Goal: Communication & Community: Answer question/provide support

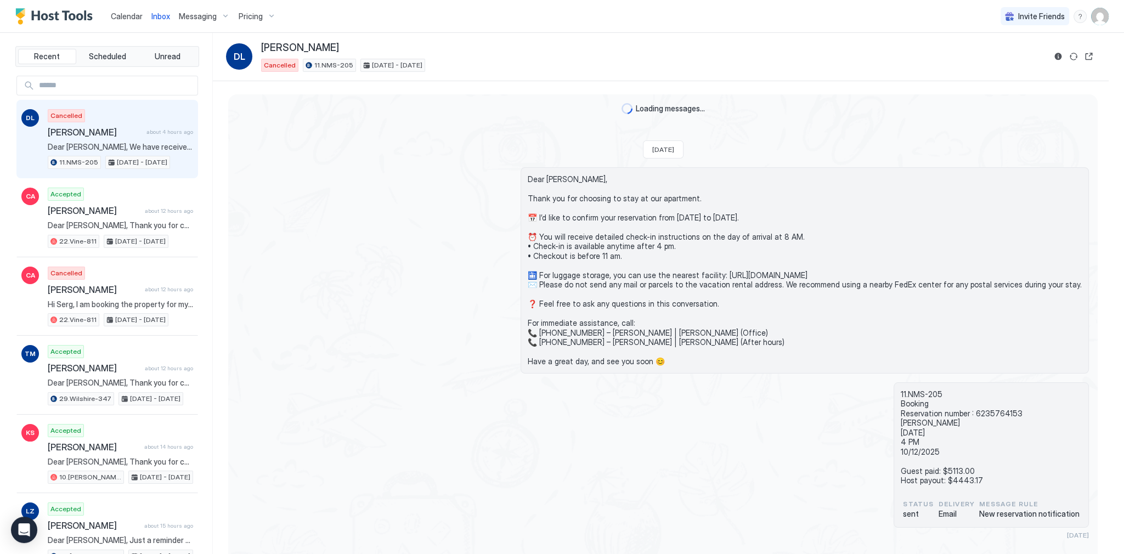
scroll to position [455, 0]
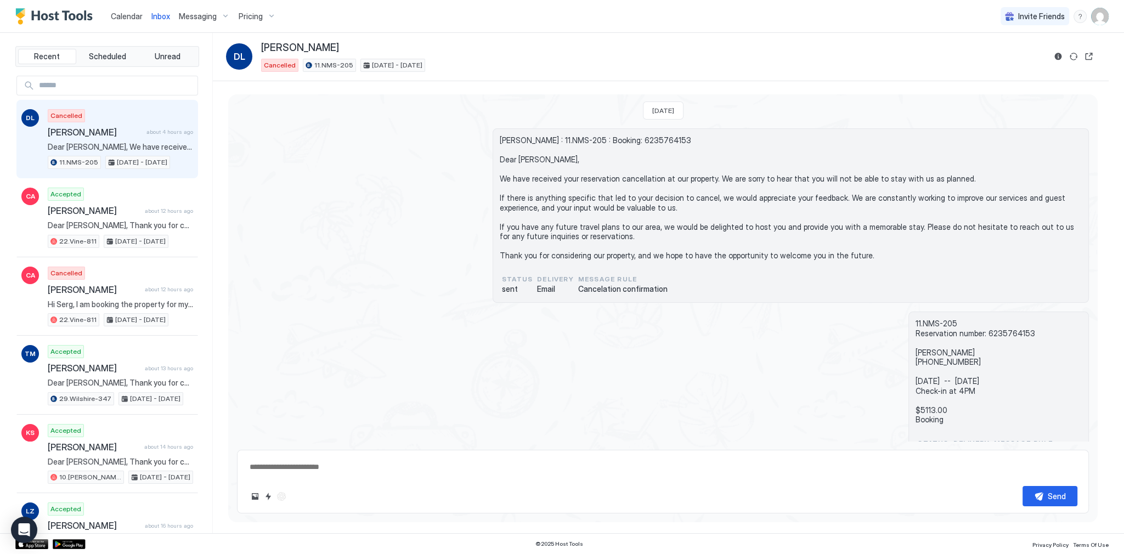
type textarea "*"
drag, startPoint x: 522, startPoint y: 263, endPoint x: 516, endPoint y: 251, distance: 13.0
click at [522, 263] on div "[PERSON_NAME] : 11.NMS-205 : Booking: 6235764153 Dear [PERSON_NAME], We have re…" at bounding box center [791, 201] width 582 height 132
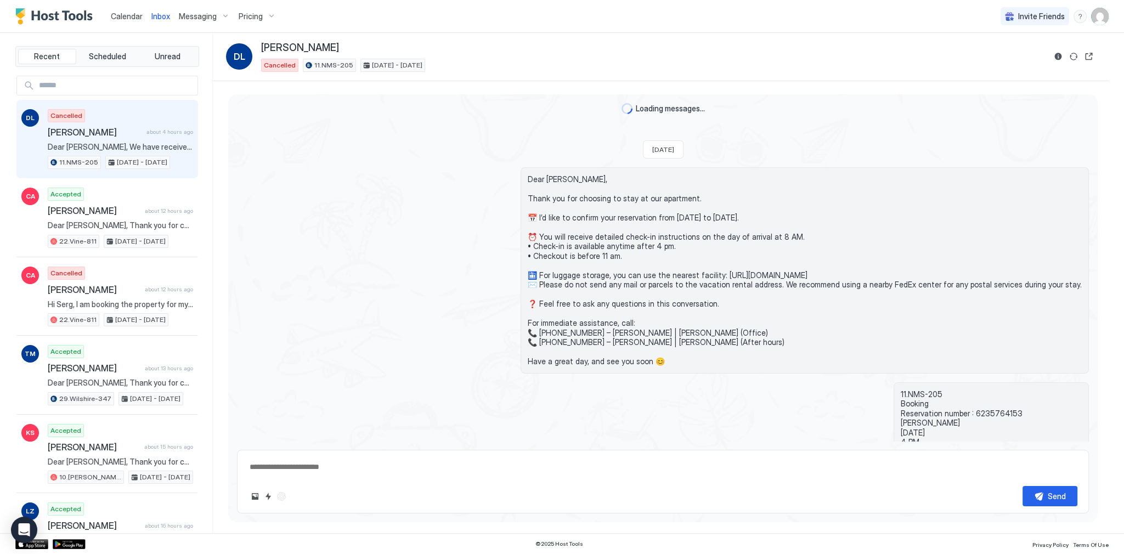
scroll to position [630, 0]
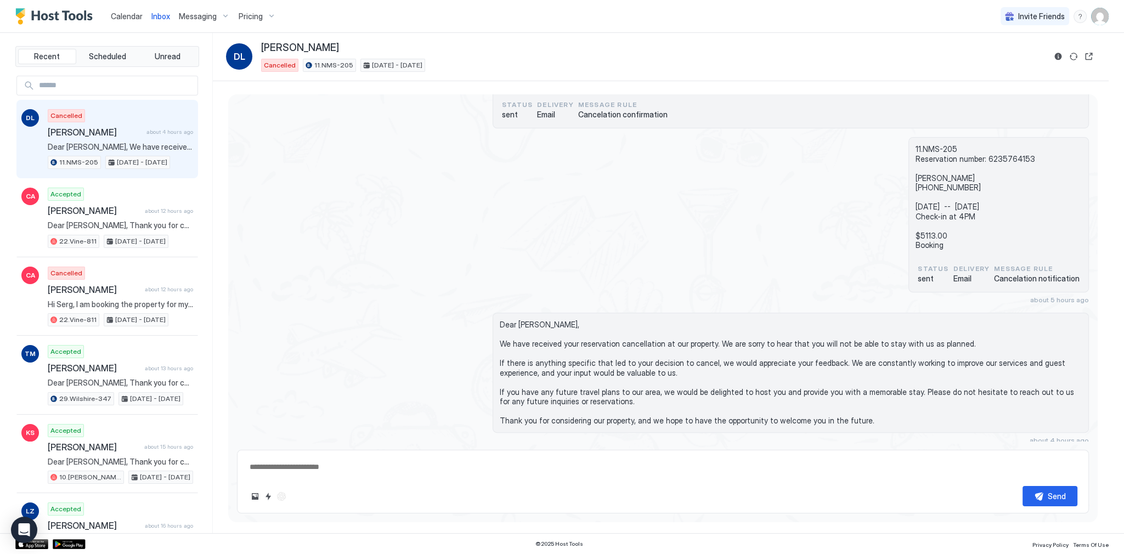
click at [134, 20] on span "Calendar" at bounding box center [127, 16] width 32 height 9
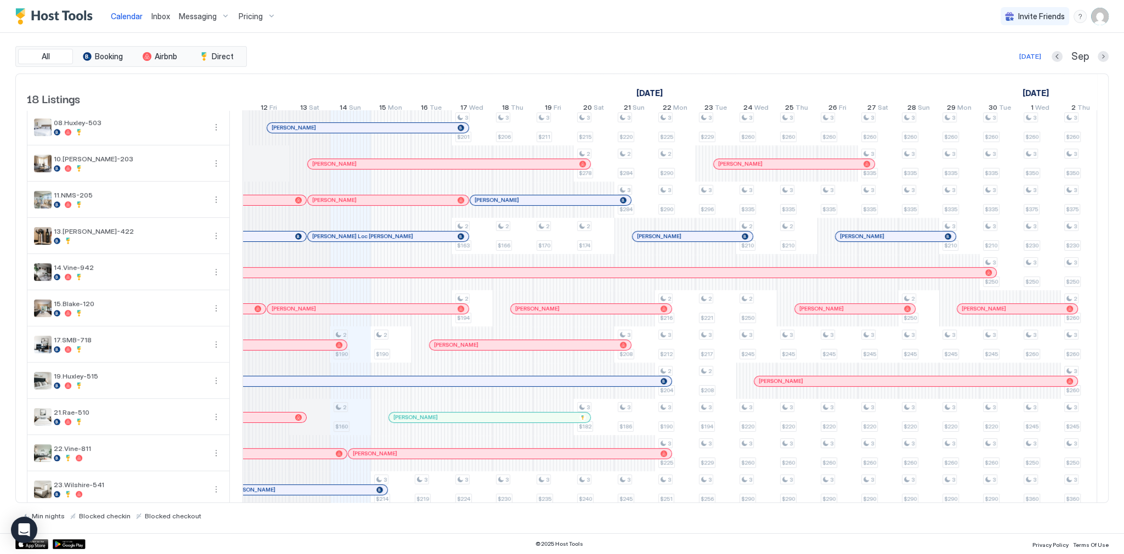
scroll to position [132, 0]
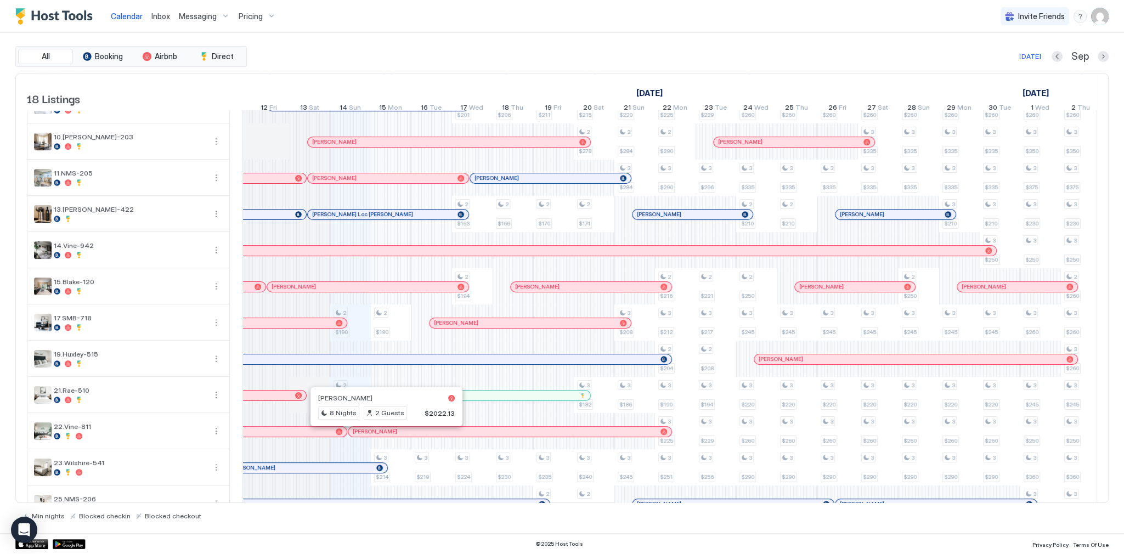
click at [383, 436] on div at bounding box center [382, 431] width 9 height 9
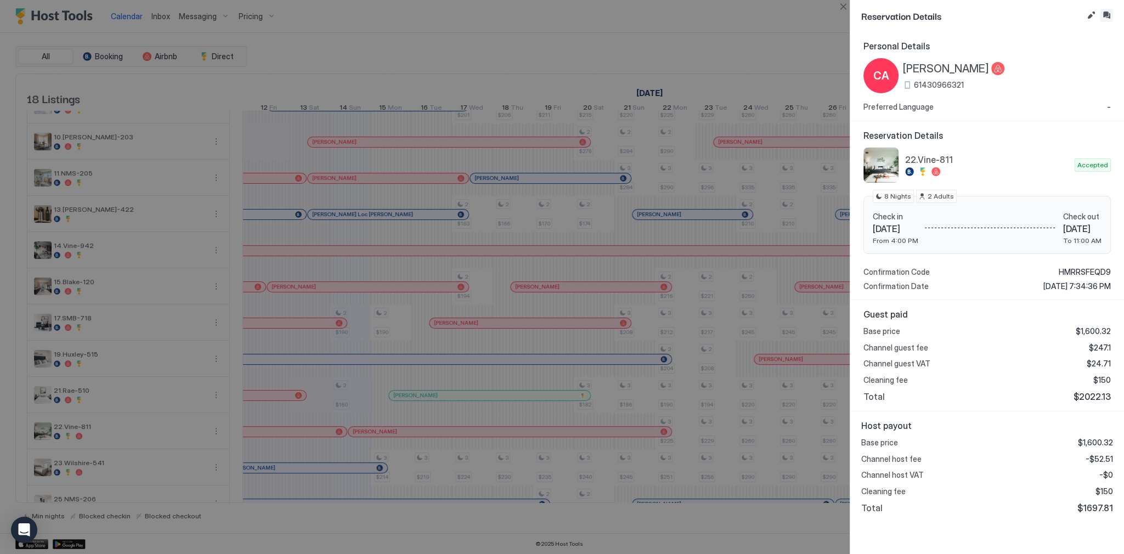
click at [1106, 14] on button "Inbox" at bounding box center [1106, 15] width 13 height 13
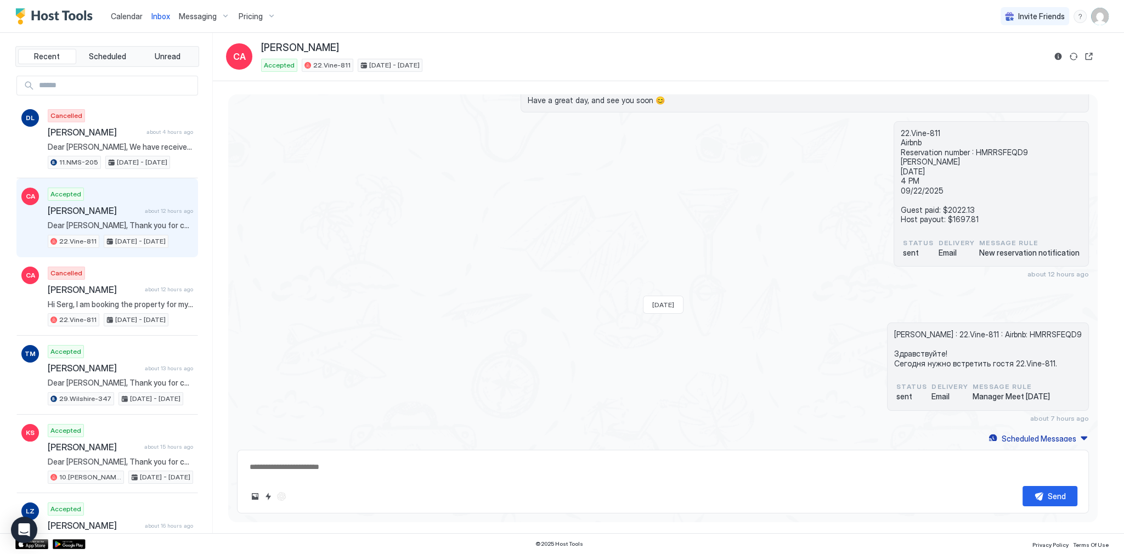
scroll to position [226, 0]
click at [641, 170] on div "22.Vine-811 Airbnb Reservation number : HMRRSFEQD9 Chloe Anderson 09/14/2025 4 …" at bounding box center [663, 197] width 852 height 157
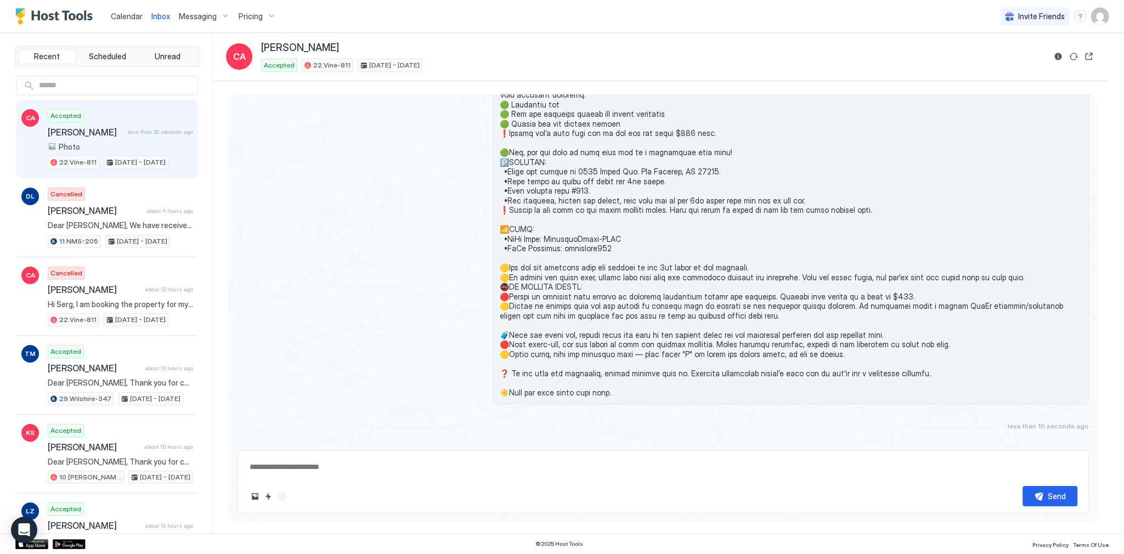
click at [557, 460] on textarea at bounding box center [662, 467] width 829 height 20
paste textarea "**********"
type textarea "*"
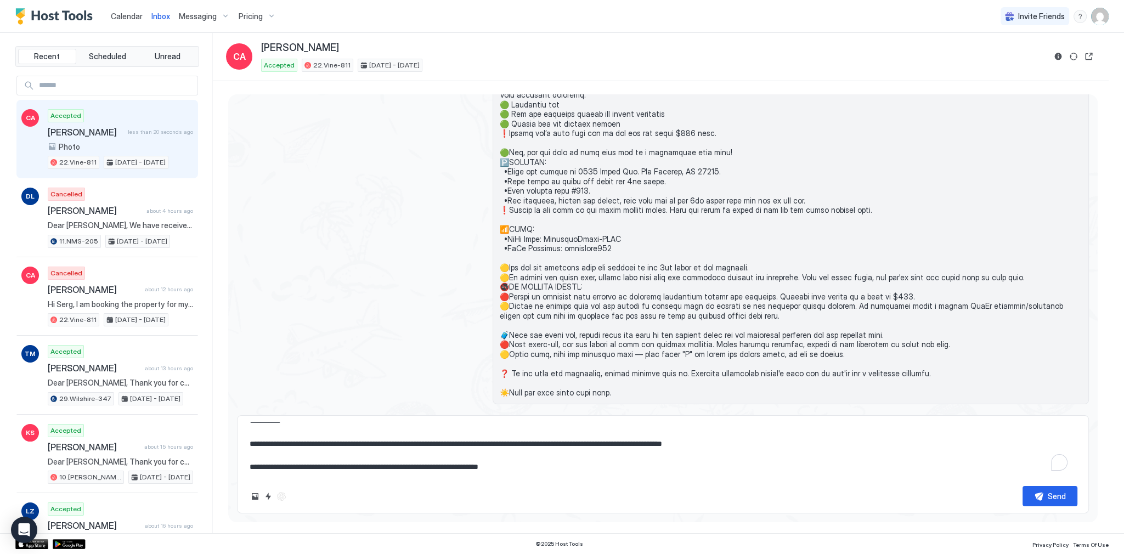
scroll to position [847, 0]
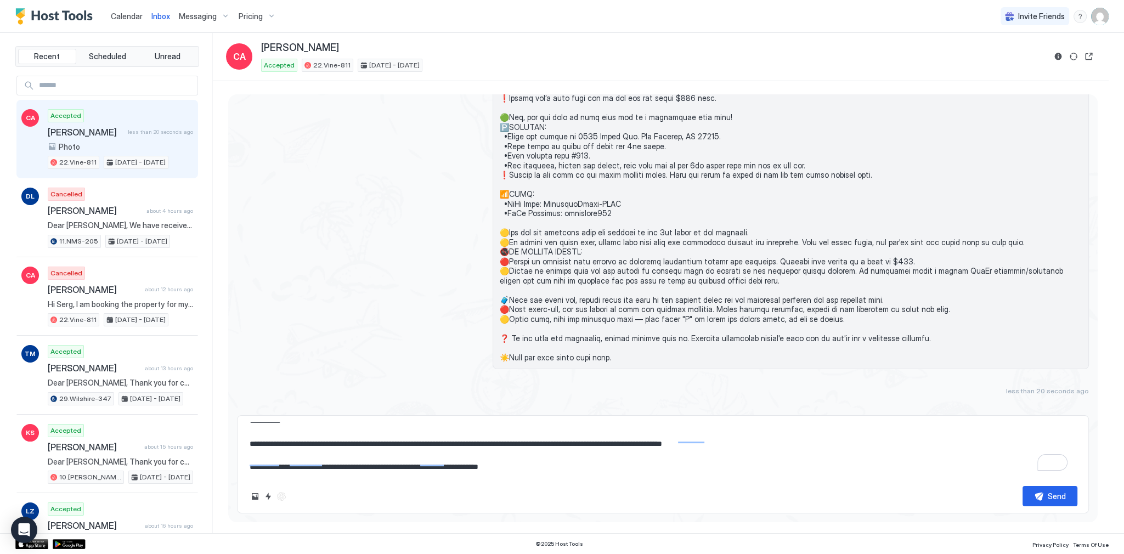
type textarea "**********"
click at [828, 459] on textarea "**********" at bounding box center [662, 449] width 829 height 55
click at [1047, 495] on button "Send" at bounding box center [1049, 496] width 55 height 20
type textarea "*"
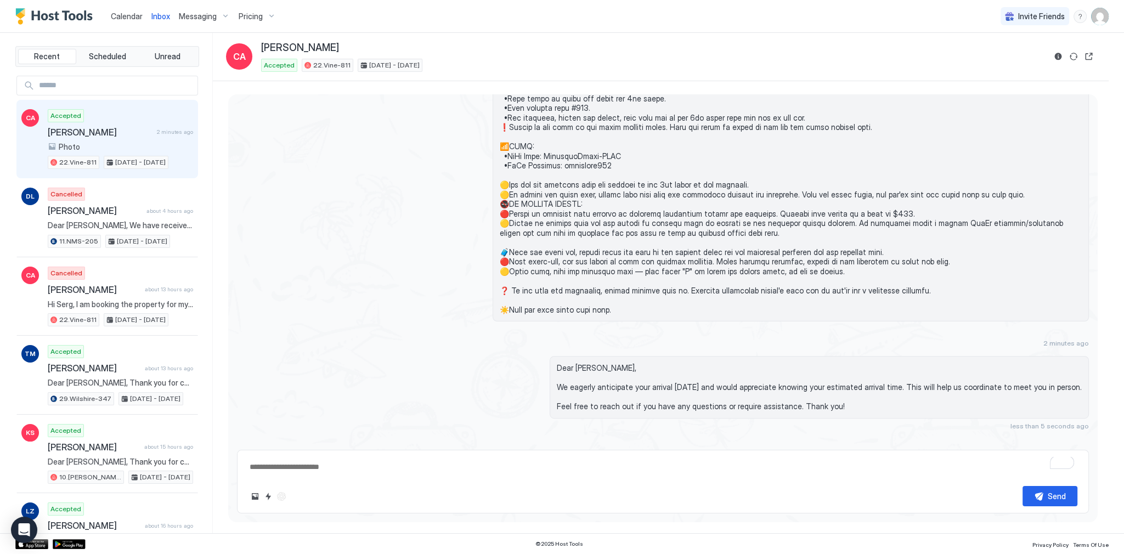
click at [747, 308] on div at bounding box center [791, 41] width 596 height 562
click at [330, 168] on div at bounding box center [663, 41] width 852 height 562
click at [154, 16] on span "Inbox" at bounding box center [160, 16] width 19 height 9
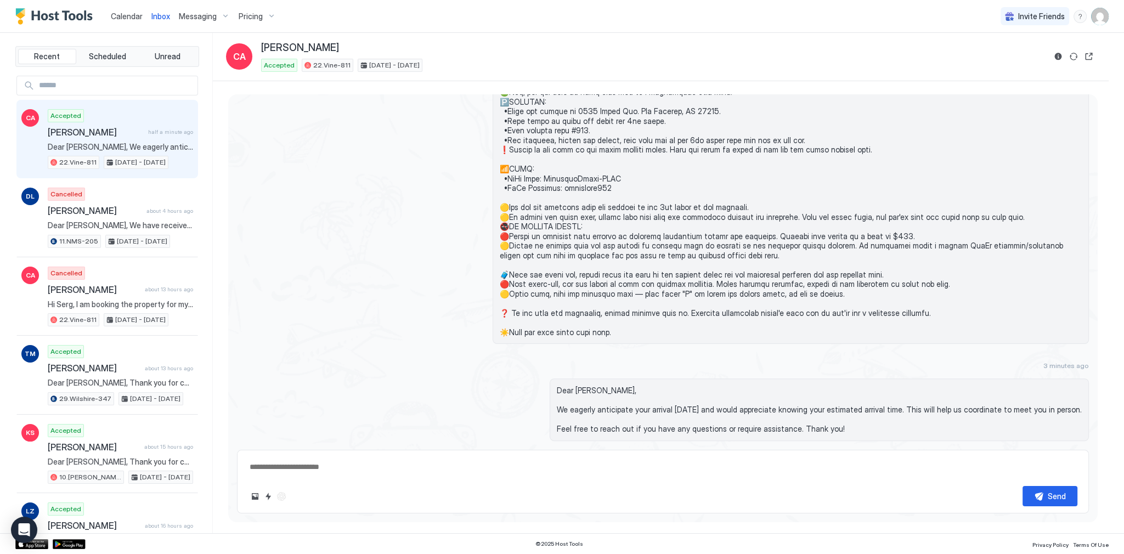
click at [154, 16] on span "Inbox" at bounding box center [160, 16] width 19 height 9
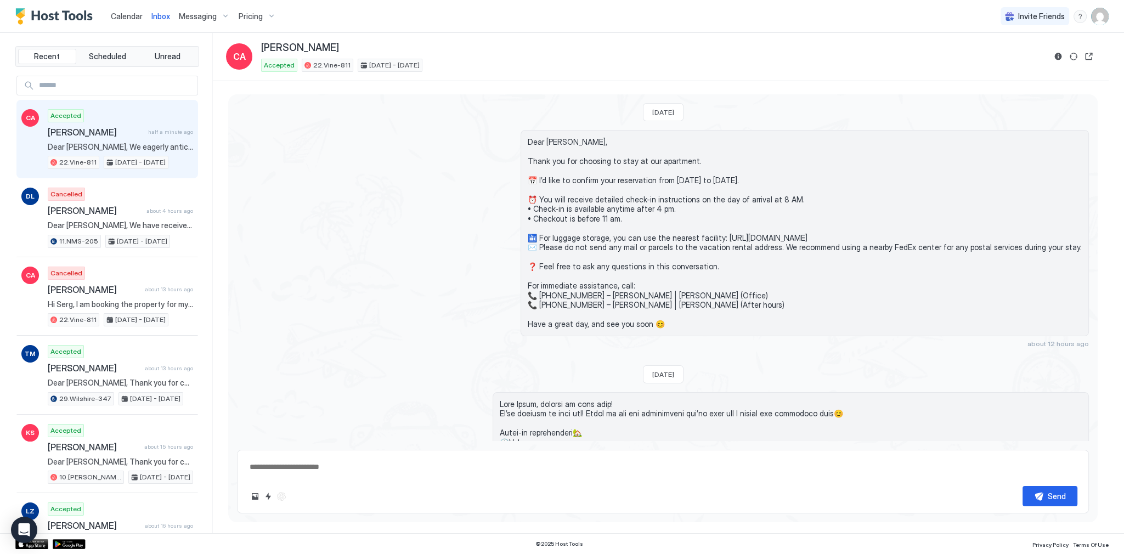
click at [154, 16] on span "Inbox" at bounding box center [160, 16] width 19 height 9
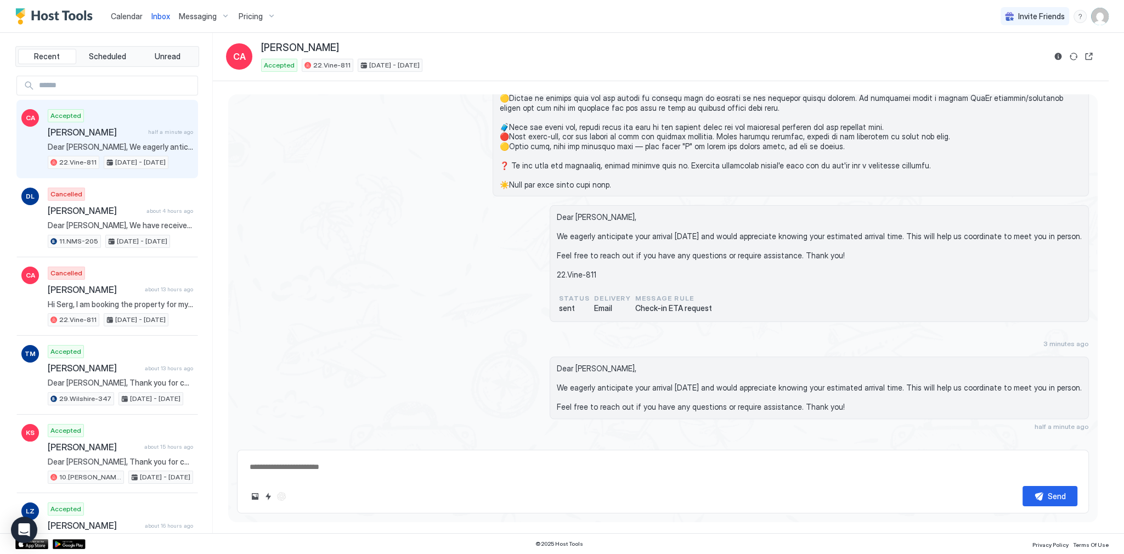
click at [519, 236] on div "Dear Chloe, We eagerly anticipate your arrival today and would appreciate knowi…" at bounding box center [663, 263] width 852 height 117
click at [140, 16] on span "Calendar" at bounding box center [127, 16] width 32 height 9
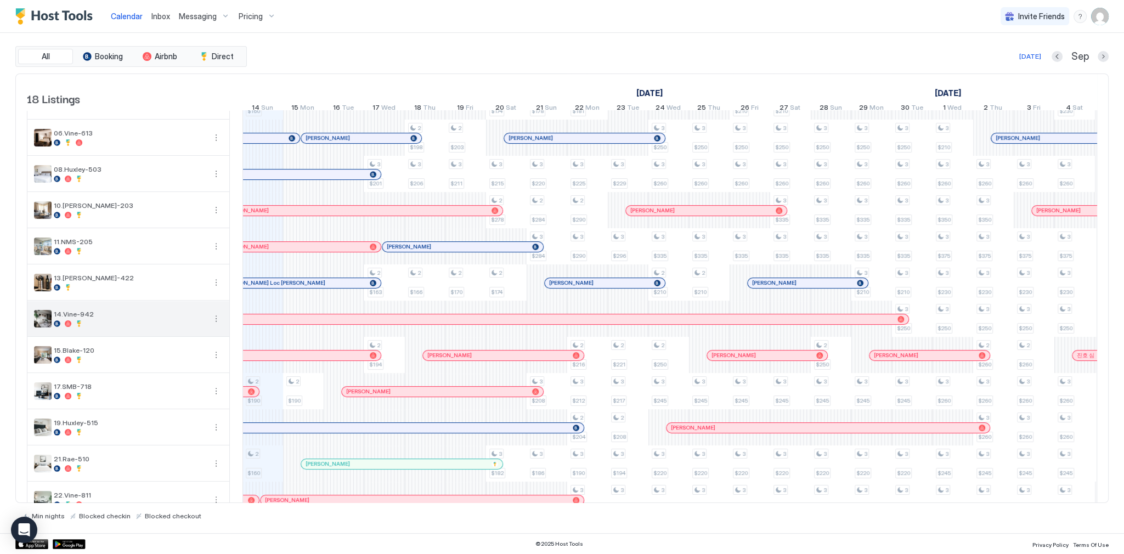
scroll to position [44, 0]
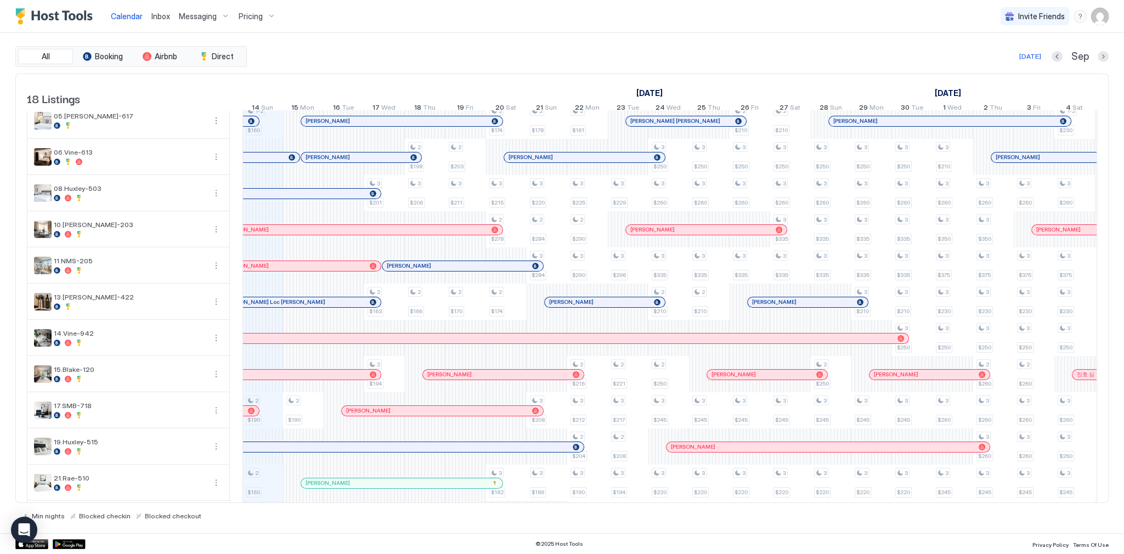
click at [255, 416] on div "[PERSON_NAME]" at bounding box center [178, 411] width 161 height 10
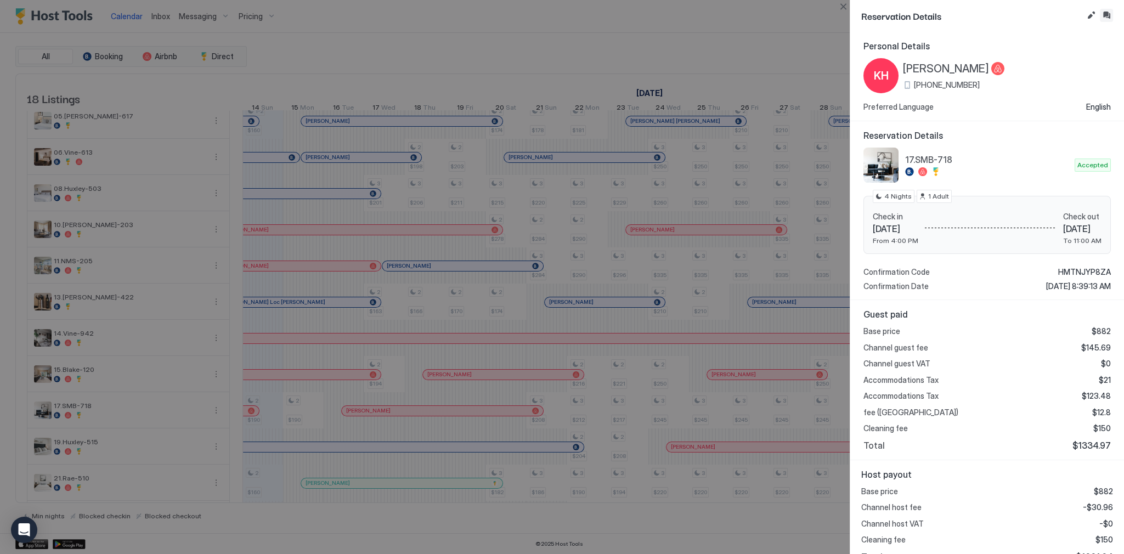
click at [1111, 19] on button "Inbox" at bounding box center [1106, 15] width 13 height 13
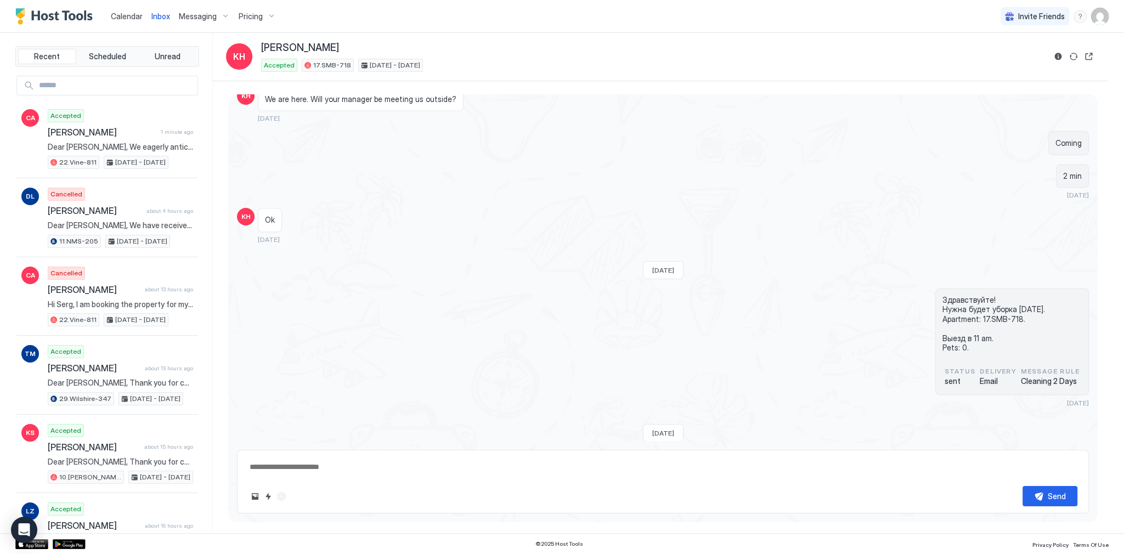
scroll to position [2982, 0]
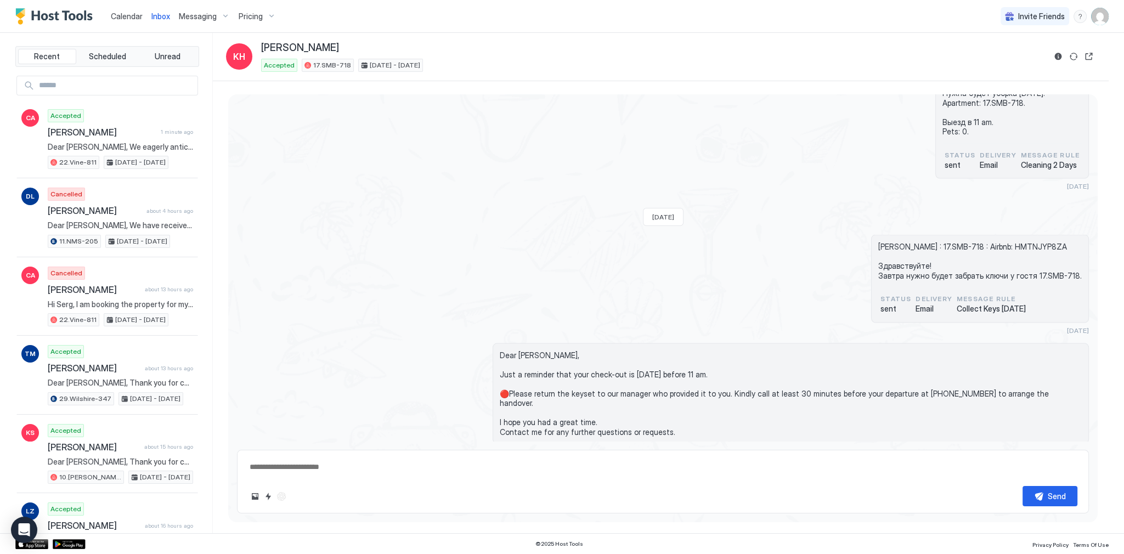
click at [551, 350] on span "Dear [PERSON_NAME], Just a reminder that your check-out is [DATE] before 11 am.…" at bounding box center [791, 393] width 582 height 87
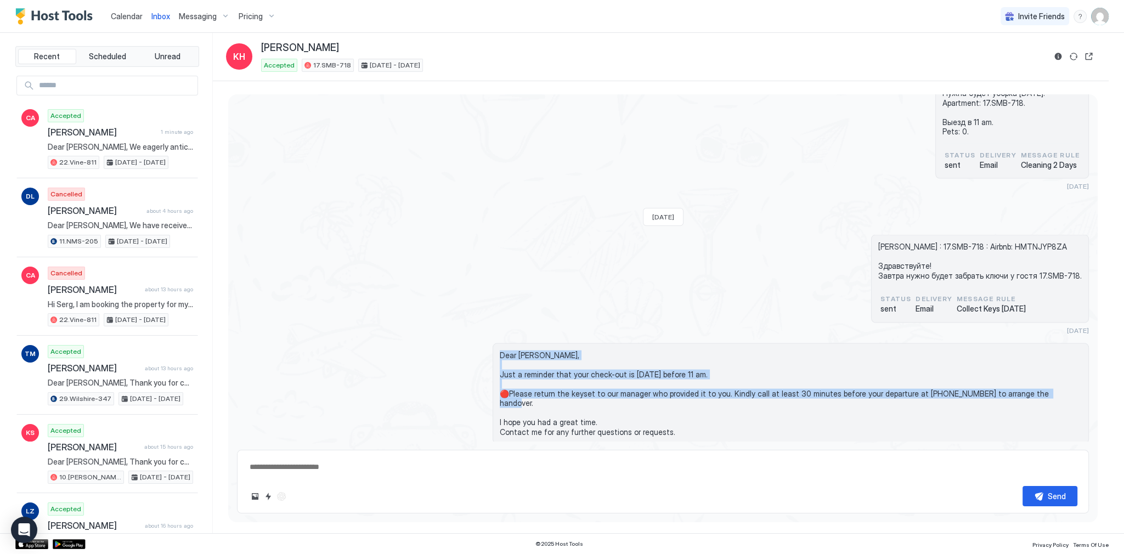
drag, startPoint x: 551, startPoint y: 327, endPoint x: 585, endPoint y: 374, distance: 58.0
click at [585, 373] on span "Dear [PERSON_NAME], Just a reminder that your check-out is [DATE] before 11 am.…" at bounding box center [791, 393] width 582 height 87
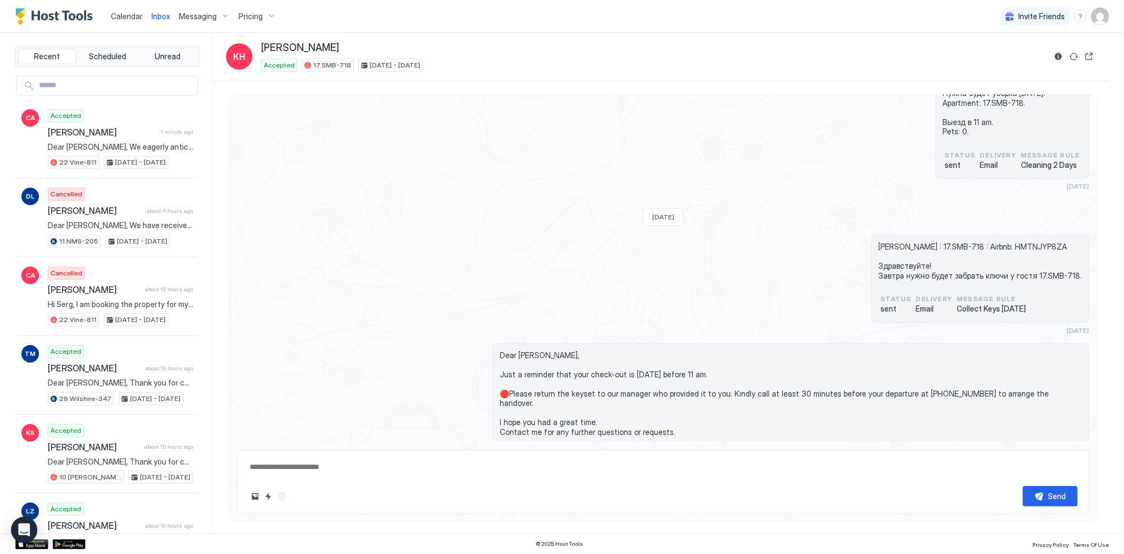
click at [595, 387] on span "Dear [PERSON_NAME], Just a reminder that your check-out is [DATE] before 11 am.…" at bounding box center [791, 393] width 582 height 87
click at [773, 270] on div "Keena Habeeb : 17.SMB-718 : Airbnb: HMTNJYP8ZA Здравствуйте! Завтра нужно будет…" at bounding box center [663, 285] width 852 height 100
type textarea "*"
click at [807, 235] on div "Keena Habeeb : 17.SMB-718 : Airbnb: HMTNJYP8ZA Здравствуйте! Завтра нужно будет…" at bounding box center [663, 285] width 852 height 100
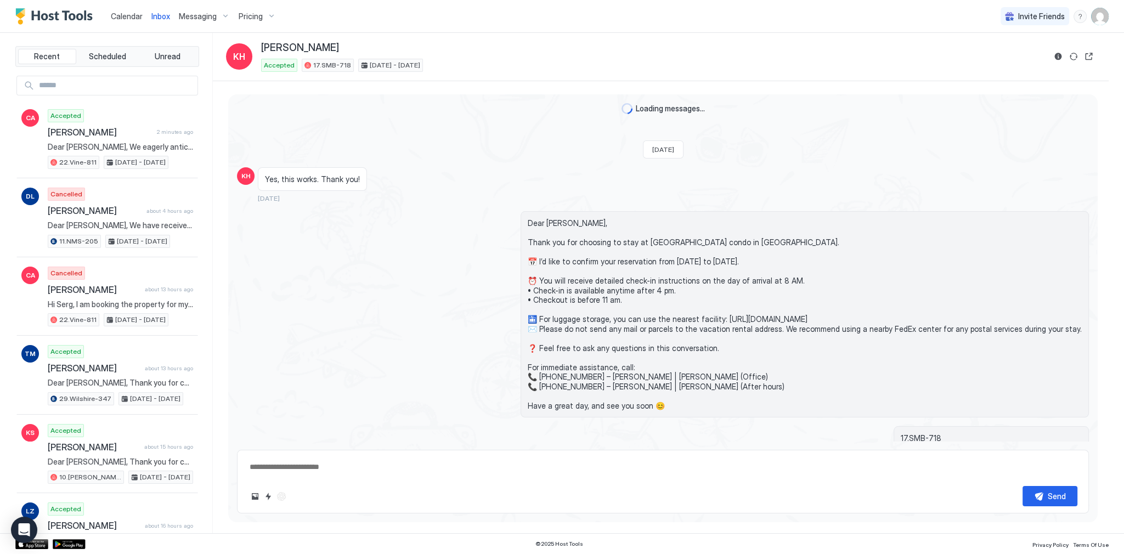
scroll to position [2982, 0]
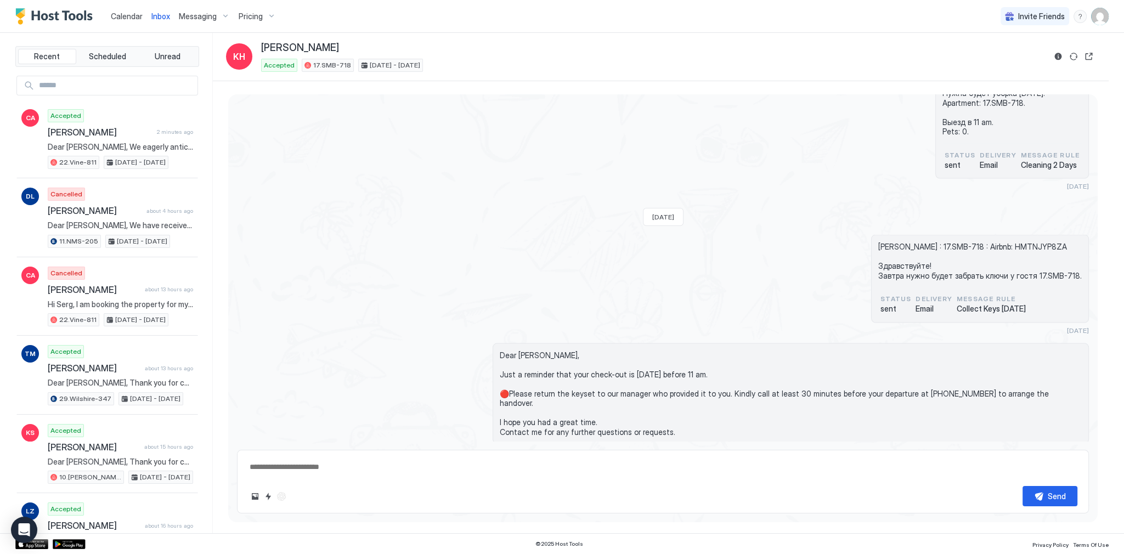
click at [637, 235] on div "[PERSON_NAME] : 17.SMB-718 : Airbnb: HMTNJYP8ZA Здравствуйте! Завтра нужно буде…" at bounding box center [663, 285] width 852 height 100
click at [137, 18] on span "Calendar" at bounding box center [127, 16] width 32 height 9
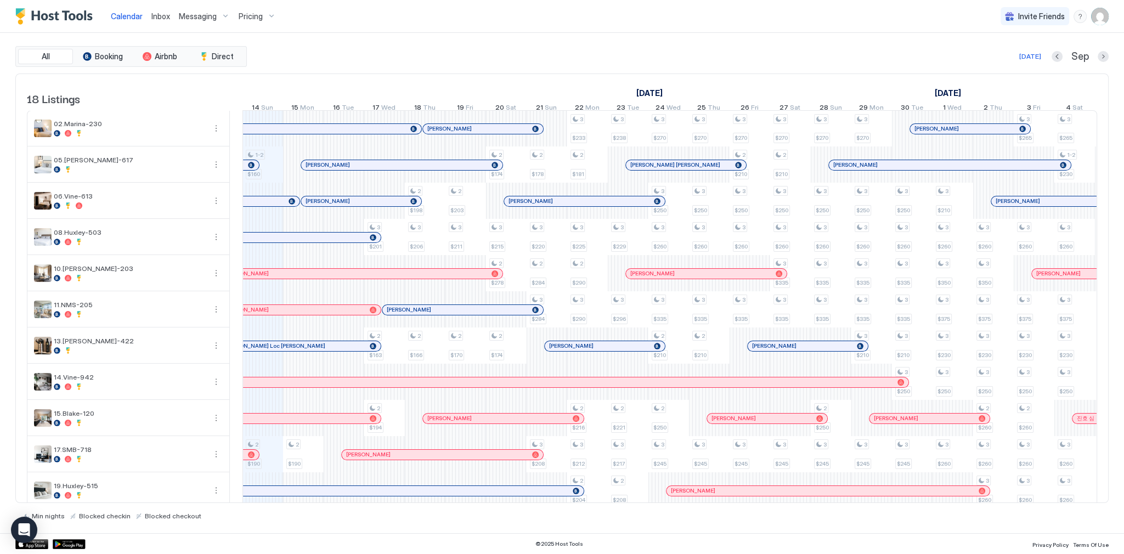
scroll to position [88, 0]
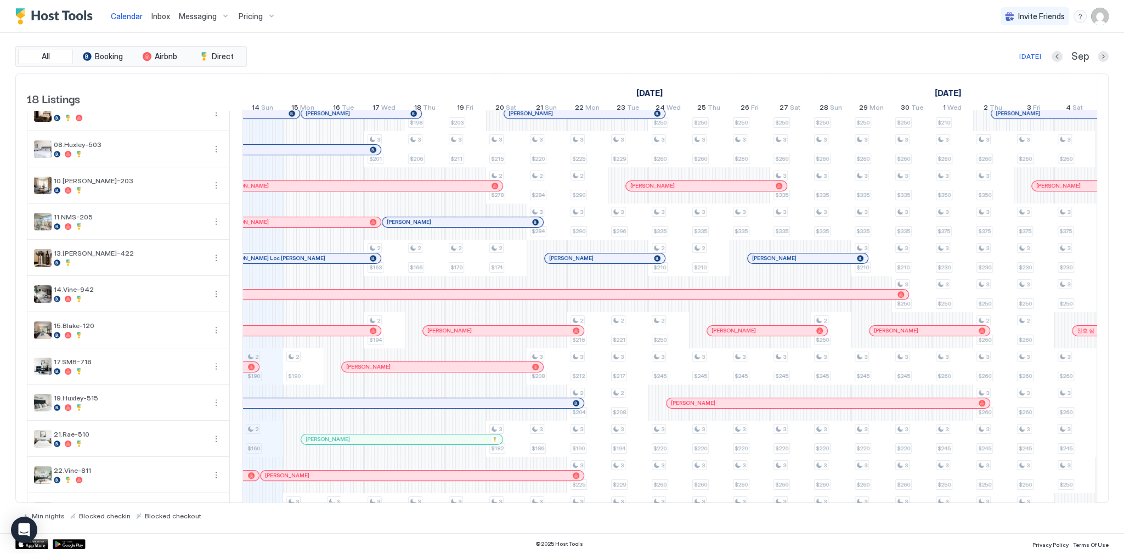
click at [255, 372] on div "[PERSON_NAME]" at bounding box center [178, 367] width 161 height 10
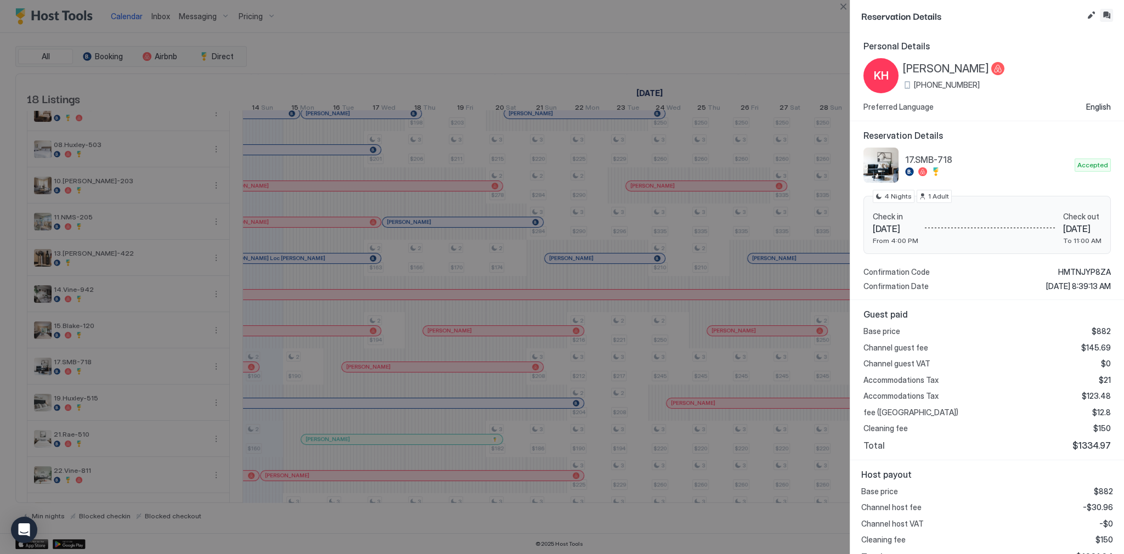
click at [1104, 16] on button "Inbox" at bounding box center [1106, 15] width 13 height 13
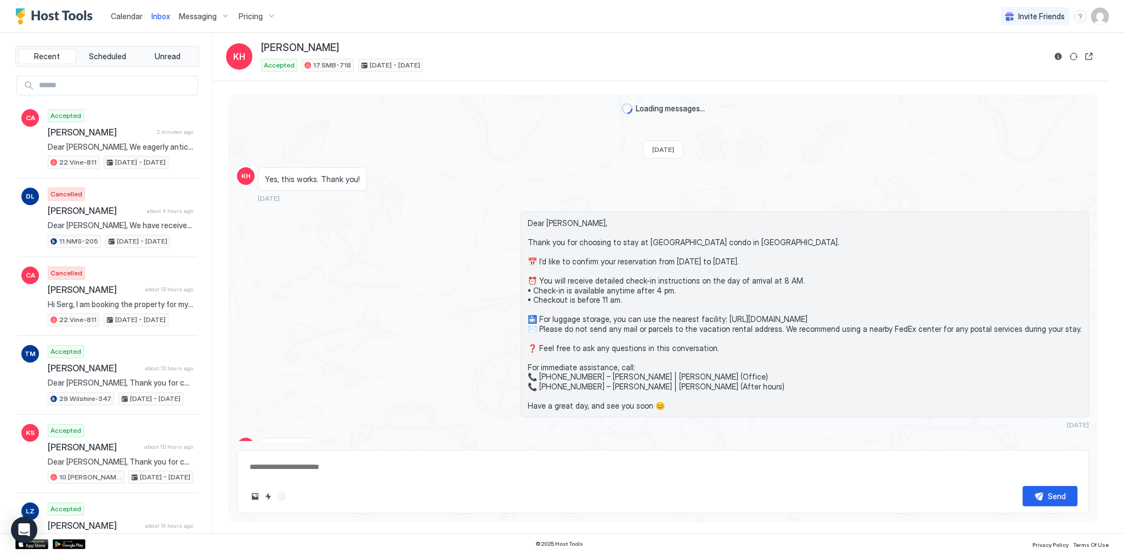
type textarea "*"
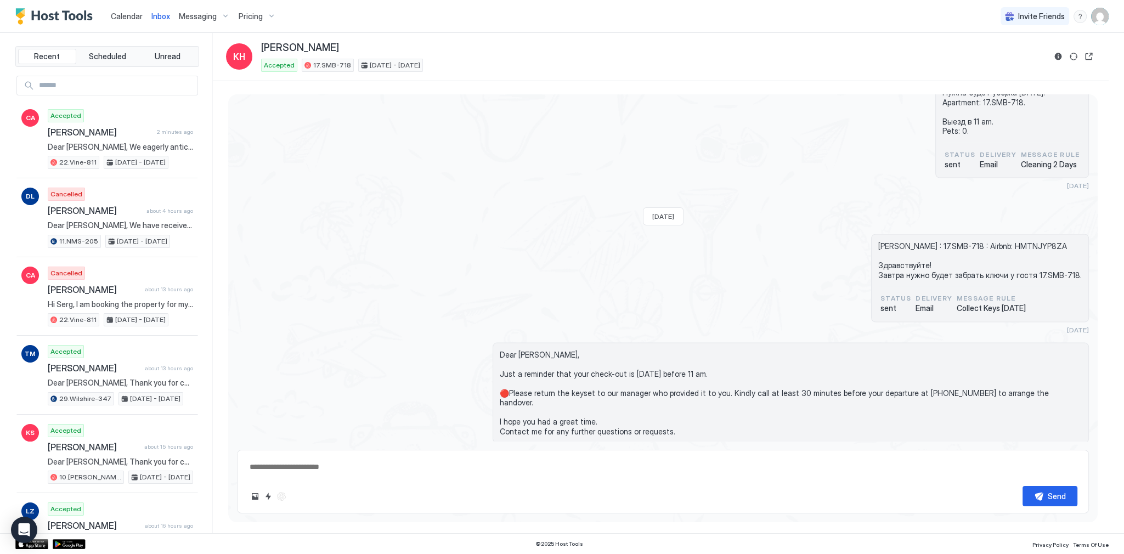
click at [557, 350] on span "Dear [PERSON_NAME], Just a reminder that your check-out is [DATE] before 11 am.…" at bounding box center [791, 393] width 582 height 87
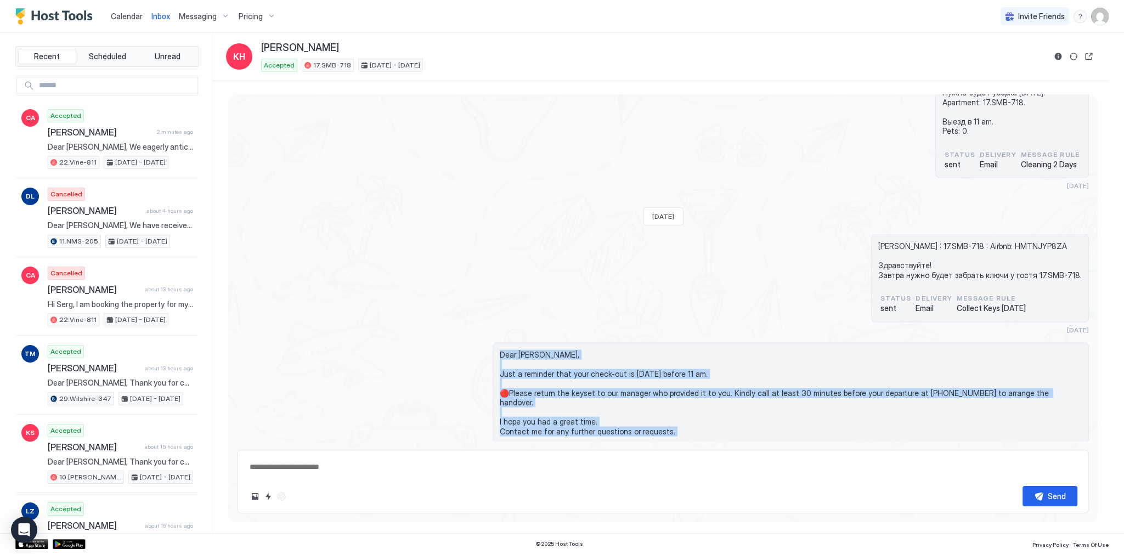
drag, startPoint x: 557, startPoint y: 329, endPoint x: 590, endPoint y: 391, distance: 69.4
click at [590, 391] on span "Dear [PERSON_NAME], Just a reminder that your check-out is [DATE] before 11 am.…" at bounding box center [791, 393] width 582 height 87
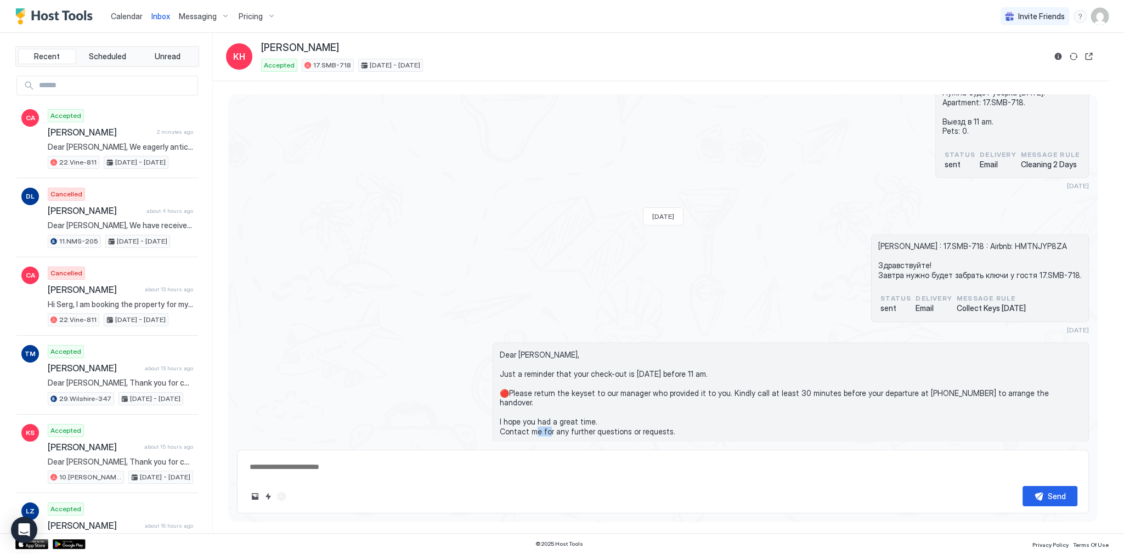
click at [590, 391] on span "Dear [PERSON_NAME], Just a reminder that your check-out is [DATE] before 11 am.…" at bounding box center [791, 393] width 582 height 87
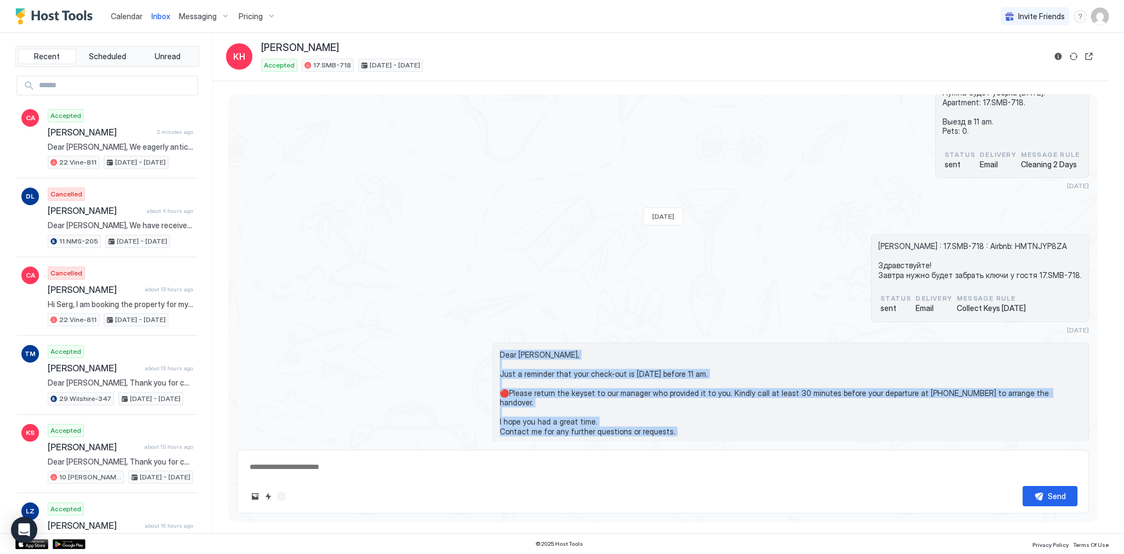
drag, startPoint x: 590, startPoint y: 391, endPoint x: 589, endPoint y: 318, distance: 73.0
click at [589, 343] on div "Dear [PERSON_NAME], Just a reminder that your check-out is [DATE] before 11 am.…" at bounding box center [791, 393] width 596 height 101
click at [566, 350] on span "Dear [PERSON_NAME], Just a reminder that your check-out is [DATE] before 11 am.…" at bounding box center [791, 393] width 582 height 87
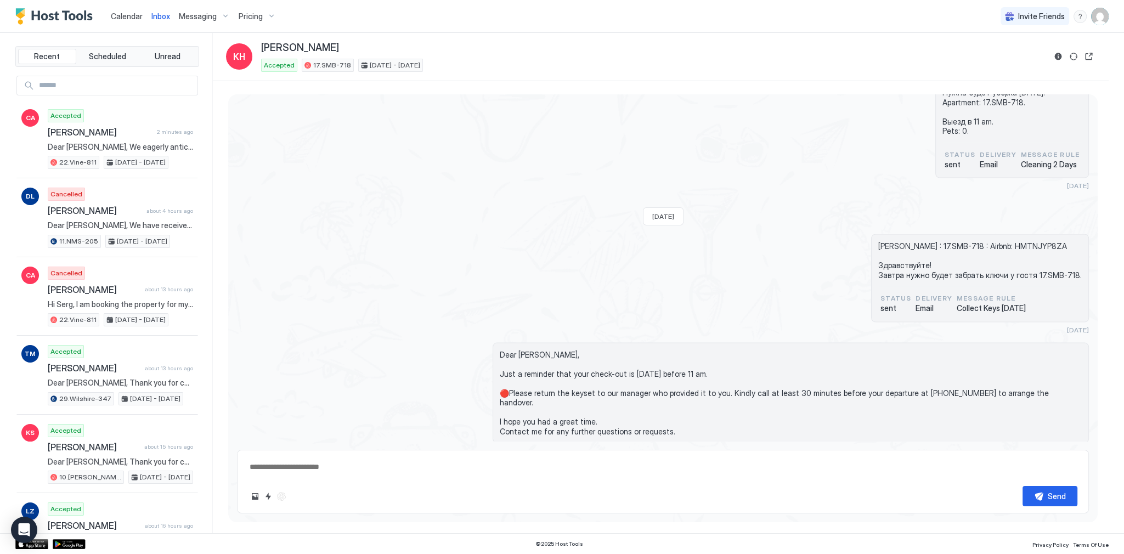
click at [567, 350] on span "Dear [PERSON_NAME], Just a reminder that your check-out is [DATE] before 11 am.…" at bounding box center [791, 393] width 582 height 87
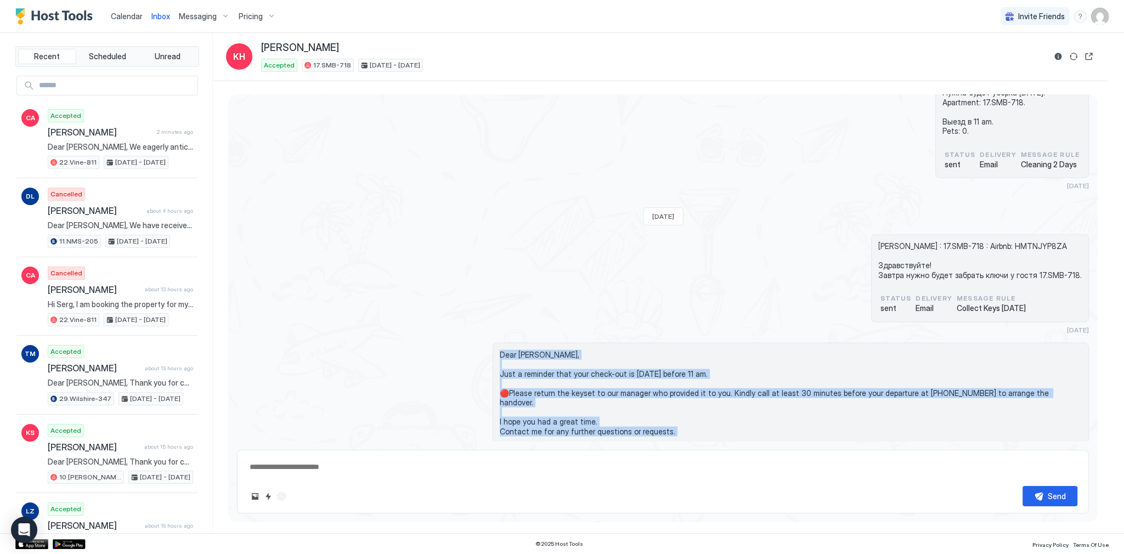
drag, startPoint x: 567, startPoint y: 324, endPoint x: 597, endPoint y: 405, distance: 85.9
click at [597, 405] on div "Dear [PERSON_NAME], Just a reminder that your check-out is [DATE] before 11 am.…" at bounding box center [791, 393] width 596 height 101
click at [599, 399] on span "Dear [PERSON_NAME], Just a reminder that your check-out is [DATE] before 11 am.…" at bounding box center [791, 393] width 582 height 87
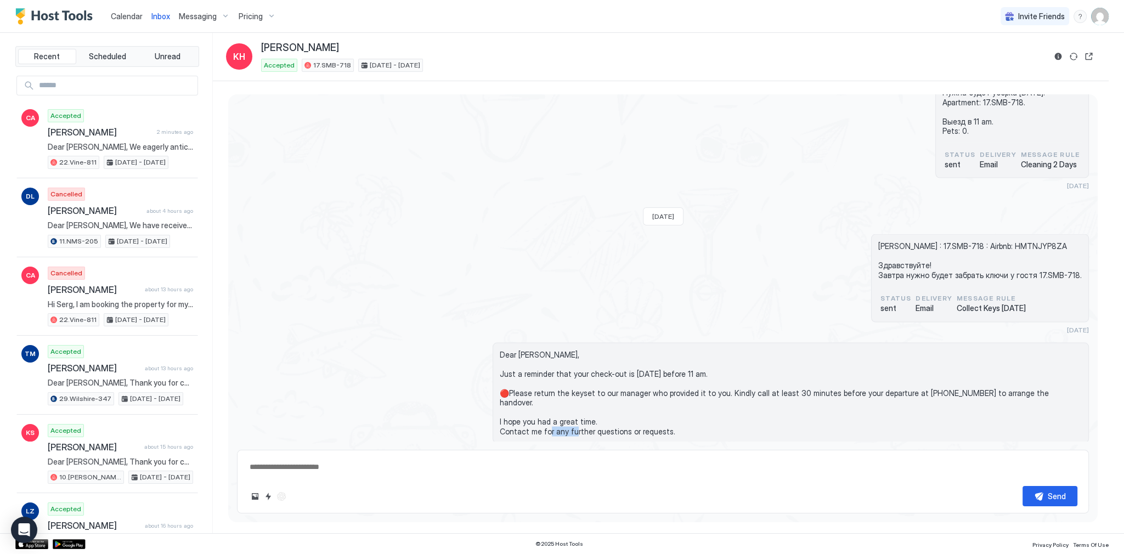
click at [599, 399] on span "Dear [PERSON_NAME], Just a reminder that your check-out is [DATE] before 11 am.…" at bounding box center [791, 393] width 582 height 87
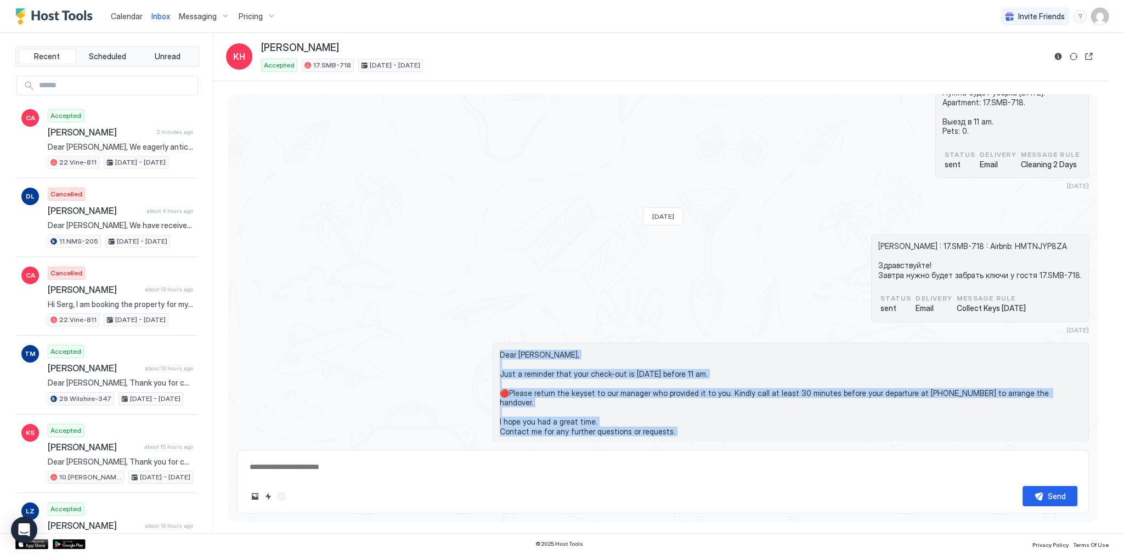
drag, startPoint x: 599, startPoint y: 399, endPoint x: 556, endPoint y: 323, distance: 87.2
click at [557, 343] on div "Dear [PERSON_NAME], Just a reminder that your check-out is [DATE] before 11 am.…" at bounding box center [791, 393] width 596 height 101
click at [555, 350] on span "Dear [PERSON_NAME], Just a reminder that your check-out is [DATE] before 11 am.…" at bounding box center [791, 393] width 582 height 87
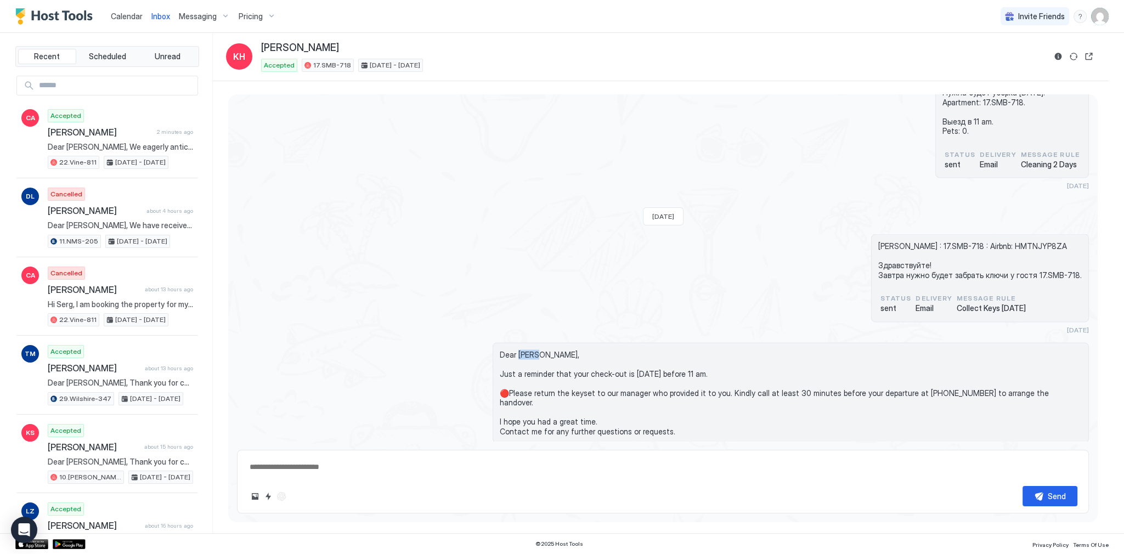
click at [555, 350] on span "Dear [PERSON_NAME], Just a reminder that your check-out is [DATE] before 11 am.…" at bounding box center [791, 393] width 582 height 87
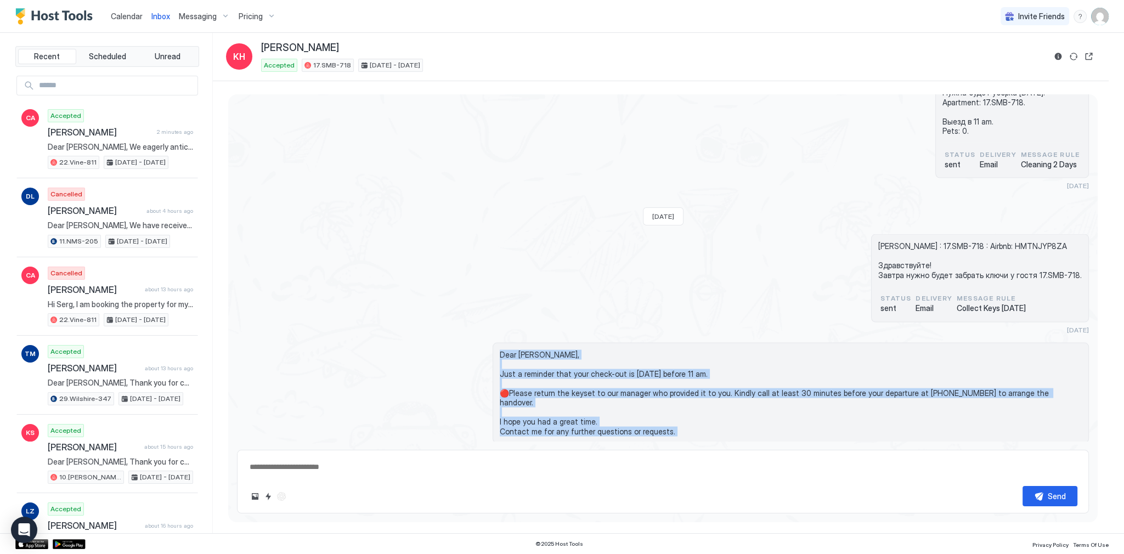
drag, startPoint x: 555, startPoint y: 325, endPoint x: 586, endPoint y: 399, distance: 80.9
click at [586, 399] on div "Dear [PERSON_NAME], Just a reminder that your check-out is [DATE] before 11 am.…" at bounding box center [791, 393] width 596 height 101
click at [588, 387] on span "Dear [PERSON_NAME], Just a reminder that your check-out is [DATE] before 11 am.…" at bounding box center [791, 393] width 582 height 87
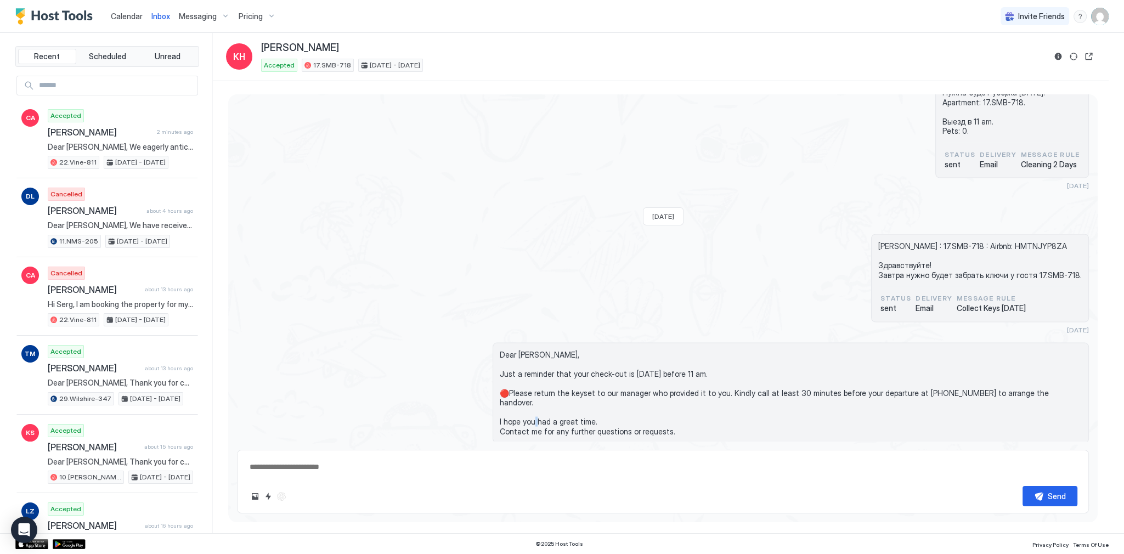
click at [588, 387] on span "Dear [PERSON_NAME], Just a reminder that your check-out is [DATE] before 11 am.…" at bounding box center [791, 393] width 582 height 87
click at [589, 391] on span "Dear [PERSON_NAME], Just a reminder that your check-out is [DATE] before 11 am.…" at bounding box center [791, 393] width 582 height 87
click at [590, 394] on span "Dear [PERSON_NAME], Just a reminder that your check-out is [DATE] before 11 am.…" at bounding box center [791, 393] width 582 height 87
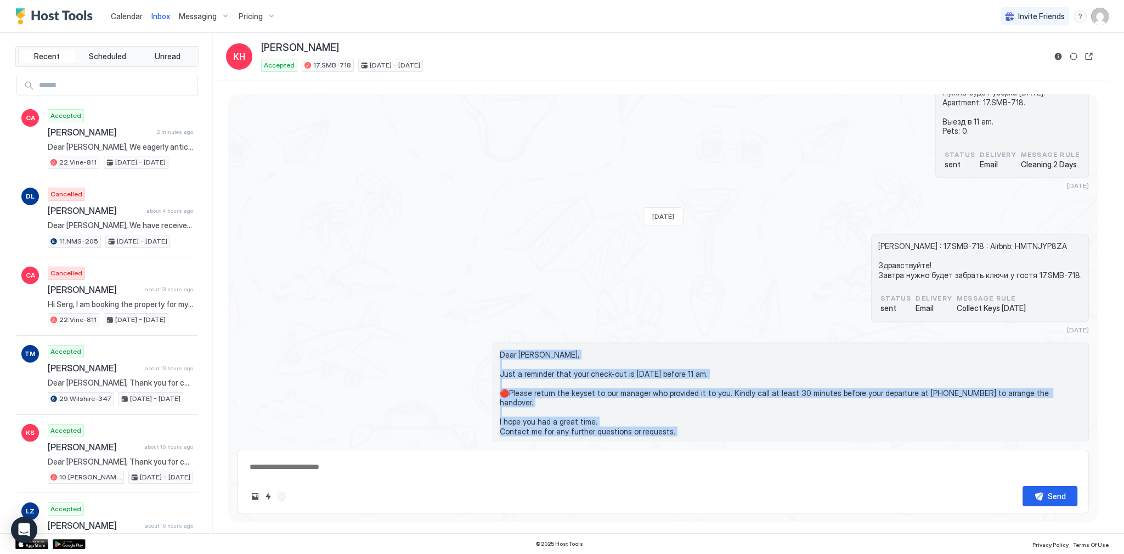
drag, startPoint x: 590, startPoint y: 394, endPoint x: 555, endPoint y: 322, distance: 80.0
click at [555, 350] on span "Dear [PERSON_NAME], Just a reminder that your check-out is [DATE] before 11 am.…" at bounding box center [791, 393] width 582 height 87
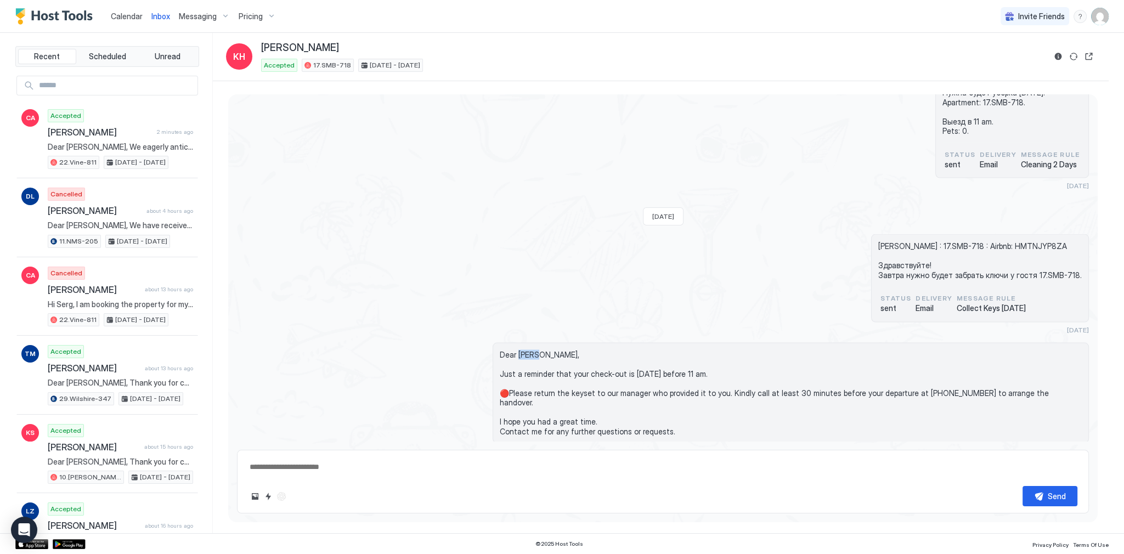
click at [555, 350] on span "Dear [PERSON_NAME], Just a reminder that your check-out is [DATE] before 11 am.…" at bounding box center [791, 393] width 582 height 87
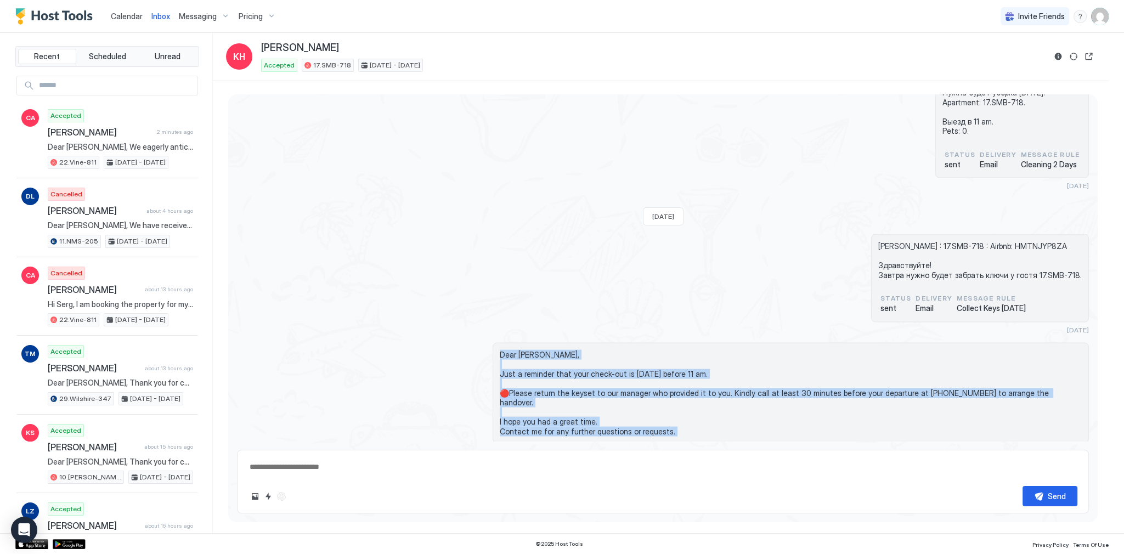
drag, startPoint x: 555, startPoint y: 327, endPoint x: 577, endPoint y: 393, distance: 68.9
click at [577, 393] on span "Dear [PERSON_NAME], Just a reminder that your check-out is [DATE] before 11 am.…" at bounding box center [791, 393] width 582 height 87
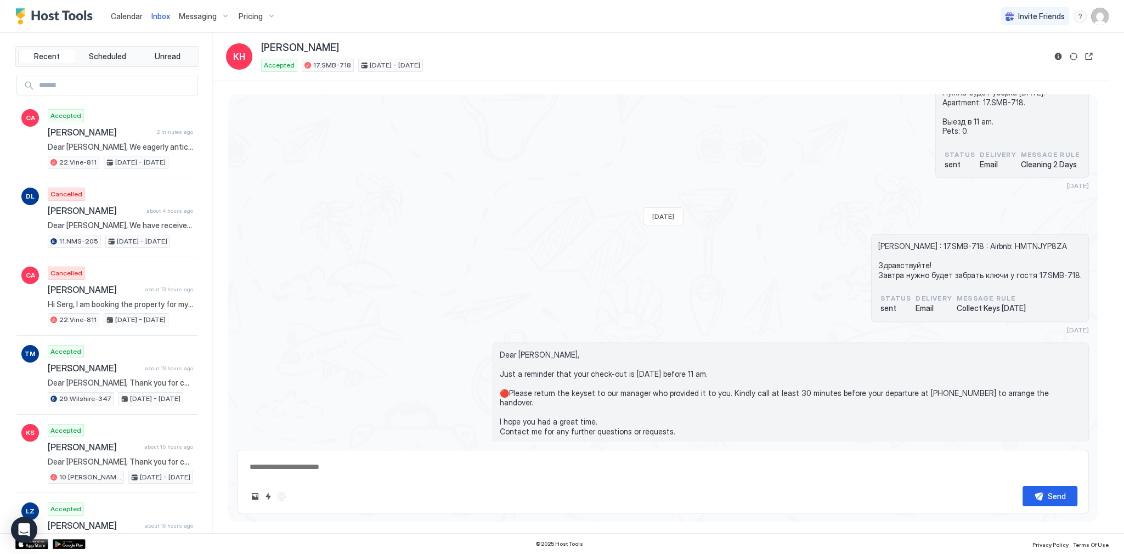
click at [569, 297] on div "Keena Habeeb : 17.SMB-718 : Airbnb: HMTNJYP8ZA Здравствуйте! Завтра нужно будет…" at bounding box center [663, 284] width 852 height 100
click at [549, 292] on div "Keena Habeeb : 17.SMB-718 : Airbnb: HMTNJYP8ZA Здравствуйте! Завтра нужно будет…" at bounding box center [663, 284] width 852 height 100
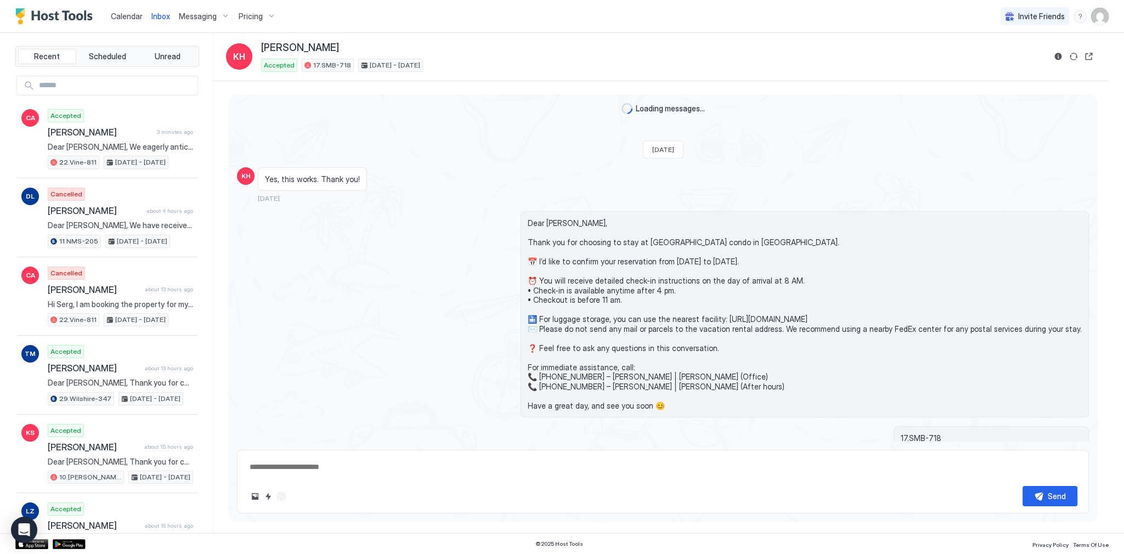
scroll to position [2982, 0]
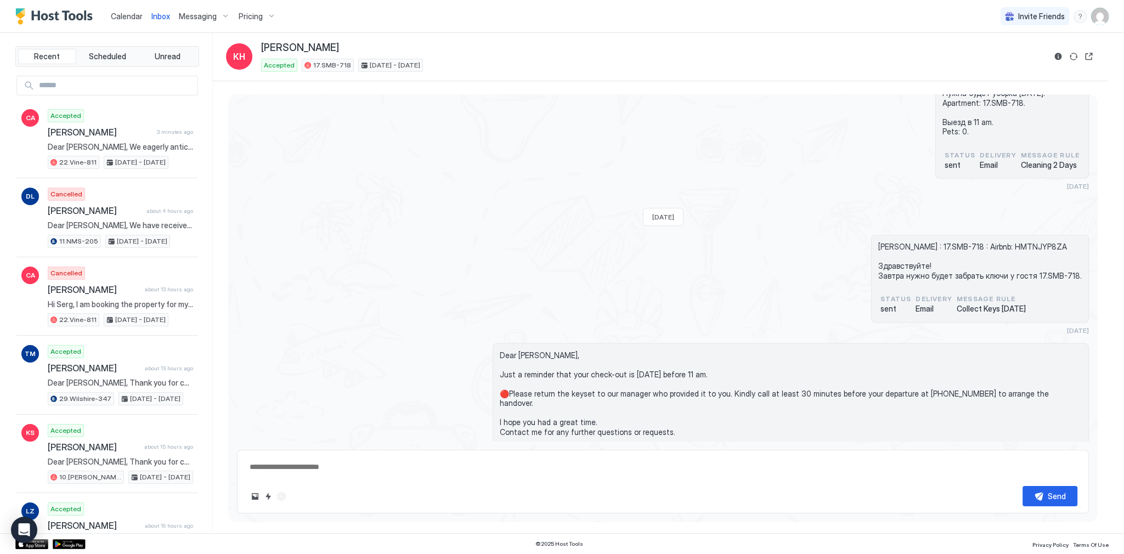
click at [416, 462] on textarea at bounding box center [662, 467] width 829 height 20
click at [403, 403] on div "Dear [PERSON_NAME], Just a reminder that your check-out is [DATE] before 11 am.…" at bounding box center [663, 399] width 852 height 112
click at [569, 350] on span "Dear [PERSON_NAME], Just a reminder that your check-out is [DATE] before 11 am.…" at bounding box center [791, 393] width 582 height 87
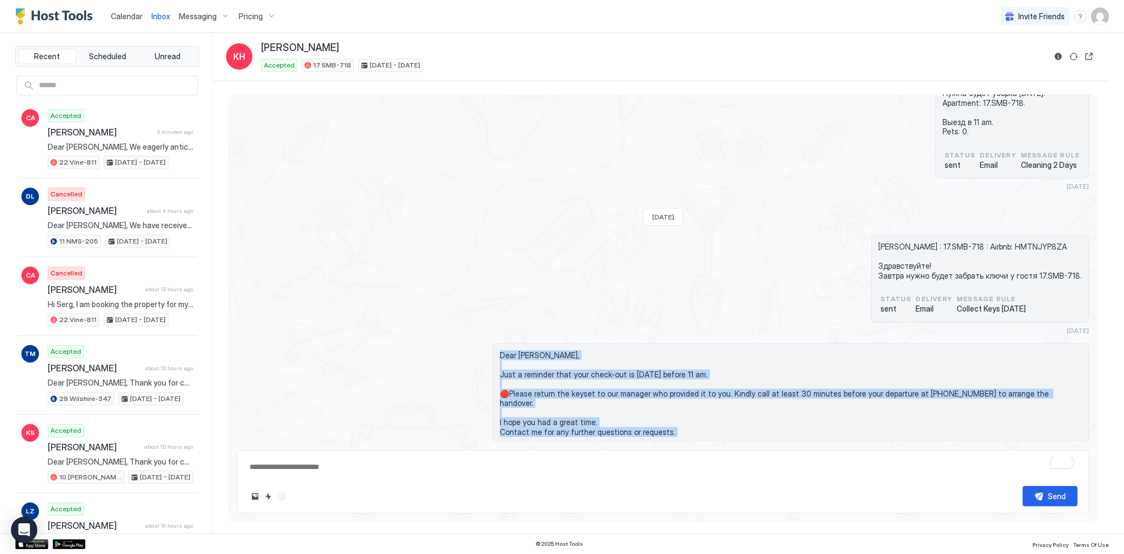
drag, startPoint x: 569, startPoint y: 331, endPoint x: 621, endPoint y: 397, distance: 83.9
click at [621, 397] on span "Dear [PERSON_NAME], Just a reminder that your check-out is [DATE] before 11 am.…" at bounding box center [791, 393] width 582 height 87
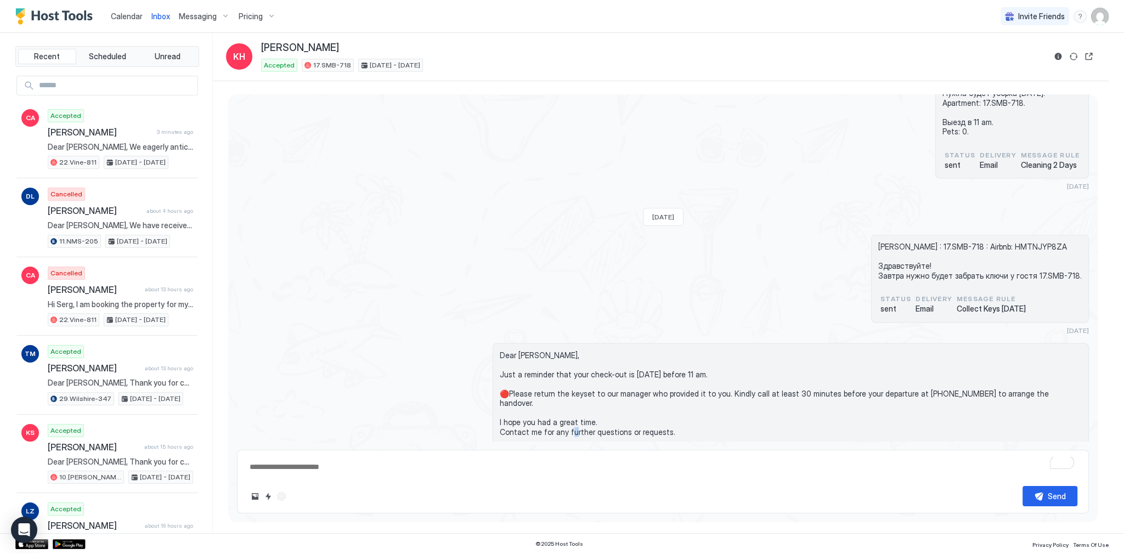
click at [621, 397] on span "Dear [PERSON_NAME], Just a reminder that your check-out is [DATE] before 11 am.…" at bounding box center [791, 393] width 582 height 87
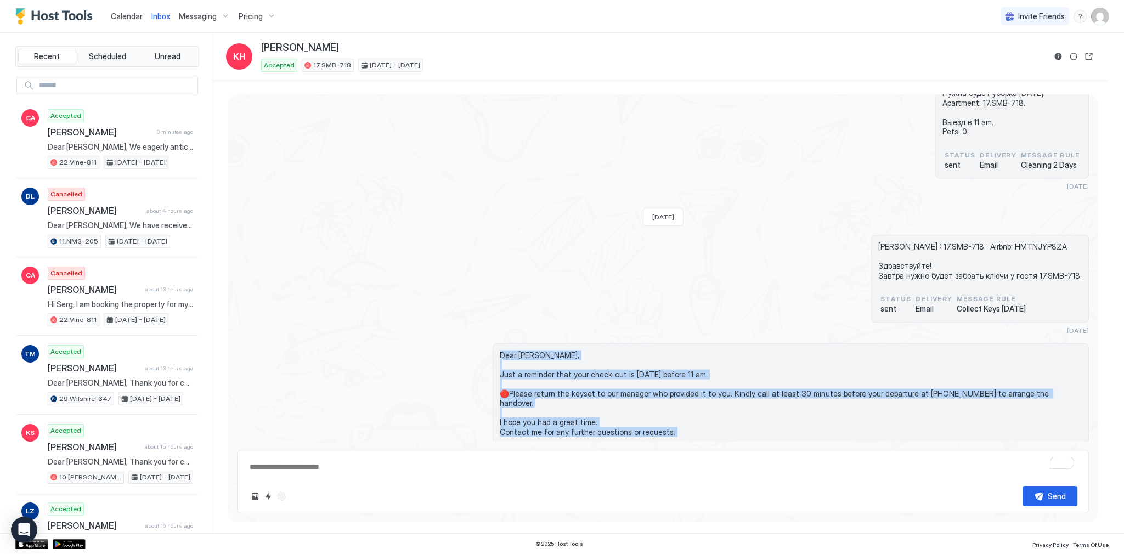
drag, startPoint x: 621, startPoint y: 397, endPoint x: 595, endPoint y: 316, distance: 84.8
click at [595, 343] on div "Dear [PERSON_NAME], Just a reminder that your check-out is [DATE] before 11 am.…" at bounding box center [791, 393] width 596 height 101
click at [575, 343] on div "Dear [PERSON_NAME], Just a reminder that your check-out is [DATE] before 11 am.…" at bounding box center [791, 393] width 596 height 101
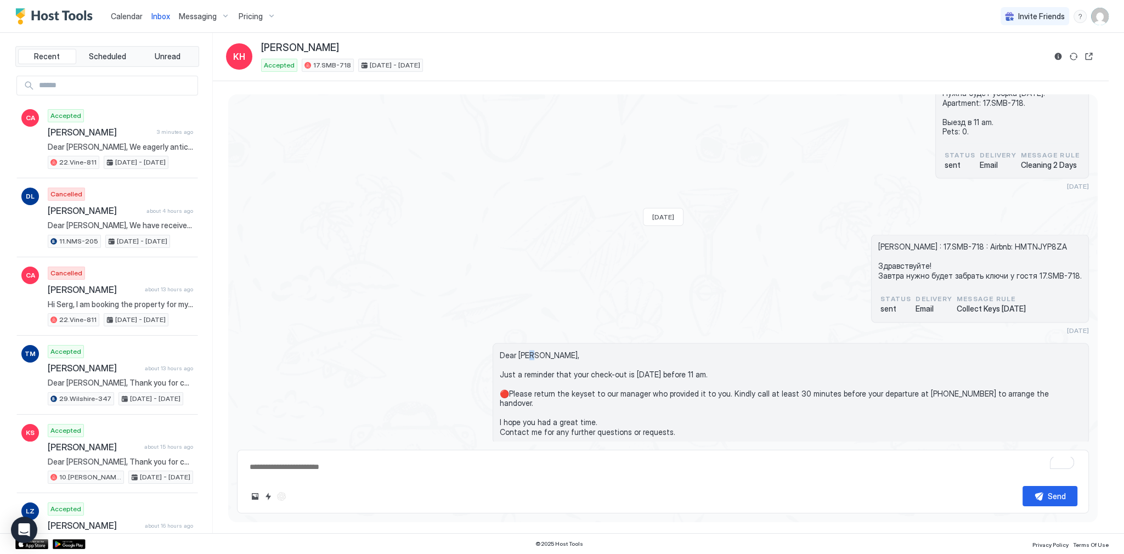
click at [566, 350] on span "Dear [PERSON_NAME], Just a reminder that your check-out is [DATE] before 11 am.…" at bounding box center [791, 393] width 582 height 87
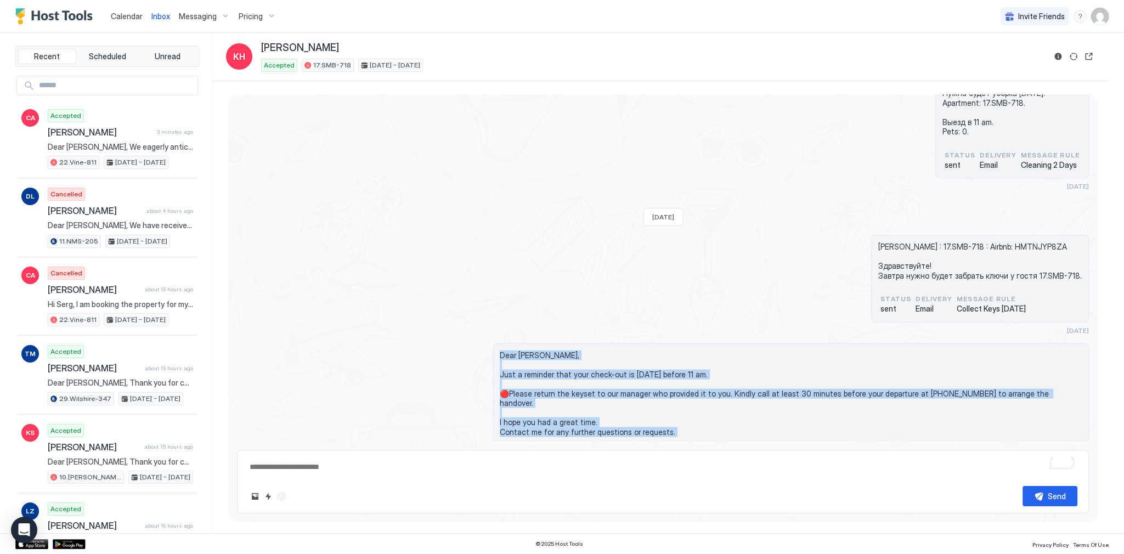
drag, startPoint x: 566, startPoint y: 329, endPoint x: 602, endPoint y: 398, distance: 78.8
click at [602, 398] on span "Dear [PERSON_NAME], Just a reminder that your check-out is [DATE] before 11 am.…" at bounding box center [791, 393] width 582 height 87
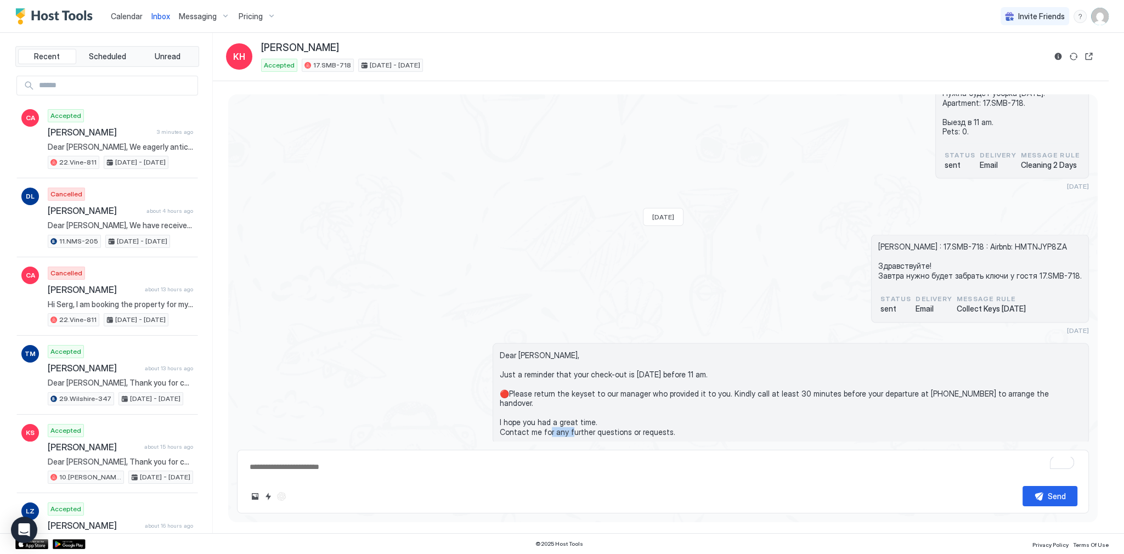
click at [602, 400] on div "Dear [PERSON_NAME], Just a reminder that your check-out is [DATE] before 11 am.…" at bounding box center [791, 393] width 596 height 101
click at [601, 398] on span "Dear [PERSON_NAME], Just a reminder that your check-out is [DATE] before 11 am.…" at bounding box center [791, 393] width 582 height 87
click at [600, 397] on span "Dear [PERSON_NAME], Just a reminder that your check-out is [DATE] before 11 am.…" at bounding box center [791, 393] width 582 height 87
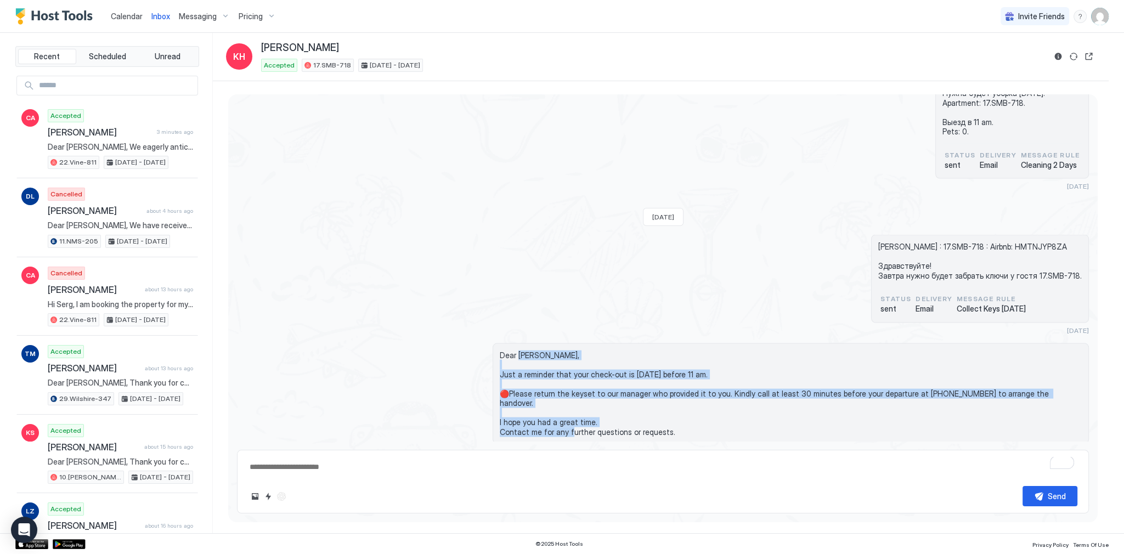
drag, startPoint x: 600, startPoint y: 397, endPoint x: 555, endPoint y: 331, distance: 80.5
click at [555, 350] on span "Dear [PERSON_NAME], Just a reminder that your check-out is [DATE] before 11 am.…" at bounding box center [791, 393] width 582 height 87
click at [556, 350] on span "Dear [PERSON_NAME], Just a reminder that your check-out is [DATE] before 11 am.…" at bounding box center [791, 393] width 582 height 87
drag, startPoint x: 556, startPoint y: 329, endPoint x: 627, endPoint y: 397, distance: 98.9
click at [627, 397] on span "Dear [PERSON_NAME], Just a reminder that your check-out is [DATE] before 11 am.…" at bounding box center [791, 393] width 582 height 87
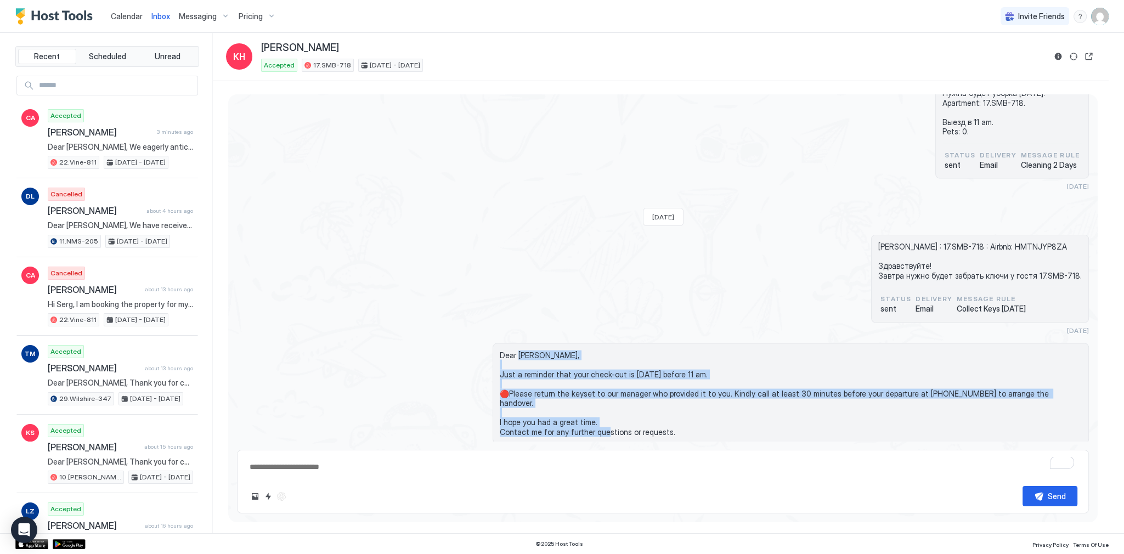
click at [627, 397] on span "Dear [PERSON_NAME], Just a reminder that your check-out is [DATE] before 11 am.…" at bounding box center [791, 393] width 582 height 87
drag, startPoint x: 627, startPoint y: 397, endPoint x: 565, endPoint y: 328, distance: 92.8
click at [565, 350] on span "Dear [PERSON_NAME], Just a reminder that your check-out is [DATE] before 11 am.…" at bounding box center [791, 393] width 582 height 87
drag, startPoint x: 565, startPoint y: 328, endPoint x: 647, endPoint y: 394, distance: 105.4
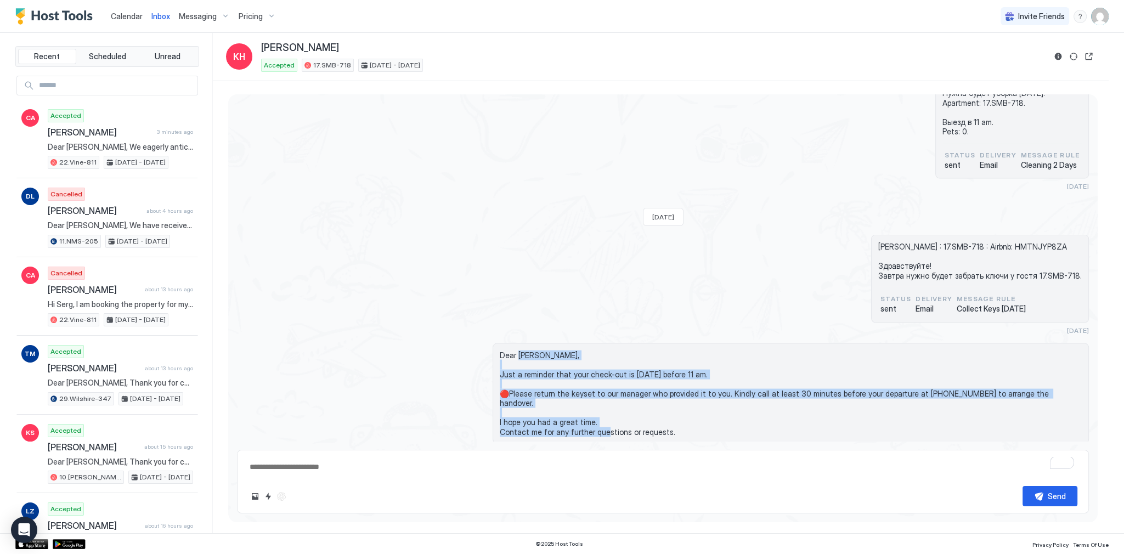
click at [647, 394] on span "Dear [PERSON_NAME], Just a reminder that your check-out is [DATE] before 11 am.…" at bounding box center [791, 393] width 582 height 87
drag, startPoint x: 647, startPoint y: 394, endPoint x: 559, endPoint y: 329, distance: 109.0
click at [559, 350] on span "Dear [PERSON_NAME], Just a reminder that your check-out is [DATE] before 11 am.…" at bounding box center [791, 393] width 582 height 87
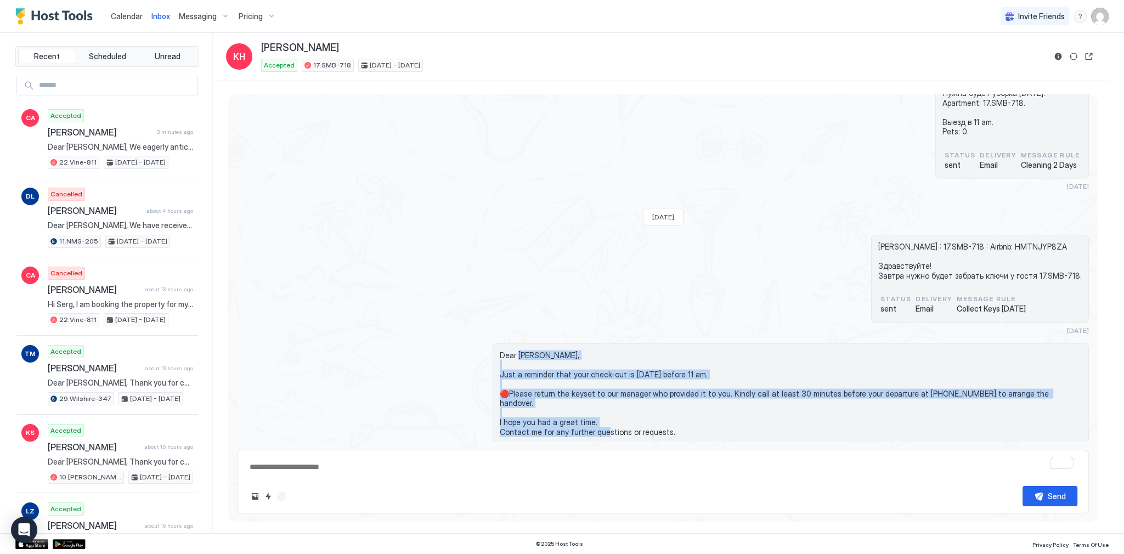
drag, startPoint x: 559, startPoint y: 329, endPoint x: 645, endPoint y: 400, distance: 111.0
click at [645, 400] on div "Dear [PERSON_NAME], Just a reminder that your check-out is [DATE] before 11 am.…" at bounding box center [791, 393] width 596 height 101
click at [645, 395] on span "Dear [PERSON_NAME], Just a reminder that your check-out is [DATE] before 11 am.…" at bounding box center [791, 393] width 582 height 87
drag, startPoint x: 645, startPoint y: 395, endPoint x: 564, endPoint y: 326, distance: 106.6
click at [564, 350] on span "Dear [PERSON_NAME], Just a reminder that your check-out is [DATE] before 11 am.…" at bounding box center [791, 393] width 582 height 87
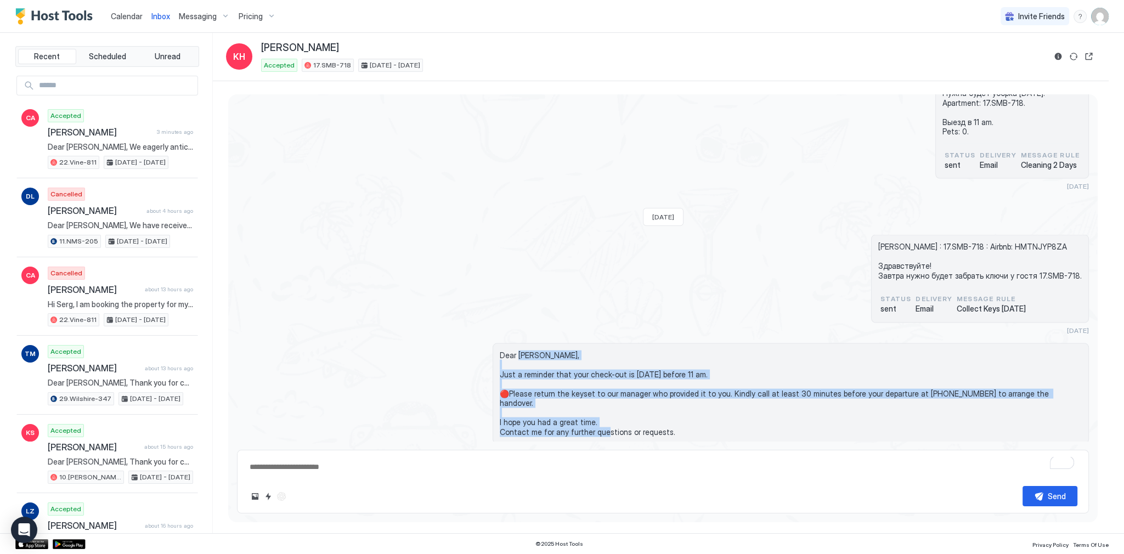
click at [564, 350] on span "Dear [PERSON_NAME], Just a reminder that your check-out is [DATE] before 11 am.…" at bounding box center [791, 393] width 582 height 87
drag, startPoint x: 564, startPoint y: 326, endPoint x: 642, endPoint y: 393, distance: 103.1
click at [642, 393] on span "Dear [PERSON_NAME], Just a reminder that your check-out is [DATE] before 11 am.…" at bounding box center [791, 393] width 582 height 87
click at [563, 350] on span "Dear [PERSON_NAME], Just a reminder that your check-out is [DATE] before 11 am.…" at bounding box center [791, 393] width 582 height 87
drag, startPoint x: 563, startPoint y: 328, endPoint x: 651, endPoint y: 393, distance: 108.6
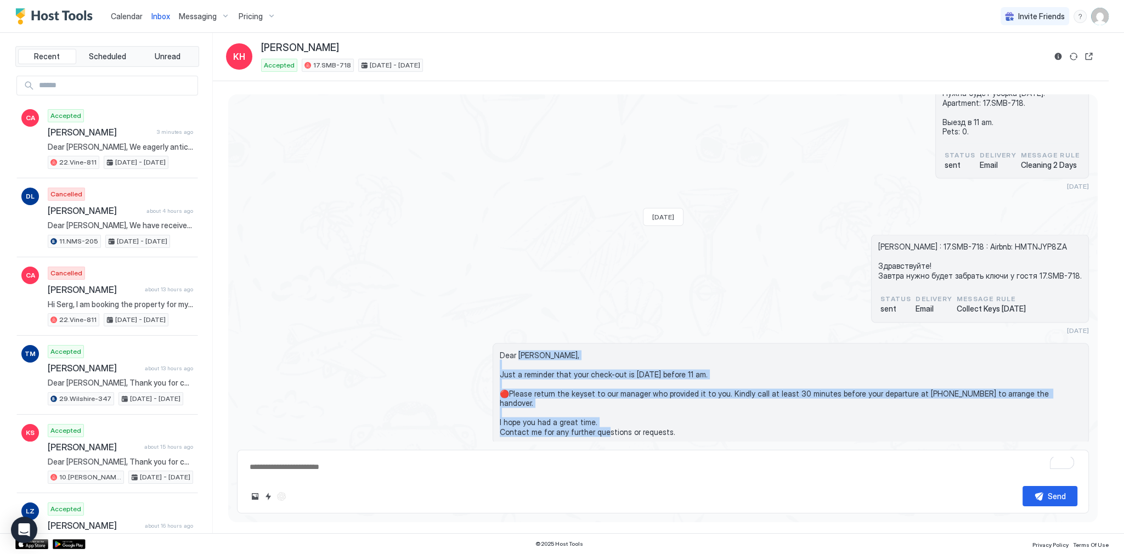
click at [651, 393] on span "Dear [PERSON_NAME], Just a reminder that your check-out is [DATE] before 11 am.…" at bounding box center [791, 393] width 582 height 87
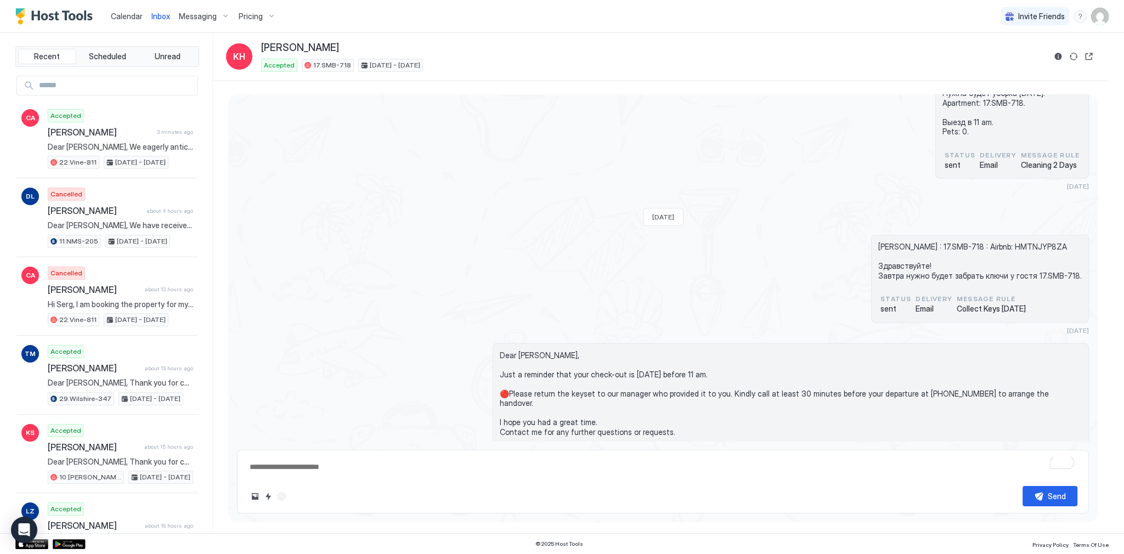
click at [627, 248] on div "Keena Habeeb : 17.SMB-718 : Airbnb: HMTNJYP8ZA Здравствуйте! Завтра нужно будет…" at bounding box center [663, 285] width 852 height 100
click at [631, 367] on span "Dear [PERSON_NAME], Just a reminder that your check-out is [DATE] before 11 am.…" at bounding box center [791, 393] width 582 height 87
click at [567, 350] on span "Dear [PERSON_NAME], Just a reminder that your check-out is [DATE] before 11 am.…" at bounding box center [791, 393] width 582 height 87
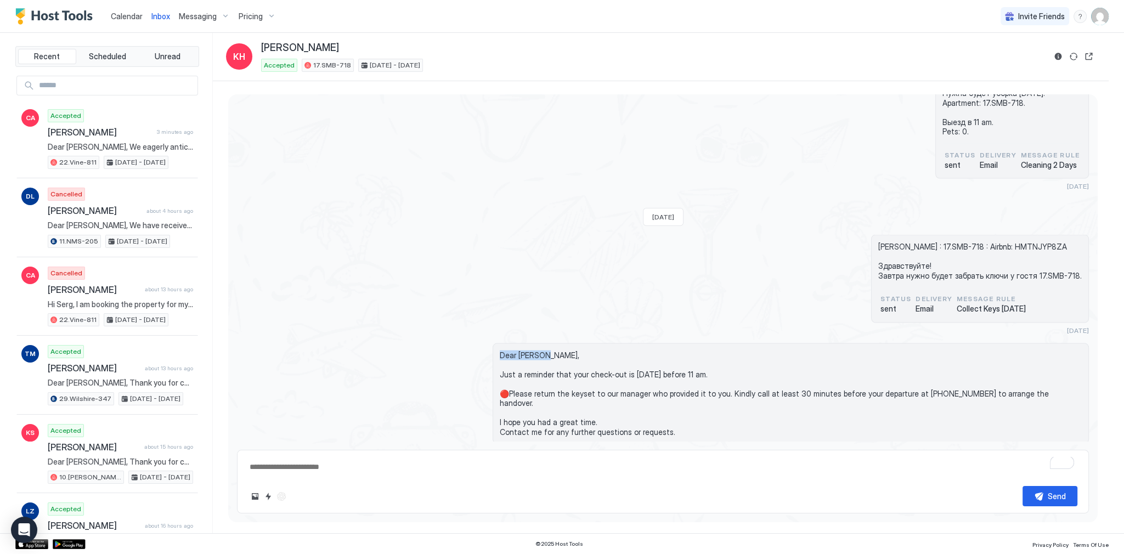
copy span "Dear Keena,"
click at [988, 369] on span "Dear [PERSON_NAME], Just a reminder that your check-out is [DATE] before 11 am.…" at bounding box center [791, 393] width 582 height 87
drag, startPoint x: 988, startPoint y: 369, endPoint x: 662, endPoint y: 373, distance: 326.4
click at [662, 373] on span "Dear Keena, Just a reminder that your check-out is tomorrow before 11 am. 🔴Plea…" at bounding box center [791, 393] width 582 height 87
click at [657, 365] on span "Dear [PERSON_NAME], Just a reminder that your check-out is [DATE] before 11 am.…" at bounding box center [791, 393] width 582 height 87
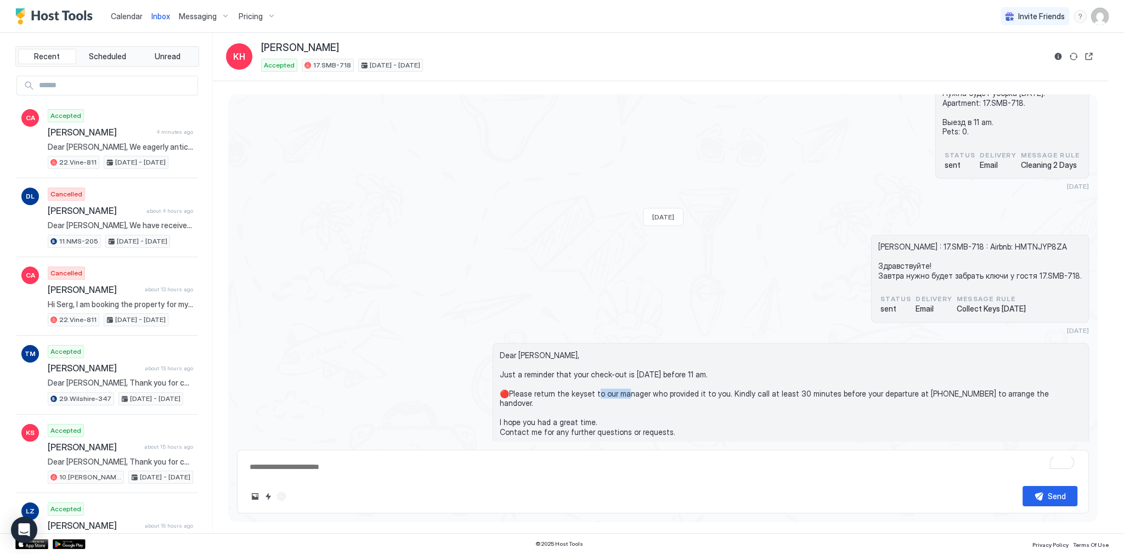
click at [657, 365] on span "Dear [PERSON_NAME], Just a reminder that your check-out is [DATE] before 11 am.…" at bounding box center [791, 393] width 582 height 87
click at [651, 354] on span "Dear [PERSON_NAME], Just a reminder that your check-out is [DATE] before 11 am.…" at bounding box center [791, 393] width 582 height 87
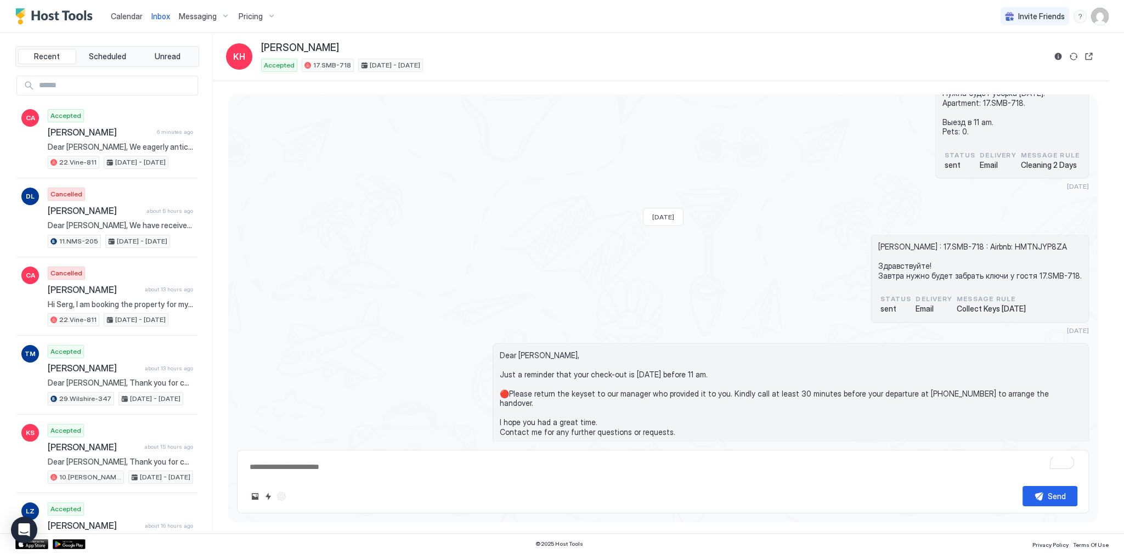
click at [416, 467] on textarea "To enrich screen reader interactions, please activate Accessibility in Grammarl…" at bounding box center [662, 467] width 829 height 20
paste textarea "**********"
type textarea "*"
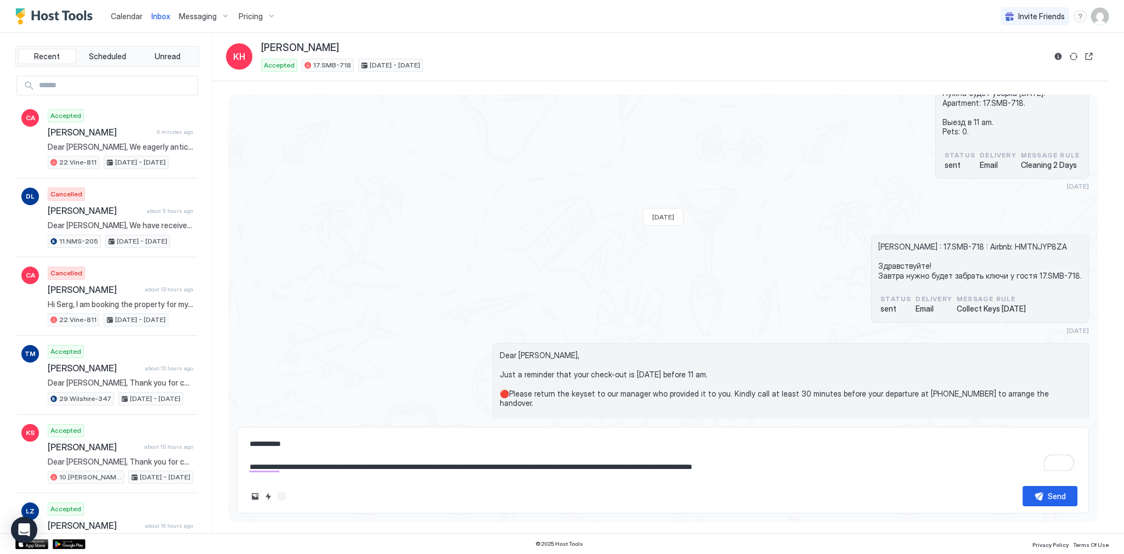
type textarea "**********"
click at [1028, 495] on button "Send" at bounding box center [1049, 496] width 55 height 20
type textarea "*"
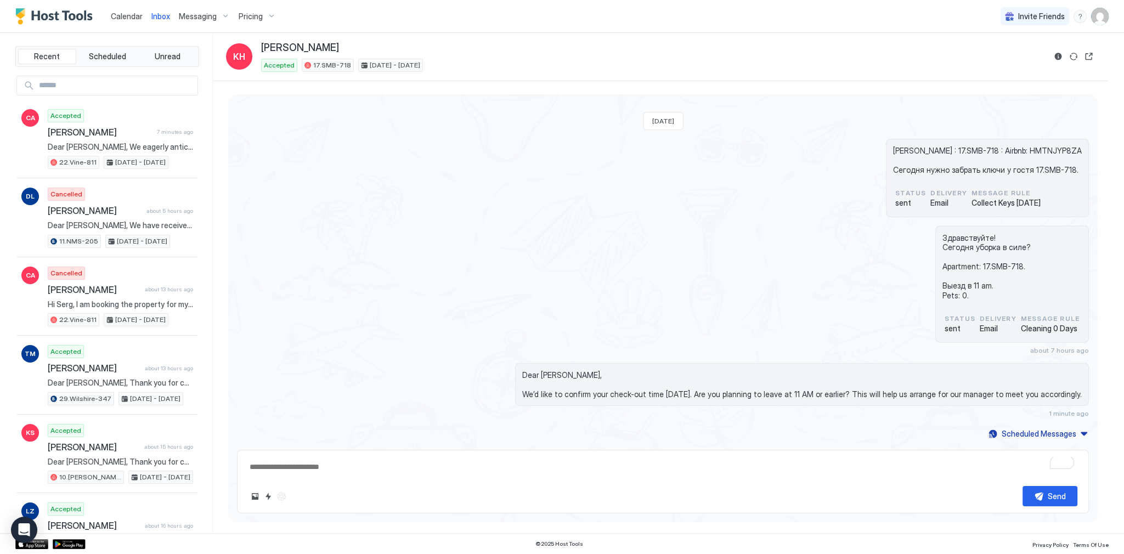
scroll to position [3260, 0]
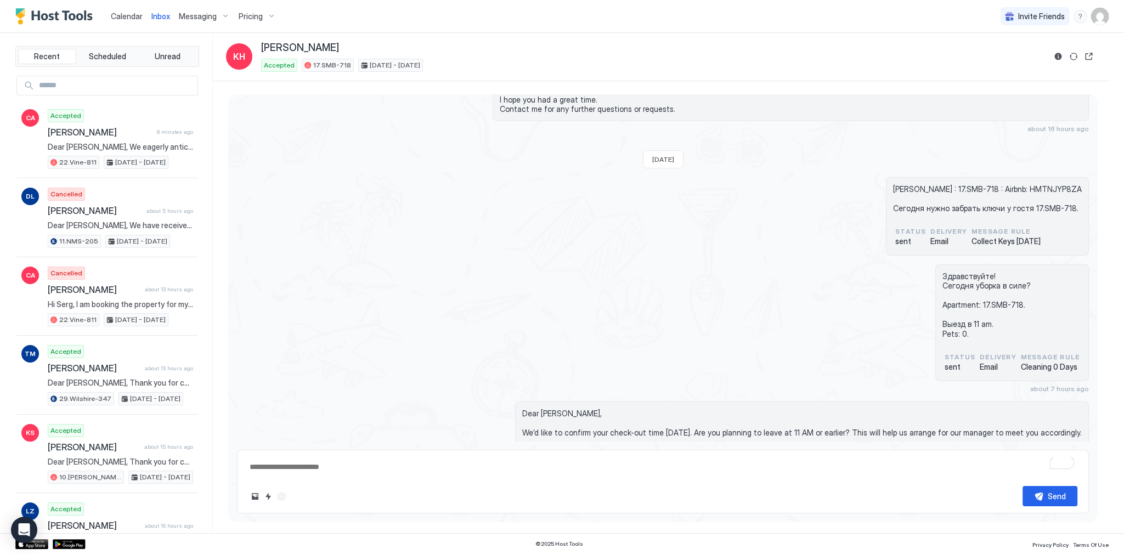
type textarea "*"
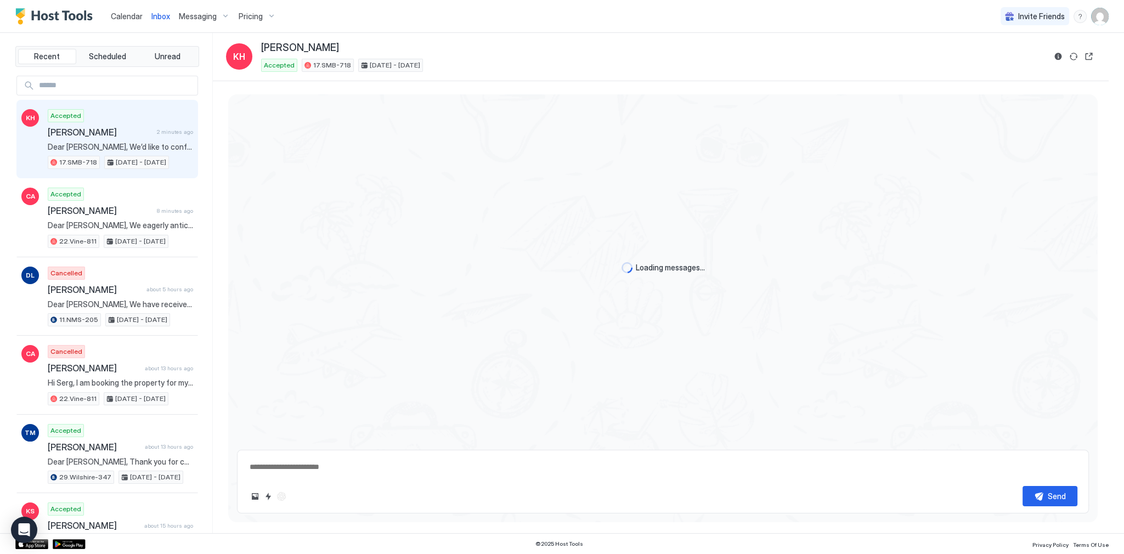
scroll to position [3260, 0]
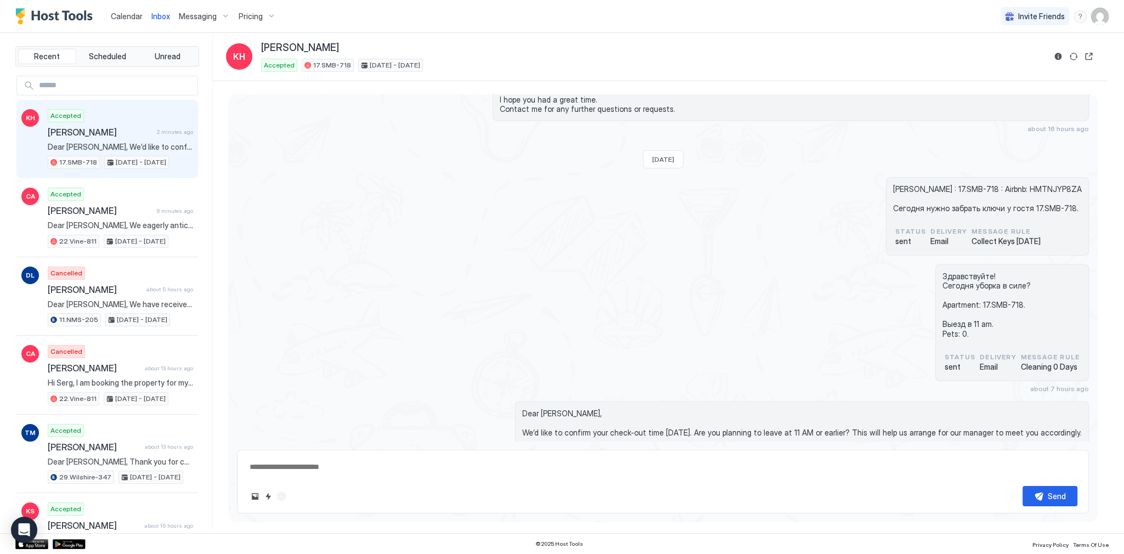
click at [872, 319] on div "Здравствуйте! Сегодня уборка в силе? Apartment: 17.SMB-718. Выезд в 11 am. Pets…" at bounding box center [663, 328] width 852 height 128
click at [493, 195] on div "Keena Habeeb : 17.SMB-718 : Airbnb: HMTNJYP8ZA Сегодня нужно забрать ключи у го…" at bounding box center [663, 216] width 852 height 78
type textarea "*"
click at [711, 317] on div "Здравствуйте! Сегодня уборка в силе? Apartment: 17.SMB-718. Выезд в 11 am. Pets…" at bounding box center [663, 328] width 852 height 128
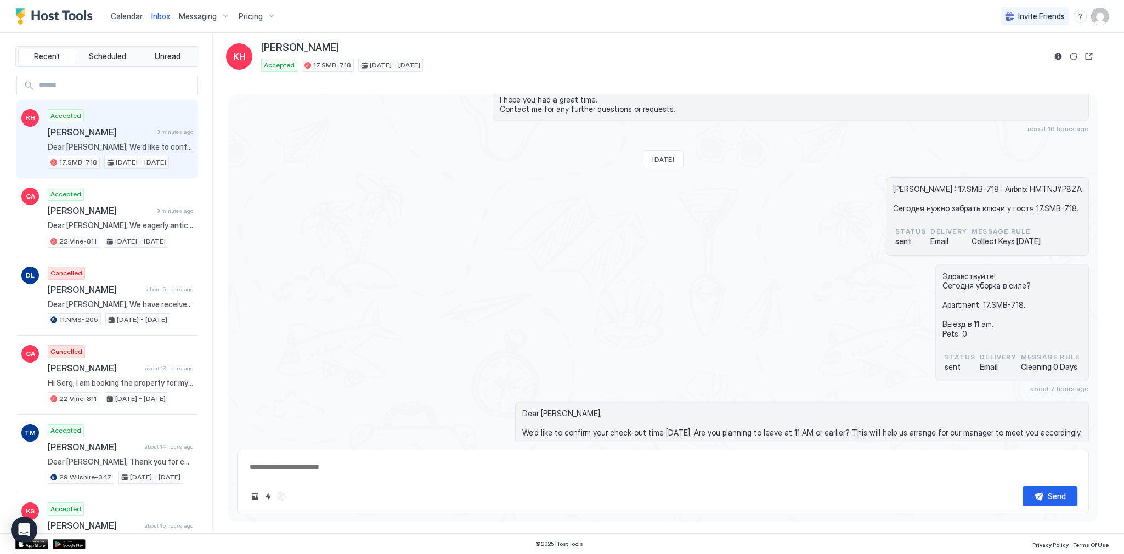
click at [904, 266] on div "Здравствуйте! Сегодня уборка в силе? Apartment: 17.SMB-718. Выезд в 11 am. Pets…" at bounding box center [663, 328] width 852 height 128
click at [127, 19] on span "Calendar" at bounding box center [127, 16] width 32 height 9
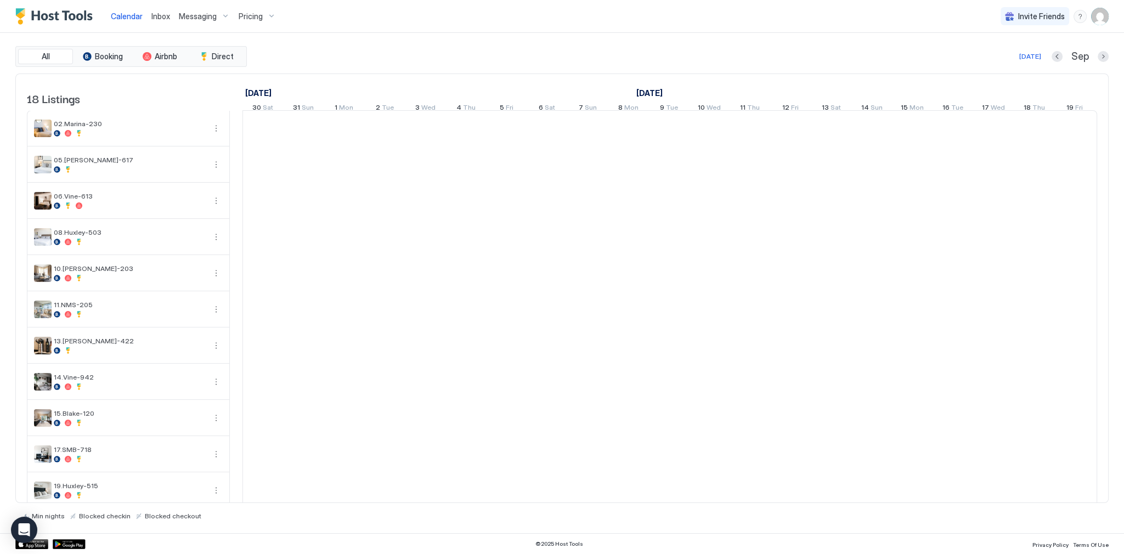
scroll to position [0, 609]
click at [347, 69] on div "All Booking Airbnb Direct Today Sep 18 Listings August 2025 September 2025 Octo…" at bounding box center [561, 283] width 1093 height 474
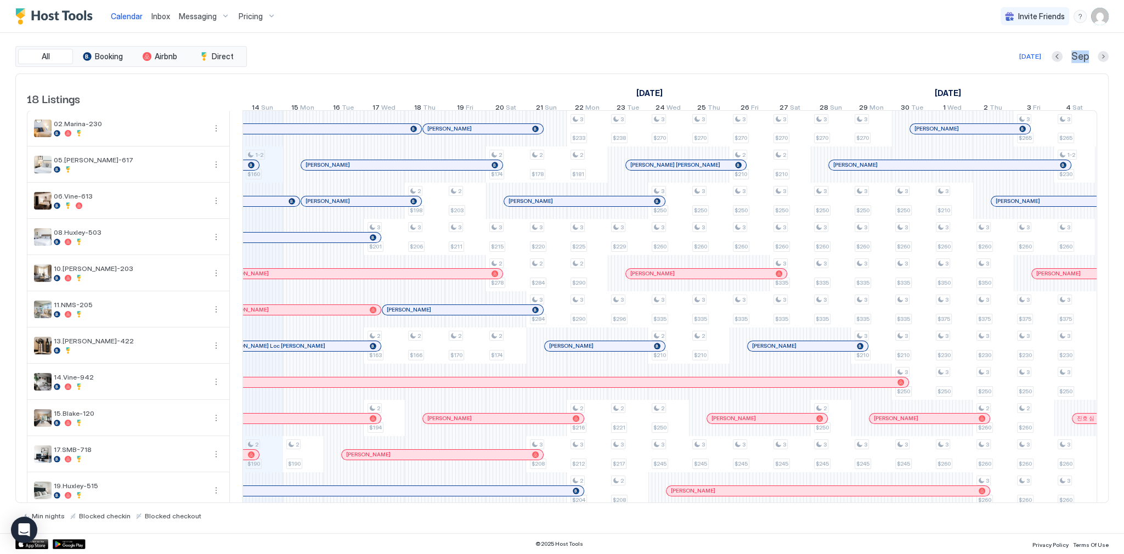
click at [750, 79] on div "August 2025 September 2025 October 2025 30 Sat 31 Sun 1 Mon 2 Tue 3 Wed 4 Thu 5…" at bounding box center [669, 95] width 855 height 43
click at [612, 40] on div "All Booking Airbnb Direct Today Sep 18 Listings August 2025 September 2025 Octo…" at bounding box center [561, 283] width 1093 height 500
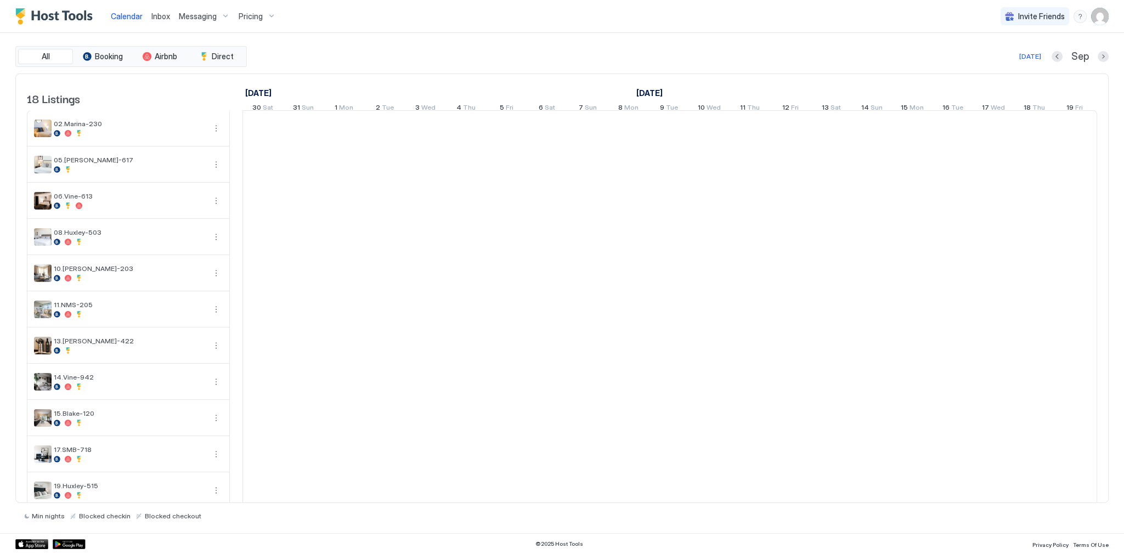
click at [712, 53] on div "[DATE] Sep" at bounding box center [679, 56] width 860 height 13
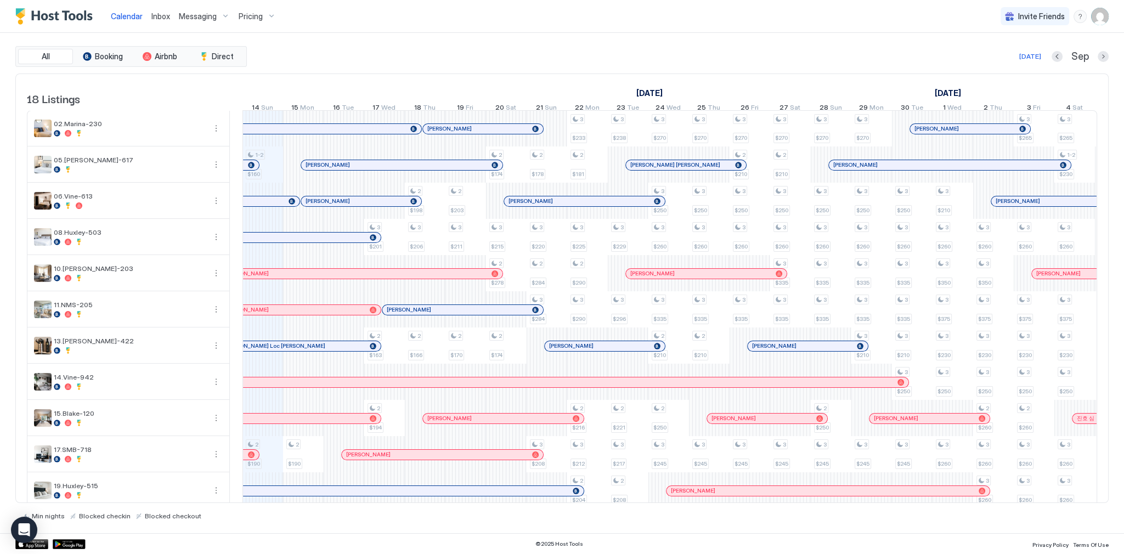
click at [636, 47] on div "All Booking Airbnb Direct [DATE] Sep" at bounding box center [561, 56] width 1093 height 21
drag, startPoint x: 799, startPoint y: 42, endPoint x: 733, endPoint y: 40, distance: 65.8
click at [799, 42] on div "All Booking Airbnb Direct [DATE] [DATE] Listings [DATE] [DATE] [DATE] 30 Sat 31…" at bounding box center [561, 283] width 1093 height 500
click at [167, 15] on span "Inbox" at bounding box center [160, 16] width 19 height 9
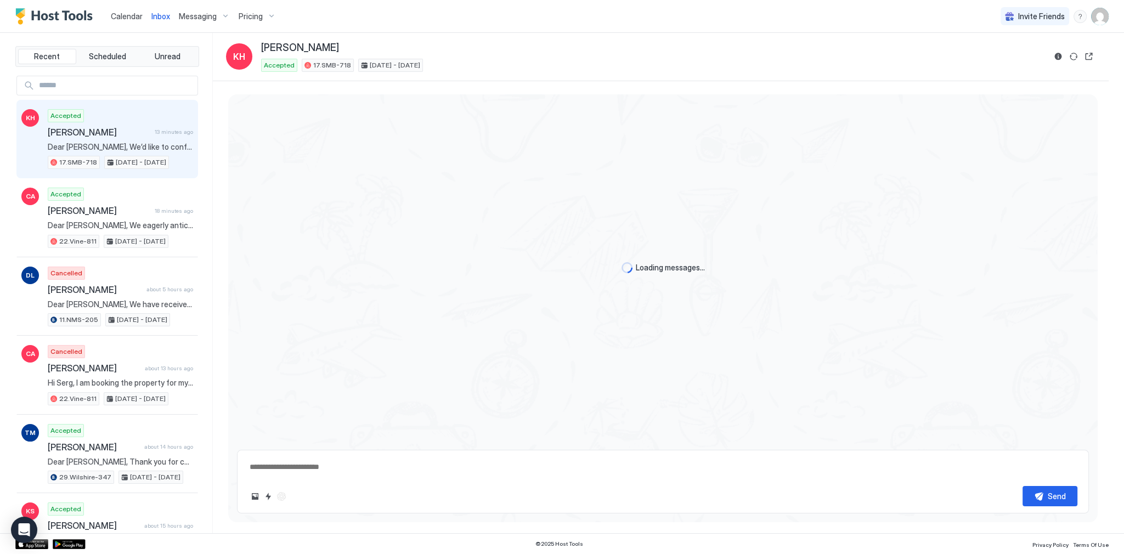
scroll to position [3260, 0]
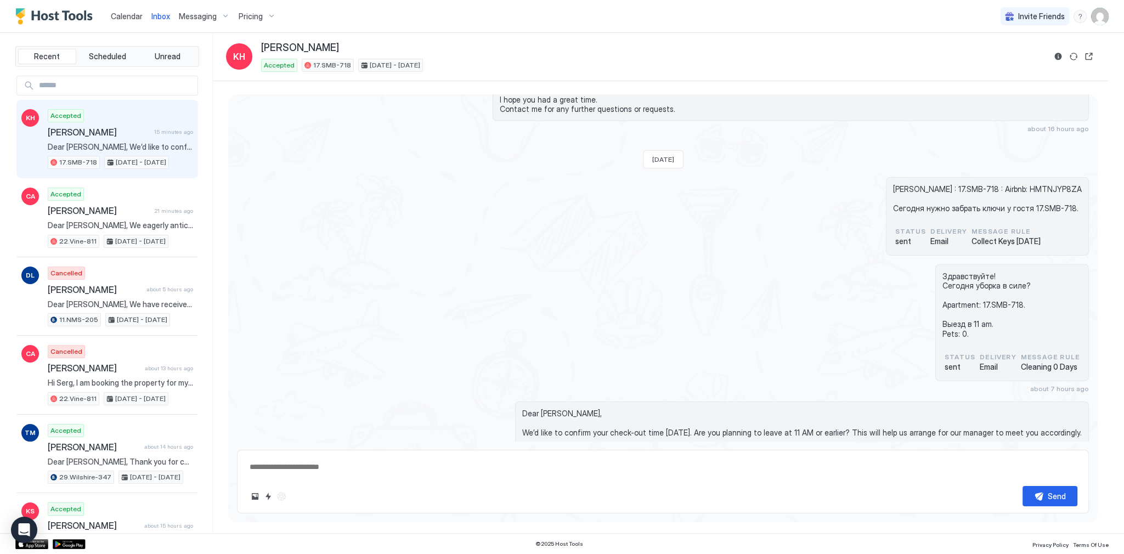
click at [765, 217] on div "[PERSON_NAME] : 17.SMB-718 : Airbnb: HMTNJYP8ZA Сегодня нужно забрать ключи у г…" at bounding box center [663, 216] width 852 height 78
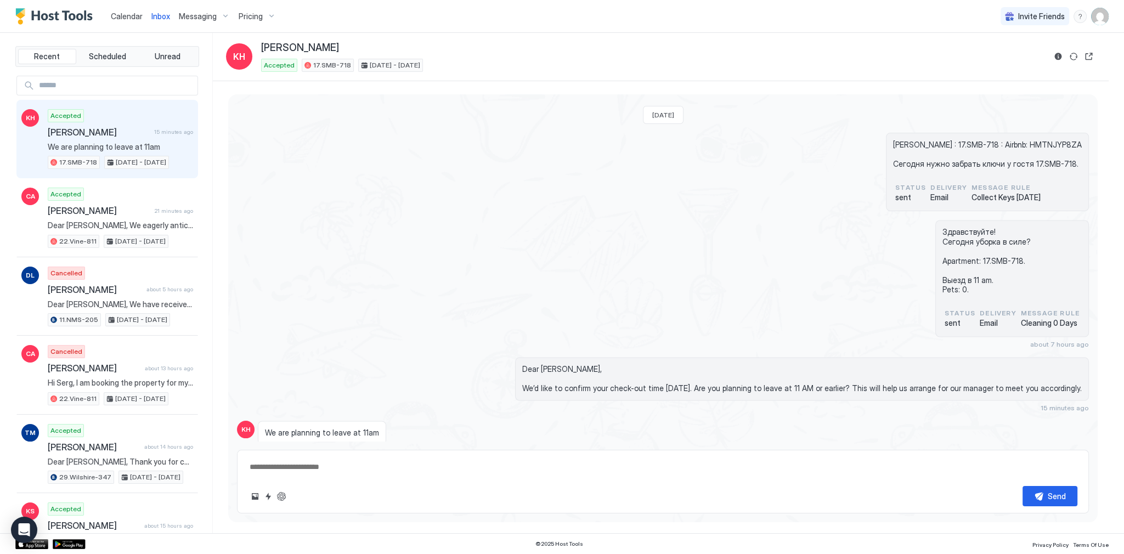
scroll to position [2924, 0]
click at [323, 428] on span "We are planning to leave at 11am" at bounding box center [322, 433] width 114 height 10
copy span "We are planning to leave at 11am"
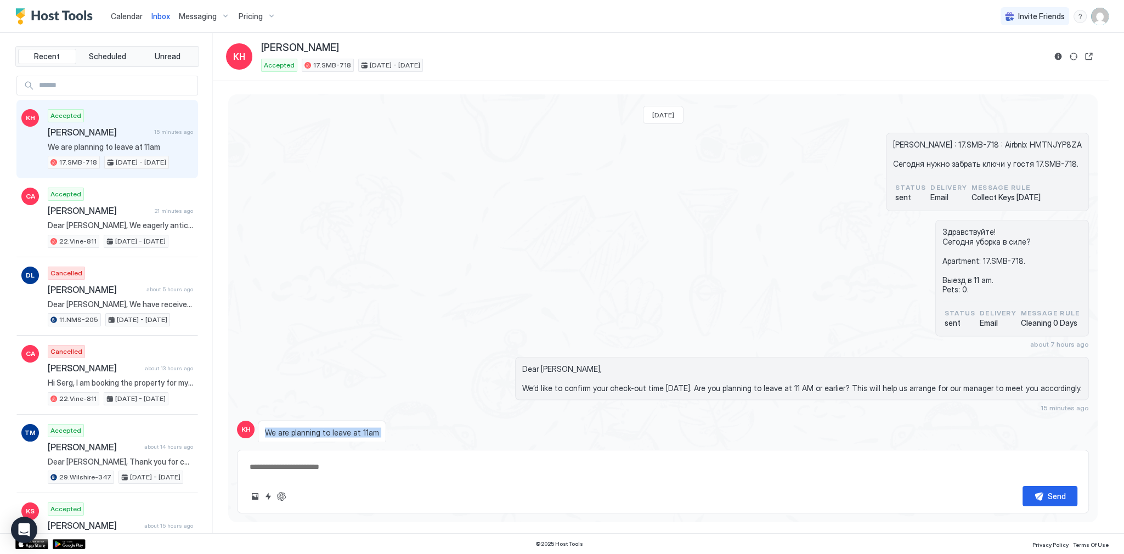
click at [344, 428] on span "We are planning to leave at 11am" at bounding box center [322, 433] width 114 height 10
click at [283, 497] on button "ChatGPT Auto Reply" at bounding box center [281, 496] width 13 height 13
type textarea "*"
type textarea "**********"
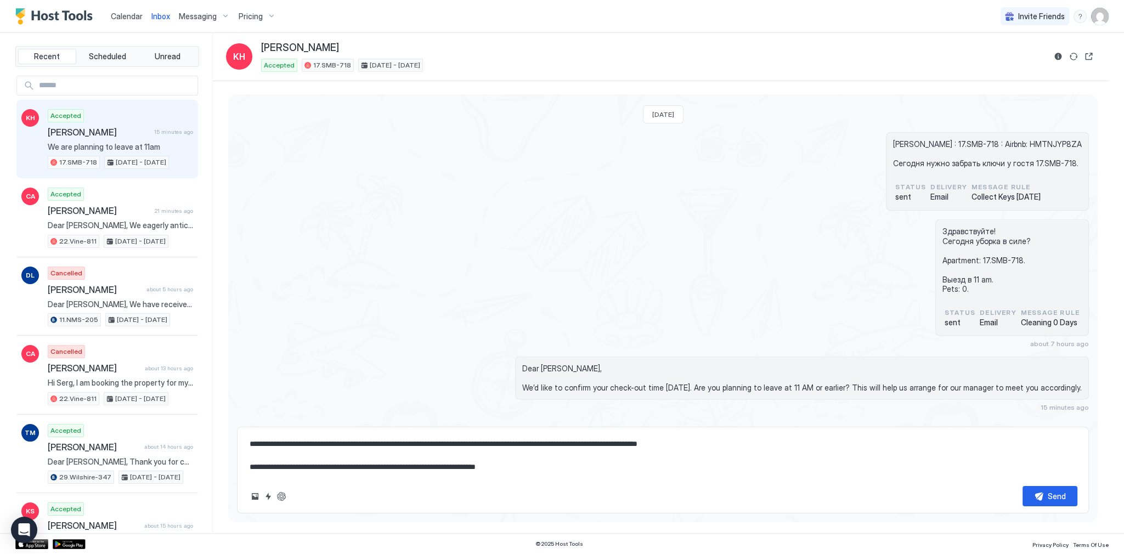
click at [343, 446] on textarea "**********" at bounding box center [662, 455] width 829 height 43
type textarea "*"
type textarea "**********"
type textarea "*"
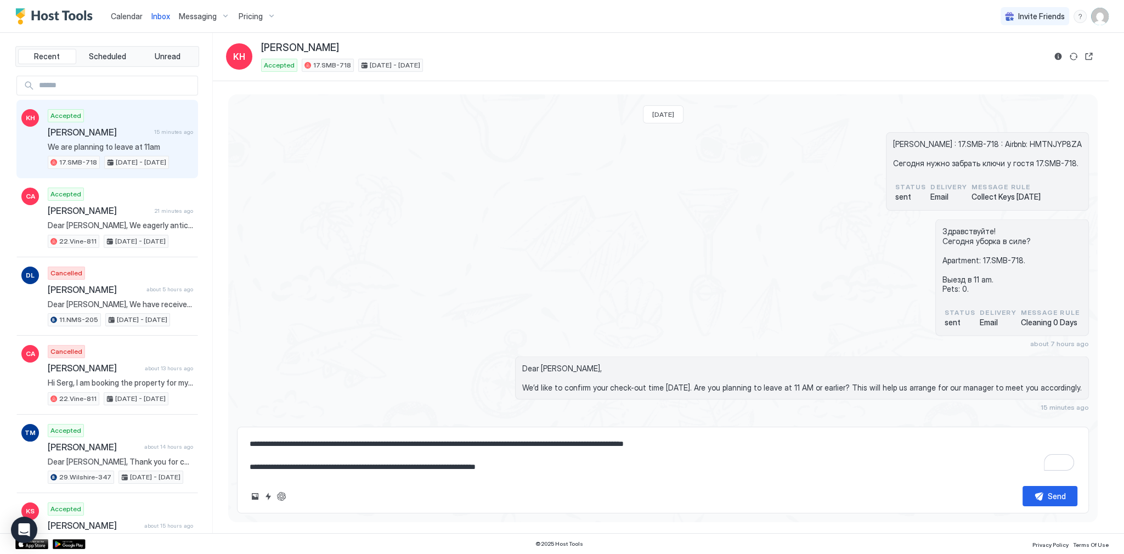
type textarea "**********"
type textarea "*"
type textarea "**********"
type textarea "*"
type textarea "**********"
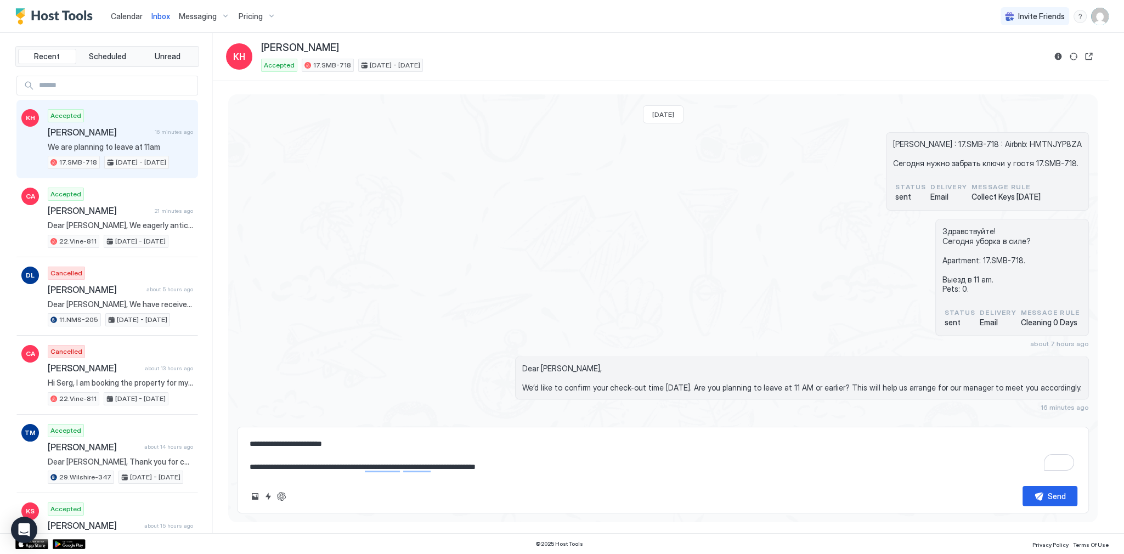
type textarea "*"
type textarea "**********"
type textarea "*"
type textarea "**********"
type textarea "*"
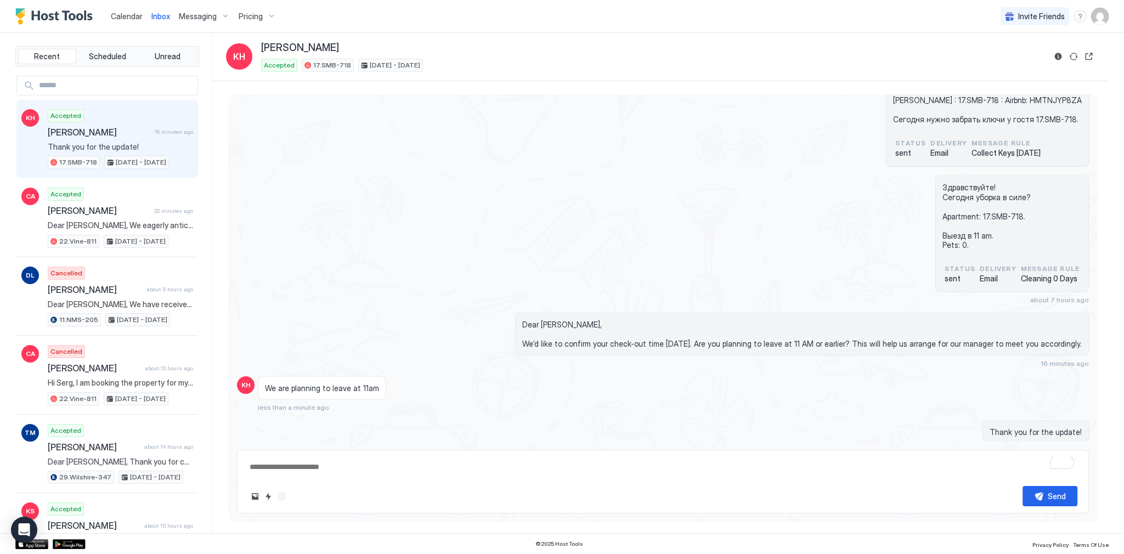
scroll to position [2888, 0]
click at [617, 227] on div "Здравствуйте! Сегодня уборка в силе? Apartment: 17.SMB-718. Выезд в 11 am. Pets…" at bounding box center [663, 240] width 852 height 128
type textarea "*"
click at [654, 206] on div "Здравствуйте! Сегодня уборка в силе? Apartment: 17.SMB-718. Выезд в 11 am. Pets…" at bounding box center [663, 240] width 852 height 128
click at [435, 262] on div "Здравствуйте! Сегодня уборка в силе? Apartment: 17.SMB-718. Выезд в 11 am. Pets…" at bounding box center [663, 240] width 852 height 128
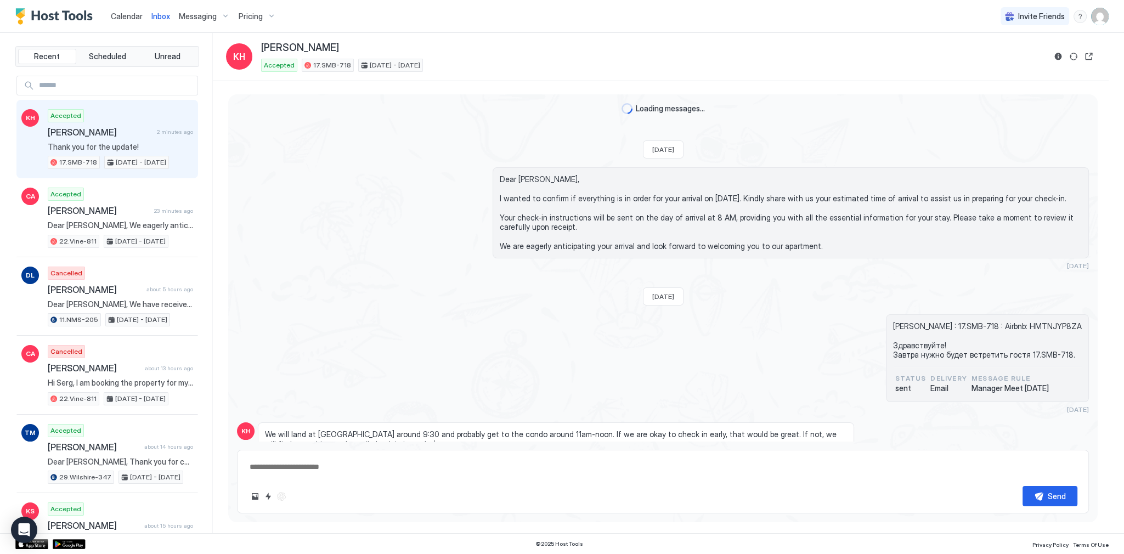
scroll to position [2888, 0]
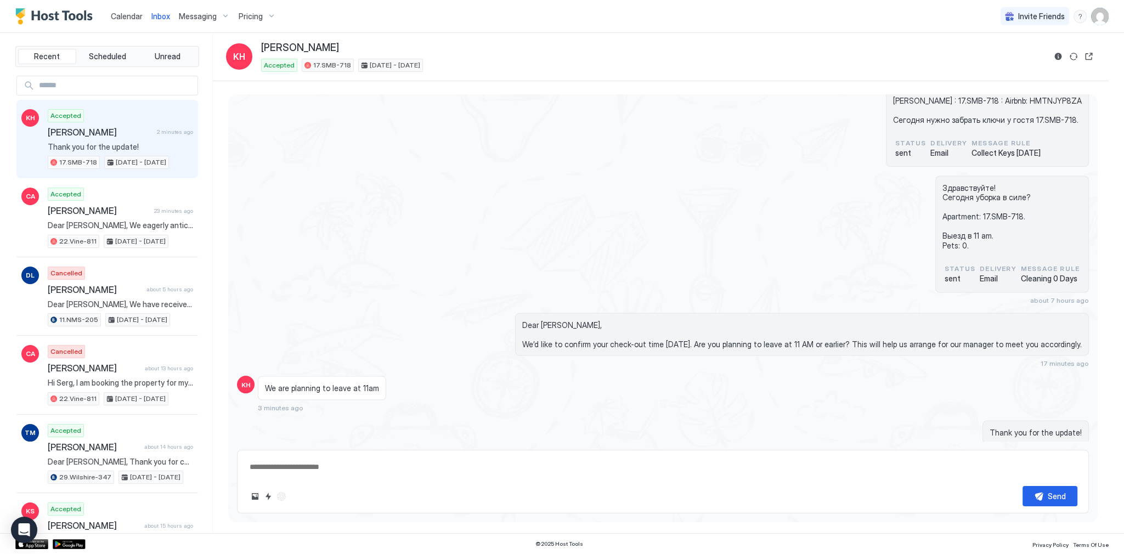
type textarea "*"
click at [524, 116] on div "[PERSON_NAME] : 17.SMB-718 : Airbnb: HMTNJYP8ZA Сегодня нужно забрать ключи у г…" at bounding box center [663, 127] width 852 height 78
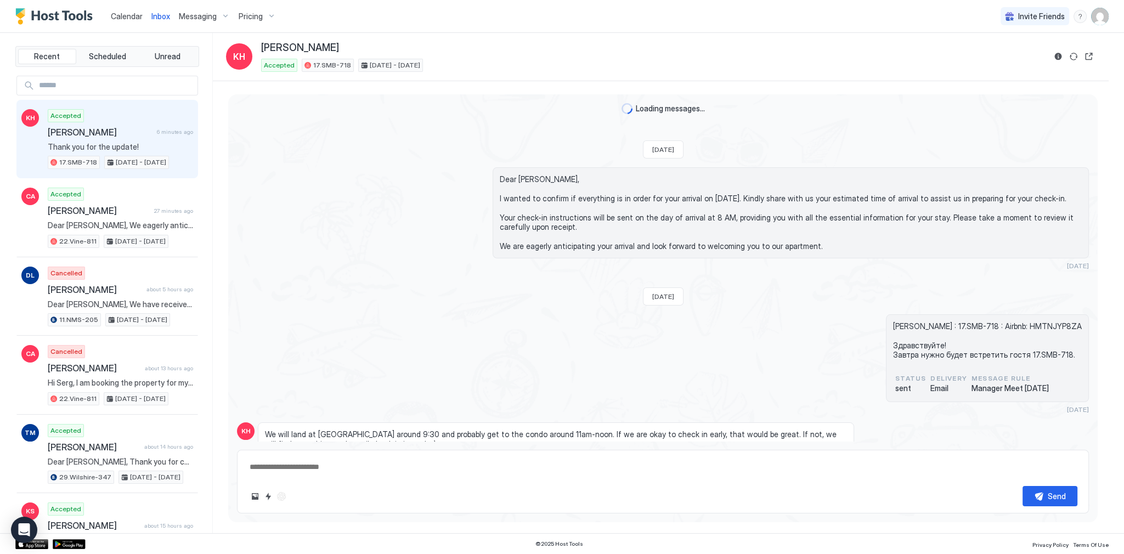
scroll to position [2888, 0]
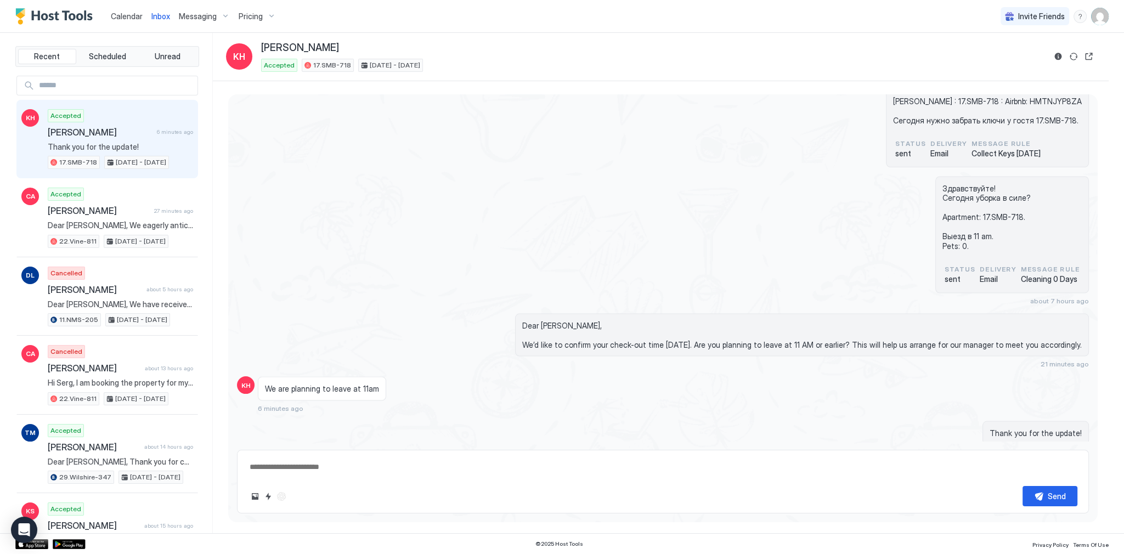
type textarea "*"
click at [579, 256] on div "Здравствуйте! Сегодня уборка в силе? Apartment: 17.SMB-718. Выезд в 11 am. Pets…" at bounding box center [663, 240] width 852 height 128
click at [520, 197] on div "Здравствуйте! Сегодня уборка в силе? Apartment: 17.SMB-718. Выезд в 11 am. Pets…" at bounding box center [663, 240] width 852 height 128
click at [734, 420] on div "Thank you for the update! 8 minutes ago" at bounding box center [791, 438] width 596 height 36
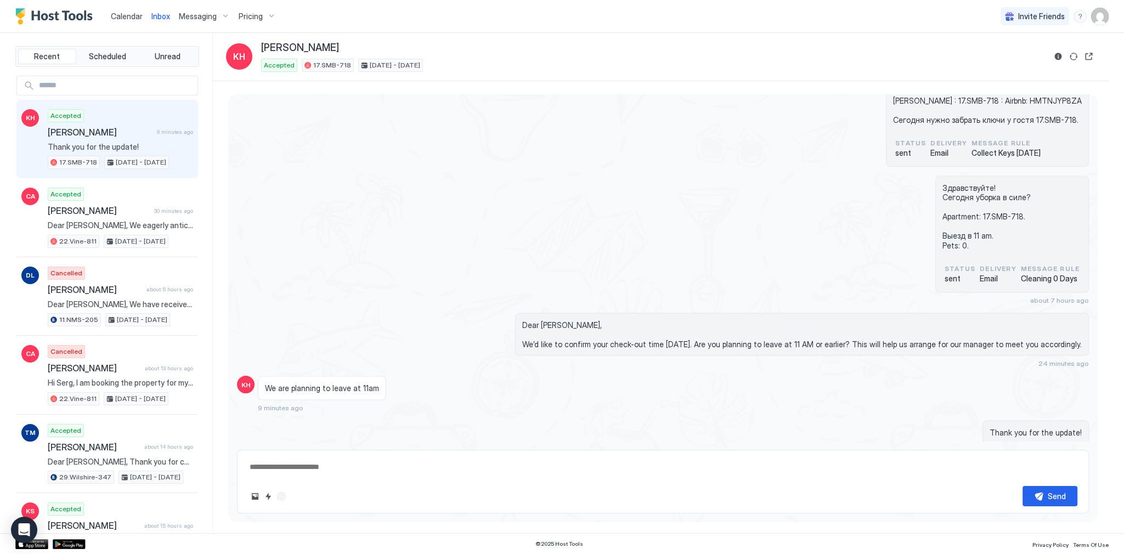
click at [720, 320] on span "Dear [PERSON_NAME], We’d like to confirm your check-out time [DATE]. Are you pl…" at bounding box center [801, 334] width 559 height 29
click at [718, 320] on span "Dear [PERSON_NAME], We’d like to confirm your check-out time [DATE]. Are you pl…" at bounding box center [801, 334] width 559 height 29
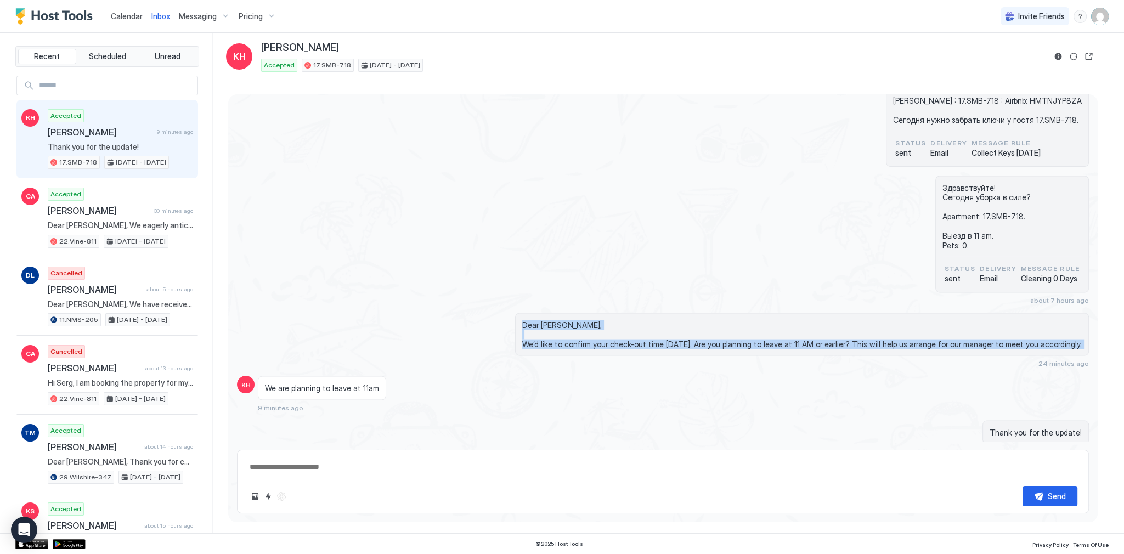
drag, startPoint x: 718, startPoint y: 304, endPoint x: 702, endPoint y: 281, distance: 28.4
click at [702, 313] on div "Dear [PERSON_NAME], We’d like to confirm your check-out time [DATE]. Are you pl…" at bounding box center [802, 334] width 574 height 43
click at [700, 313] on div "Dear [PERSON_NAME], We’d like to confirm your check-out time [DATE]. Are you pl…" at bounding box center [802, 334] width 574 height 43
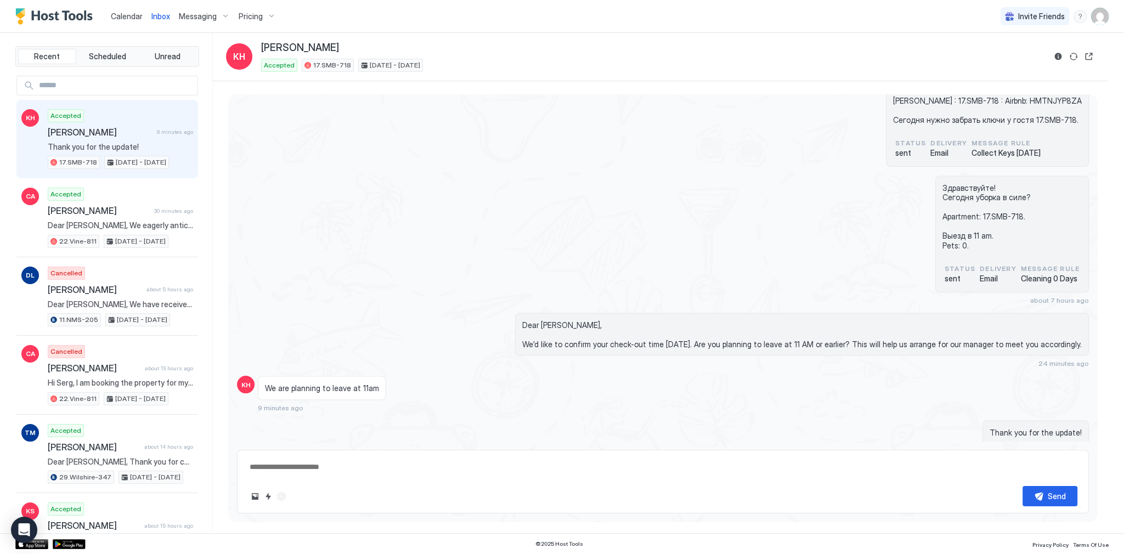
click at [688, 244] on div "Здравствуйте! Сегодня уборка в силе? Apartment: 17.SMB-718. Выезд в 11 am. Pets…" at bounding box center [663, 240] width 852 height 128
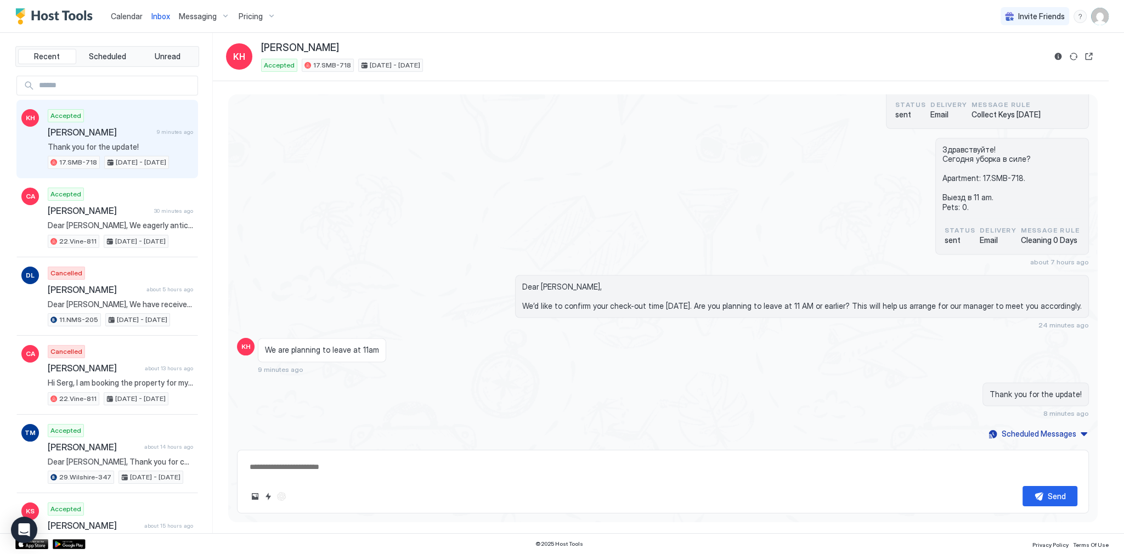
type textarea "*"
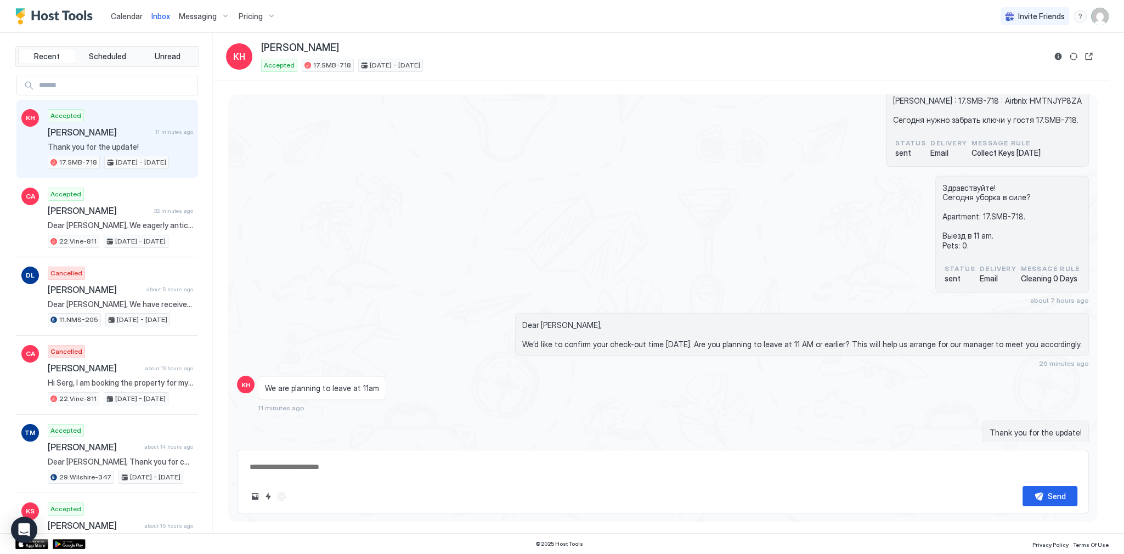
drag, startPoint x: 548, startPoint y: 139, endPoint x: 555, endPoint y: 114, distance: 25.7
click at [470, 63] on div "Accepted 17.SMB-718 Sep 10 - 14, 2025" at bounding box center [653, 65] width 784 height 13
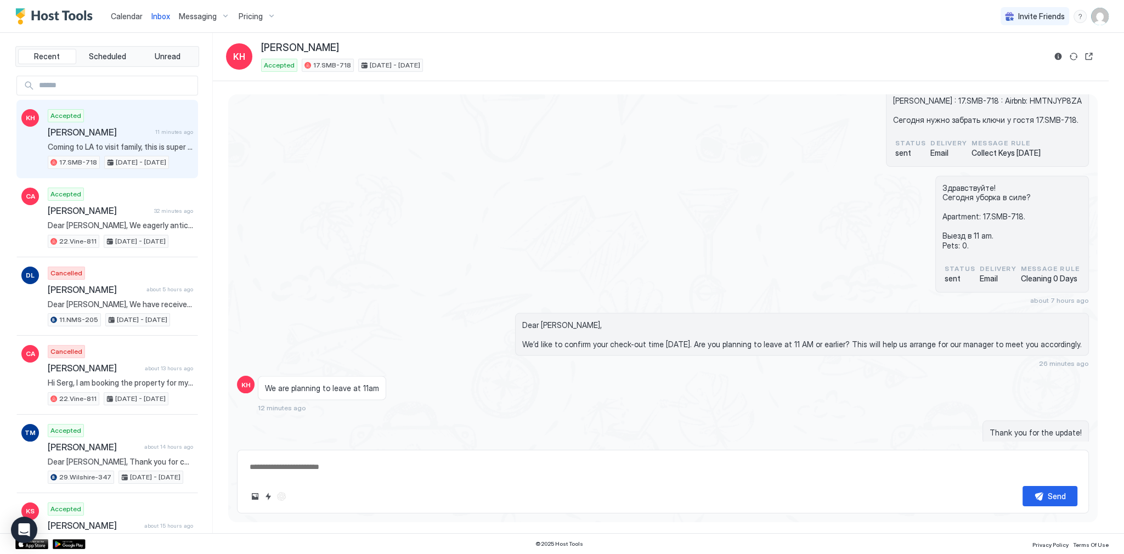
click at [546, 241] on div "Здравствуйте! Сегодня уборка в силе? Apartment: 17.SMB-718. Выезд в 11 am. Pets…" at bounding box center [663, 240] width 852 height 128
type textarea "*"
click at [759, 244] on div "Здравствуйте! Сегодня уборка в силе? Apartment: 17.SMB-718. Выезд в 11 am. Pets…" at bounding box center [663, 240] width 852 height 128
click at [562, 320] on span "Dear [PERSON_NAME], We’d like to confirm your check-out time [DATE]. Are you pl…" at bounding box center [801, 334] width 559 height 29
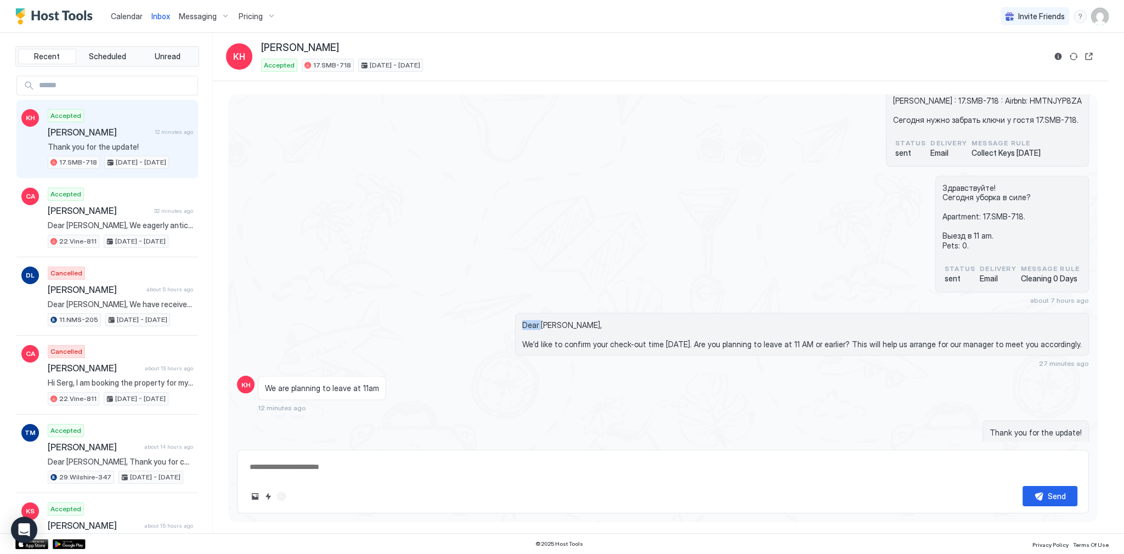
click at [562, 320] on span "Dear [PERSON_NAME], We’d like to confirm your check-out time [DATE]. Are you pl…" at bounding box center [801, 334] width 559 height 29
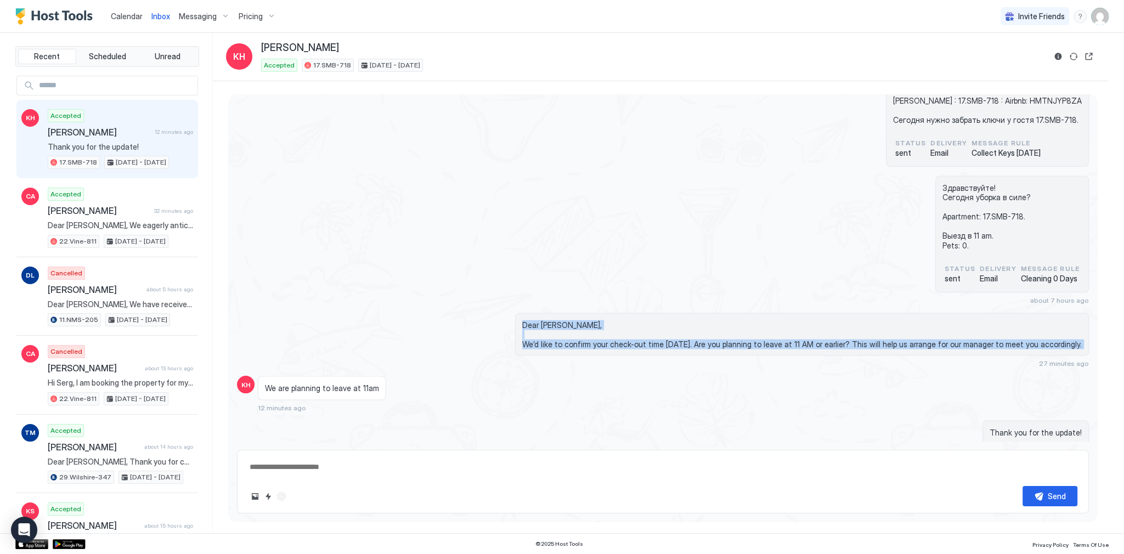
drag, startPoint x: 562, startPoint y: 288, endPoint x: 583, endPoint y: 309, distance: 30.3
click at [583, 320] on span "Dear [PERSON_NAME], We’d like to confirm your check-out time [DATE]. Are you pl…" at bounding box center [801, 334] width 559 height 29
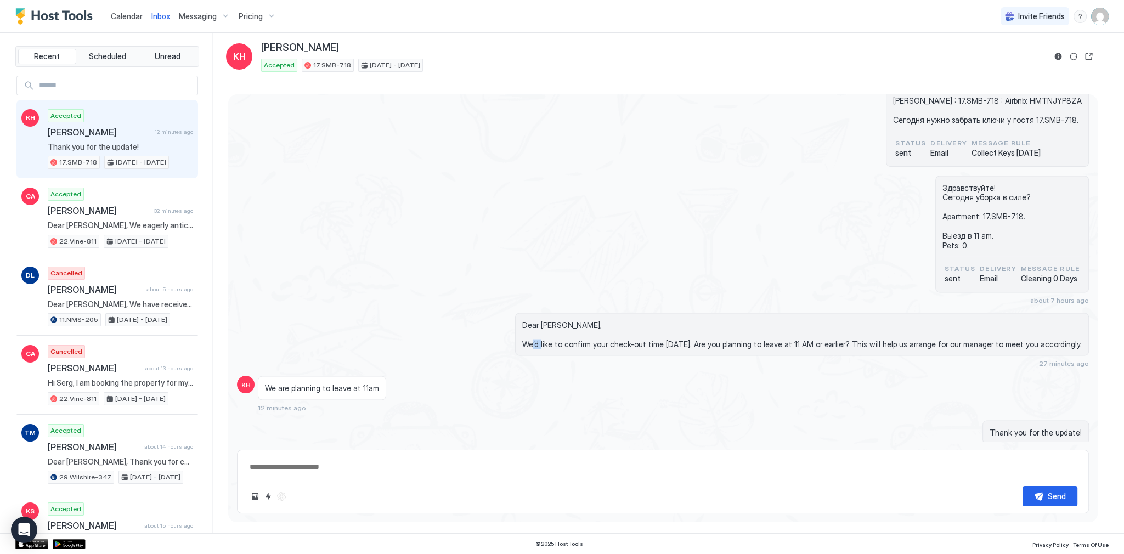
click at [583, 320] on span "Dear [PERSON_NAME], We’d like to confirm your check-out time [DATE]. Are you pl…" at bounding box center [801, 334] width 559 height 29
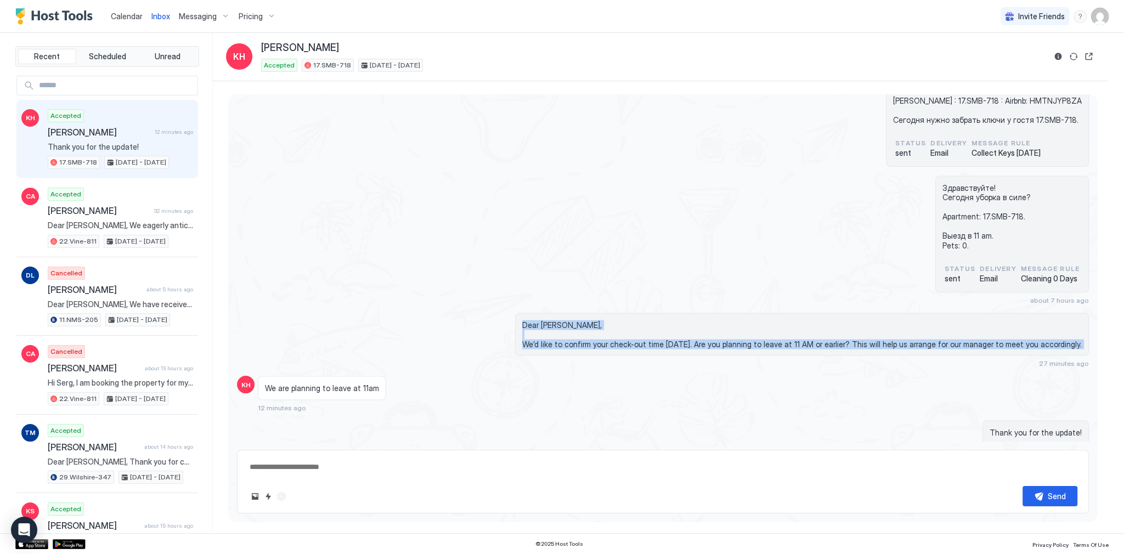
drag, startPoint x: 583, startPoint y: 309, endPoint x: 562, endPoint y: 279, distance: 37.1
click at [562, 313] on div "Dear [PERSON_NAME], We’d like to confirm your check-out time [DATE]. Are you pl…" at bounding box center [802, 334] width 574 height 43
click at [562, 320] on span "Dear [PERSON_NAME], We’d like to confirm your check-out time [DATE]. Are you pl…" at bounding box center [801, 334] width 559 height 29
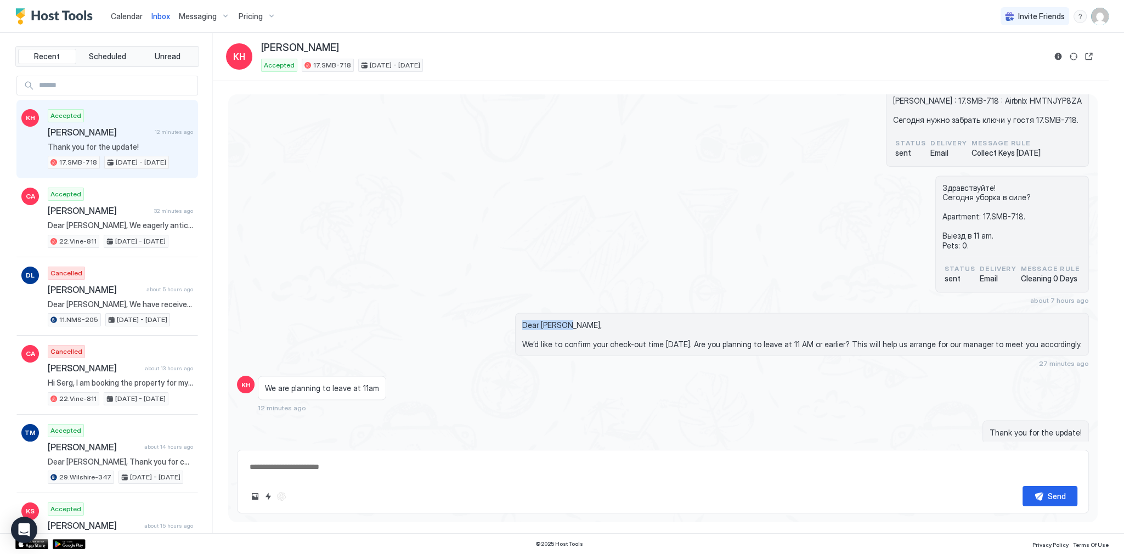
click at [562, 320] on span "Dear [PERSON_NAME], We’d like to confirm your check-out time [DATE]. Are you pl…" at bounding box center [801, 334] width 559 height 29
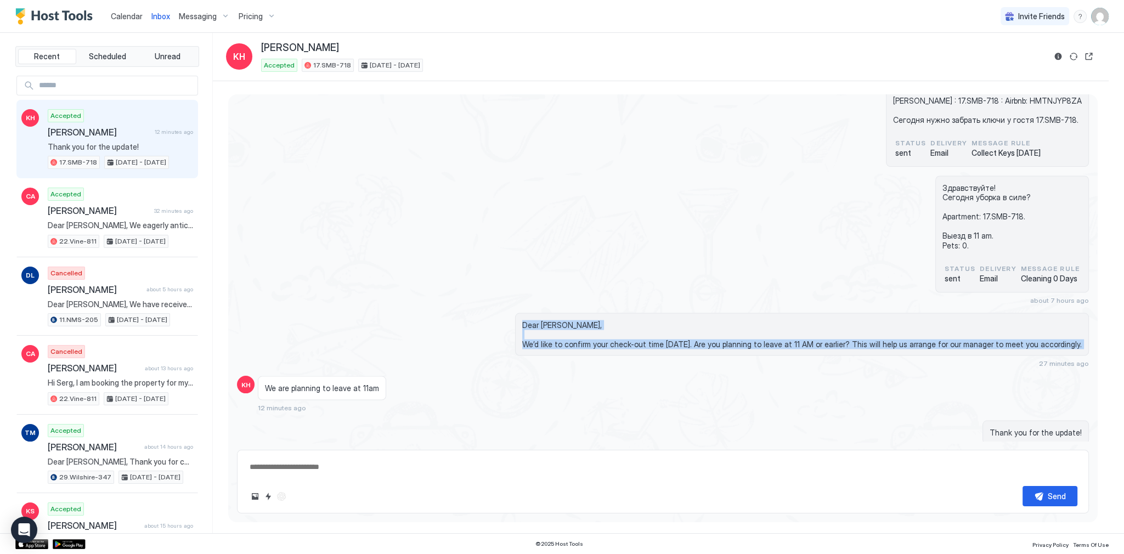
drag, startPoint x: 562, startPoint y: 284, endPoint x: 580, endPoint y: 303, distance: 27.2
click at [580, 320] on span "Dear [PERSON_NAME], We’d like to confirm your check-out time [DATE]. Are you pl…" at bounding box center [801, 334] width 559 height 29
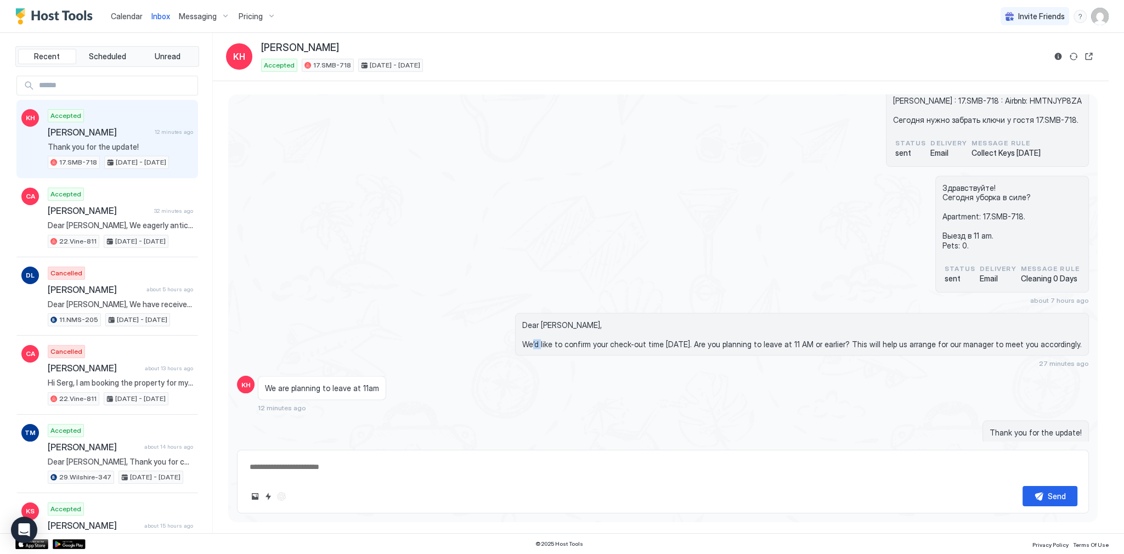
click at [580, 320] on span "Dear [PERSON_NAME], We’d like to confirm your check-out time [DATE]. Are you pl…" at bounding box center [801, 334] width 559 height 29
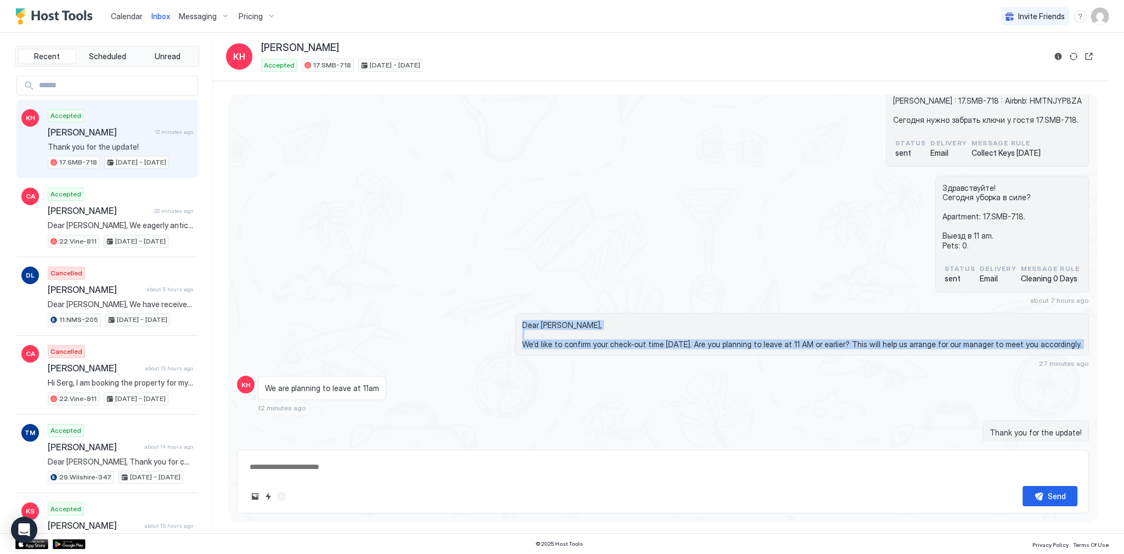
drag, startPoint x: 580, startPoint y: 303, endPoint x: 572, endPoint y: 286, distance: 19.6
click at [572, 320] on span "Dear [PERSON_NAME], We’d like to confirm your check-out time [DATE]. Are you pl…" at bounding box center [801, 334] width 559 height 29
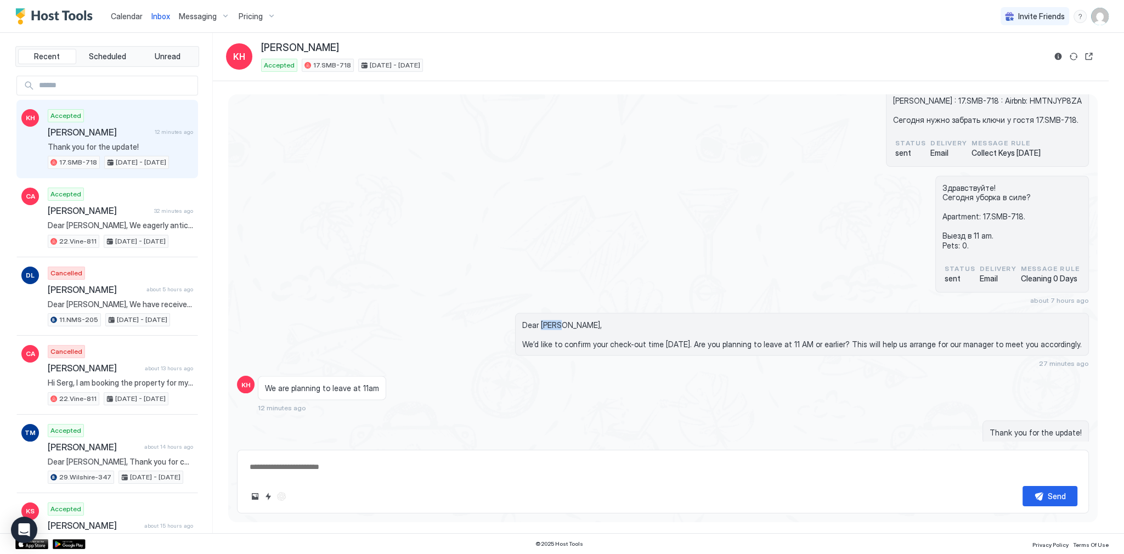
click at [572, 320] on span "Dear [PERSON_NAME], We’d like to confirm your check-out time [DATE]. Are you pl…" at bounding box center [801, 334] width 559 height 29
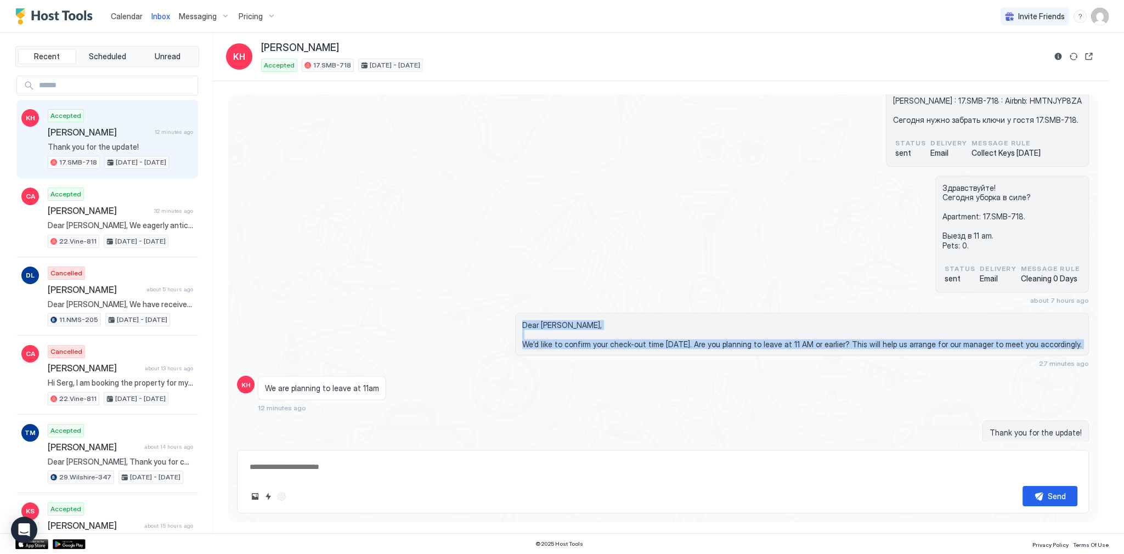
drag, startPoint x: 572, startPoint y: 286, endPoint x: 601, endPoint y: 320, distance: 45.1
click at [594, 315] on div "Dear [PERSON_NAME], We’d like to confirm your check-out time [DATE]. Are you pl…" at bounding box center [802, 334] width 574 height 43
click at [720, 320] on span "Dear [PERSON_NAME], We’d like to confirm your check-out time [DATE]. Are you pl…" at bounding box center [801, 334] width 559 height 29
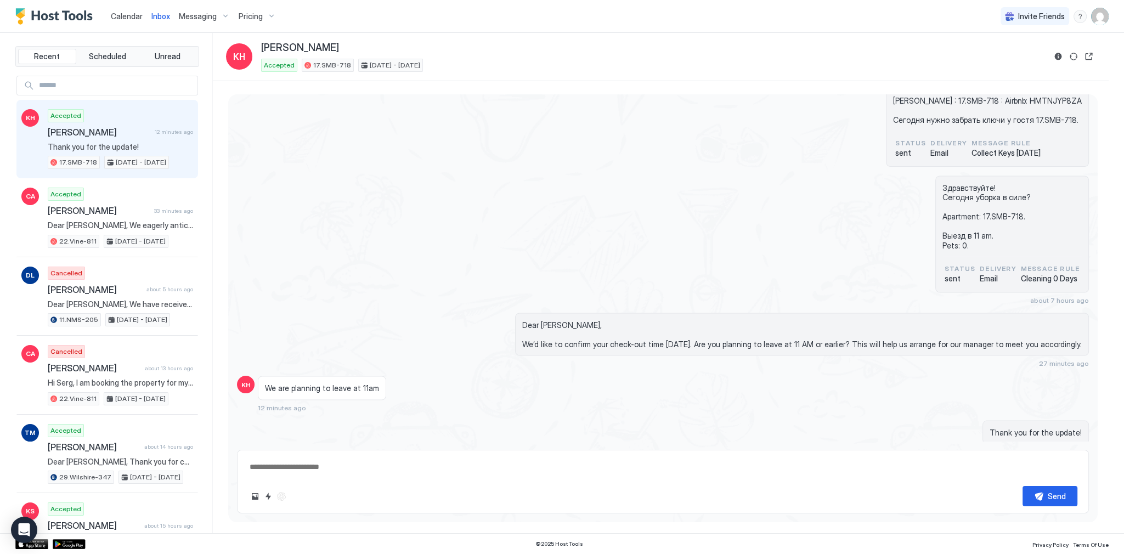
click at [693, 320] on span "Dear [PERSON_NAME], We’d like to confirm your check-out time [DATE]. Are you pl…" at bounding box center [801, 334] width 559 height 29
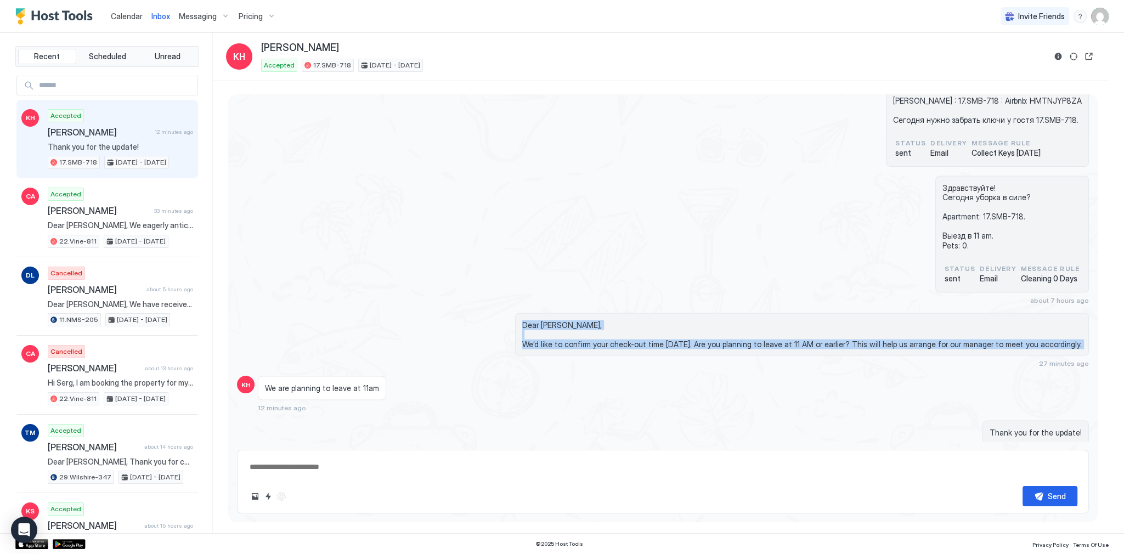
drag, startPoint x: 693, startPoint y: 306, endPoint x: 598, endPoint y: 274, distance: 99.9
click at [568, 320] on span "Dear [PERSON_NAME], We’d like to confirm your check-out time [DATE]. Are you pl…" at bounding box center [801, 334] width 559 height 29
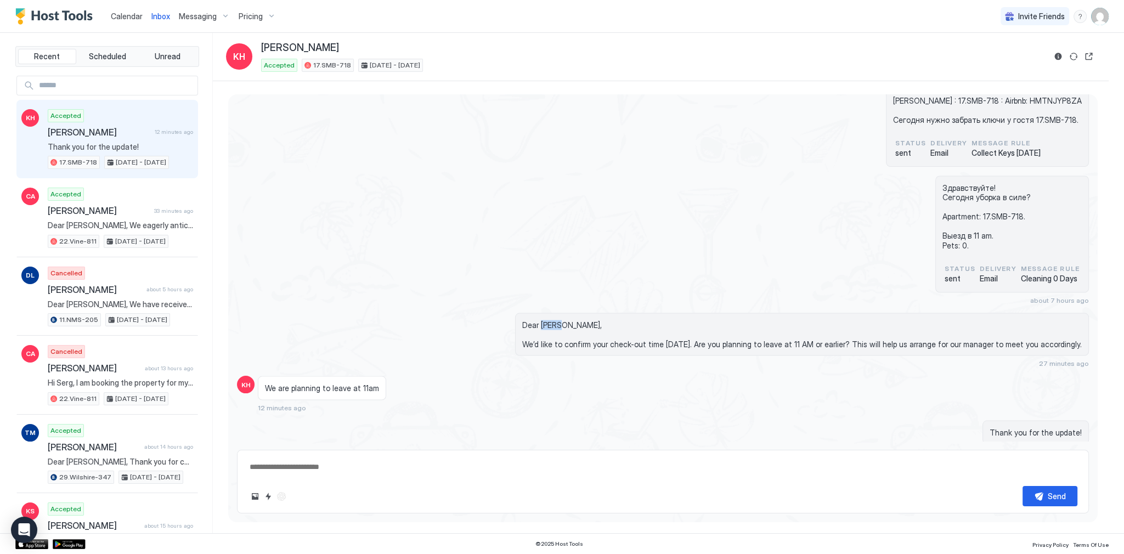
click at [568, 320] on span "Dear [PERSON_NAME], We’d like to confirm your check-out time [DATE]. Are you pl…" at bounding box center [801, 334] width 559 height 29
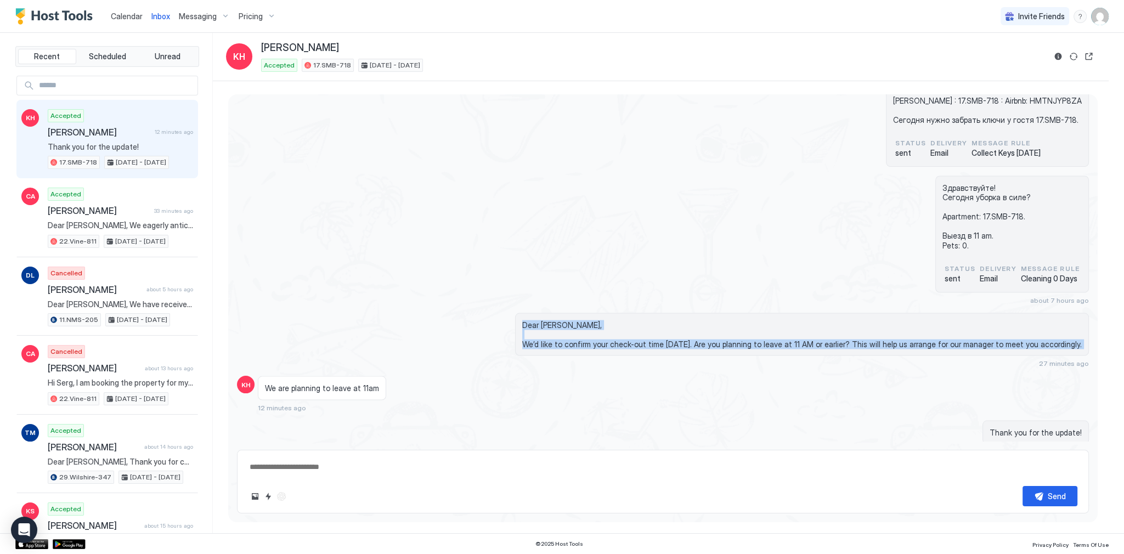
drag, startPoint x: 568, startPoint y: 287, endPoint x: 585, endPoint y: 314, distance: 31.5
click at [585, 314] on div "Dear [PERSON_NAME], We’d like to confirm your check-out time [DATE]. Are you pl…" at bounding box center [802, 334] width 574 height 43
click at [585, 320] on span "Dear [PERSON_NAME], We’d like to confirm your check-out time [DATE]. Are you pl…" at bounding box center [801, 334] width 559 height 29
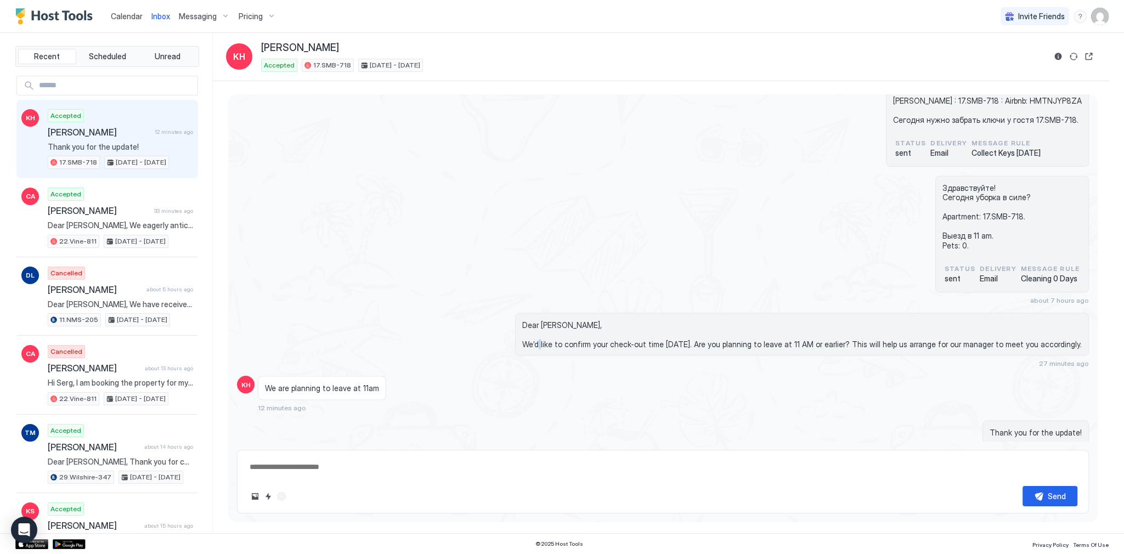
click at [585, 320] on span "Dear [PERSON_NAME], We’d like to confirm your check-out time [DATE]. Are you pl…" at bounding box center [801, 334] width 559 height 29
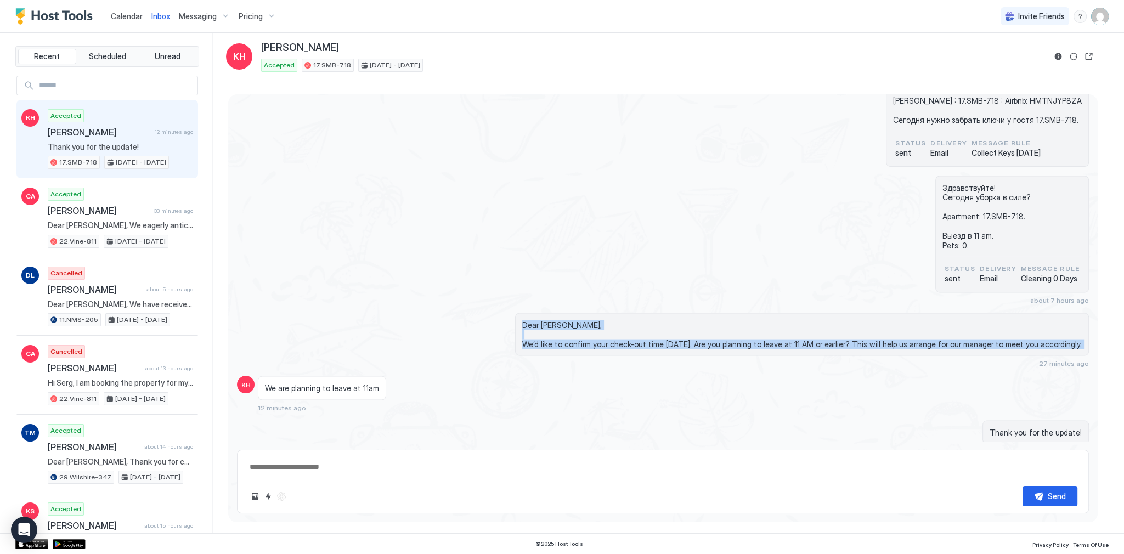
drag, startPoint x: 585, startPoint y: 310, endPoint x: 573, endPoint y: 285, distance: 27.7
click at [573, 320] on span "Dear [PERSON_NAME], We’d like to confirm your check-out time [DATE]. Are you pl…" at bounding box center [801, 334] width 559 height 29
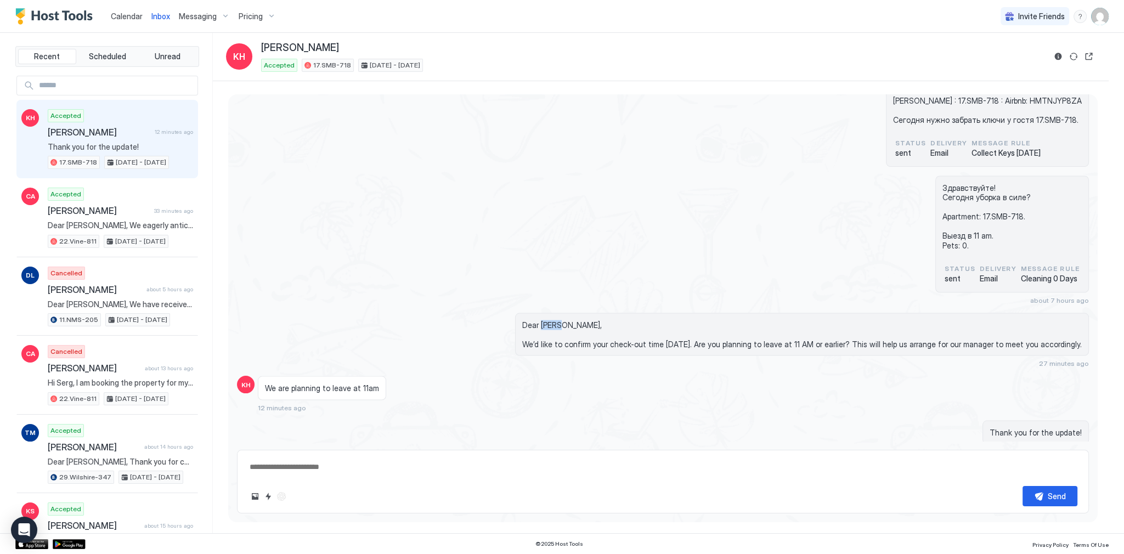
click at [573, 320] on span "Dear [PERSON_NAME], We’d like to confirm your check-out time [DATE]. Are you pl…" at bounding box center [801, 334] width 559 height 29
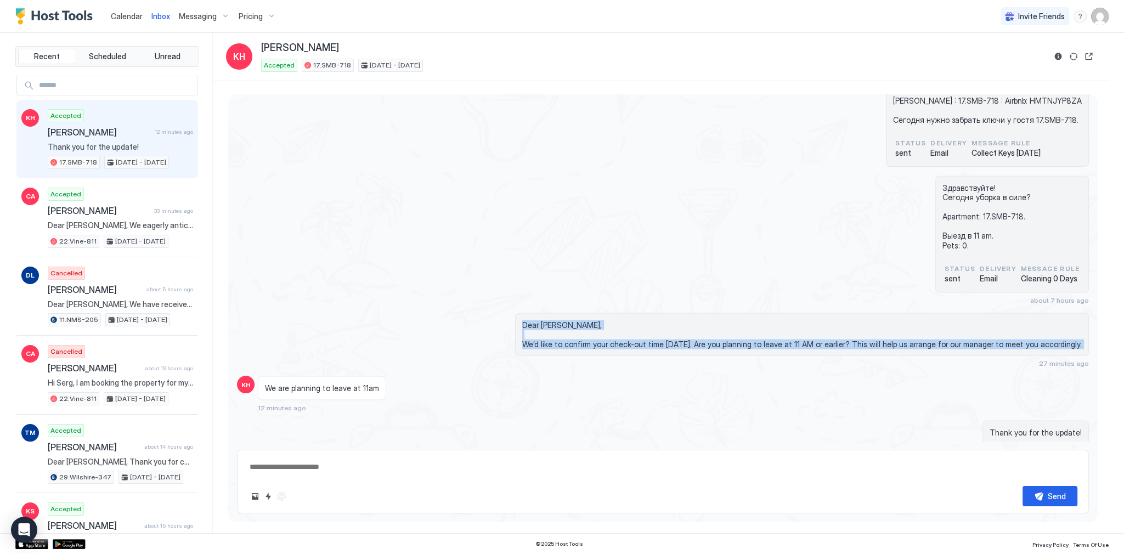
drag, startPoint x: 573, startPoint y: 285, endPoint x: 585, endPoint y: 305, distance: 23.1
click at [585, 320] on span "Dear [PERSON_NAME], We’d like to confirm your check-out time [DATE]. Are you pl…" at bounding box center [801, 334] width 559 height 29
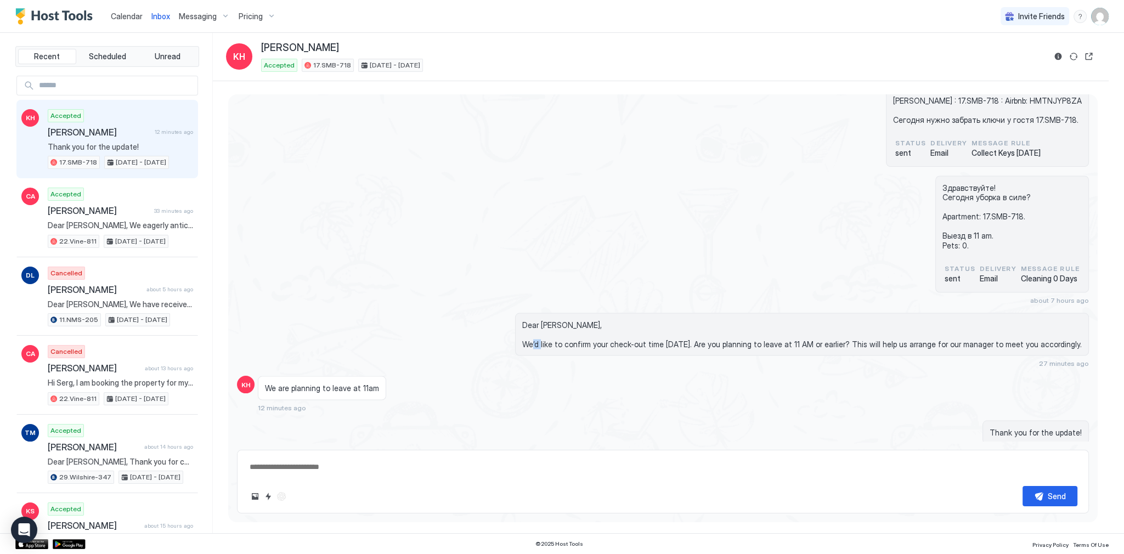
click at [585, 320] on span "Dear [PERSON_NAME], We’d like to confirm your check-out time [DATE]. Are you pl…" at bounding box center [801, 334] width 559 height 29
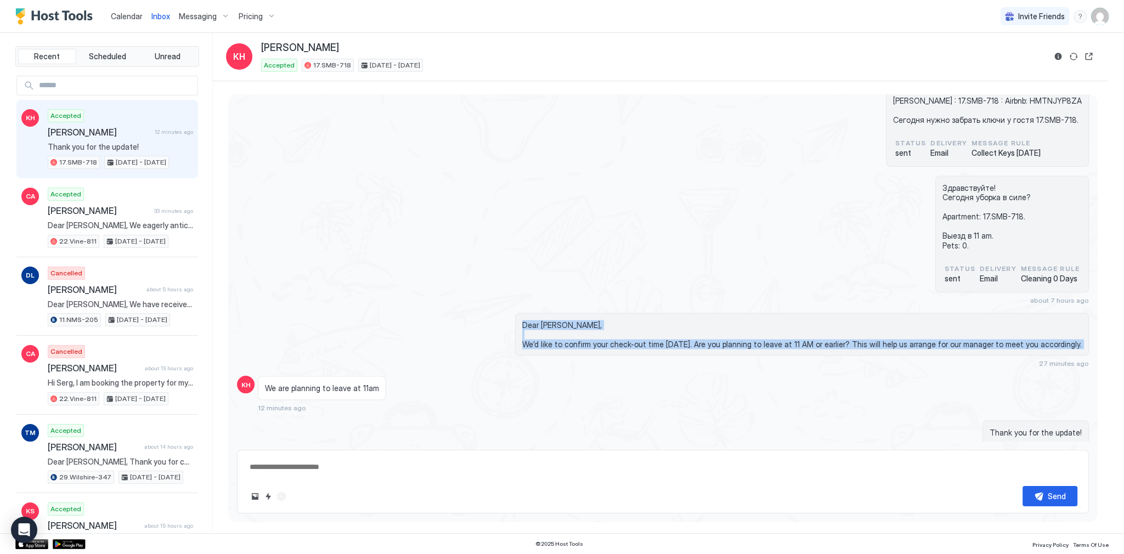
drag, startPoint x: 585, startPoint y: 305, endPoint x: 575, endPoint y: 286, distance: 21.6
click at [575, 320] on span "Dear [PERSON_NAME], We’d like to confirm your check-out time [DATE]. Are you pl…" at bounding box center [801, 334] width 559 height 29
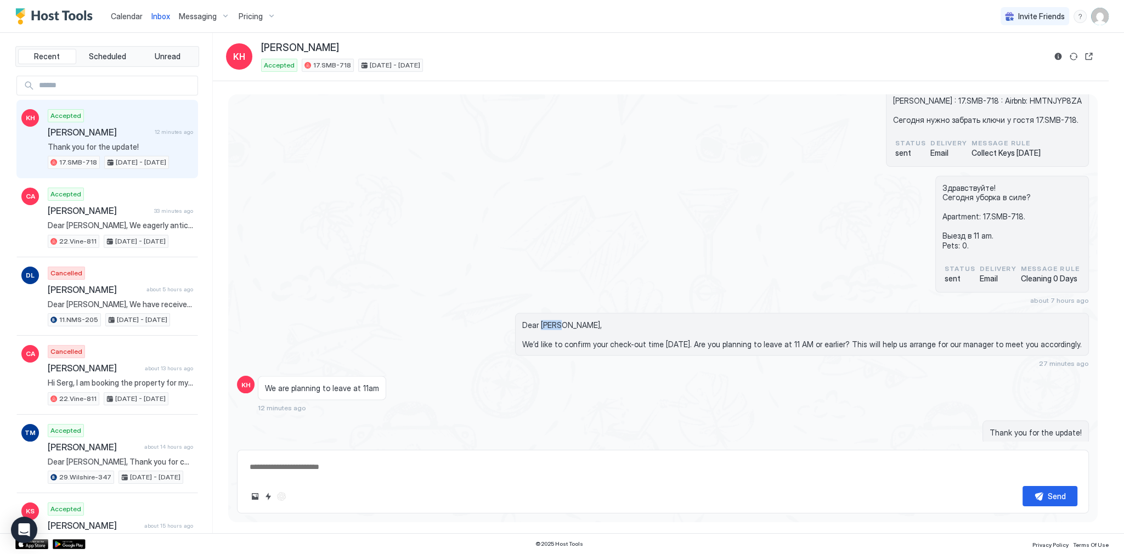
click at [575, 320] on span "Dear [PERSON_NAME], We’d like to confirm your check-out time [DATE]. Are you pl…" at bounding box center [801, 334] width 559 height 29
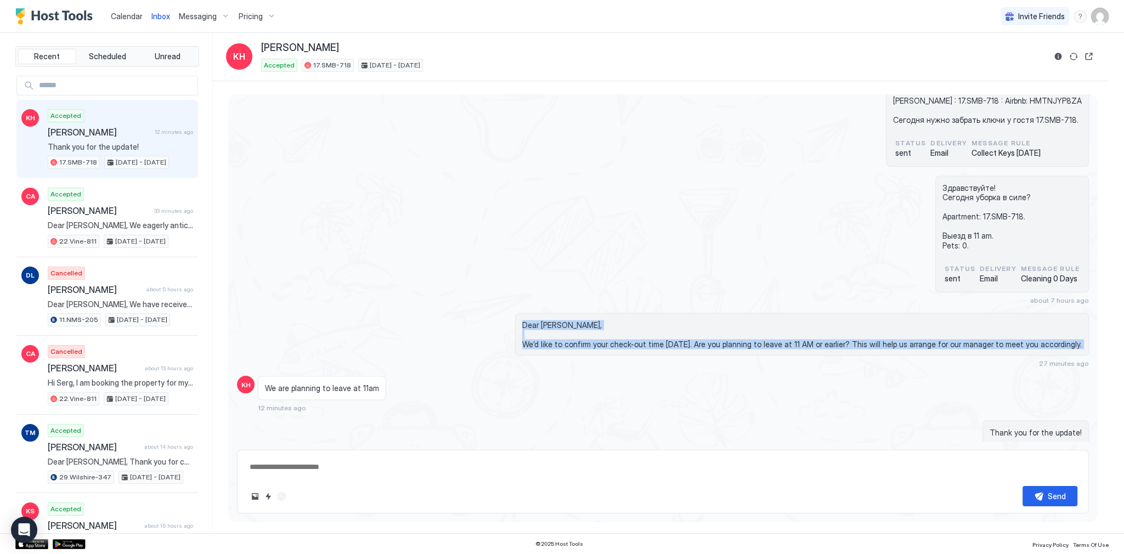
drag, startPoint x: 575, startPoint y: 286, endPoint x: 584, endPoint y: 305, distance: 21.1
click at [584, 320] on span "Dear [PERSON_NAME], We’d like to confirm your check-out time [DATE]. Are you pl…" at bounding box center [801, 334] width 559 height 29
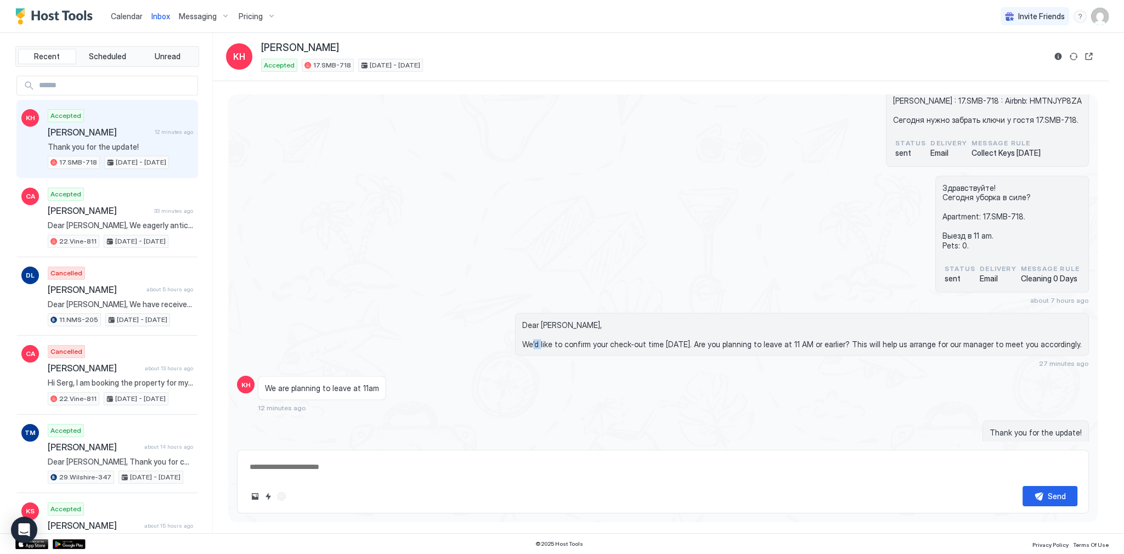
click at [584, 320] on span "Dear [PERSON_NAME], We’d like to confirm your check-out time [DATE]. Are you pl…" at bounding box center [801, 334] width 559 height 29
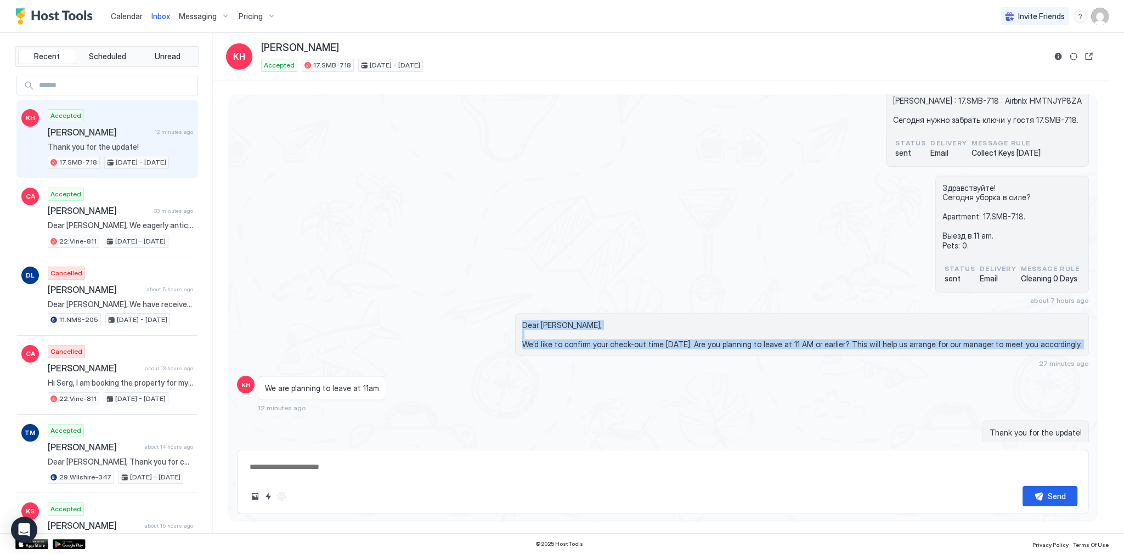
drag, startPoint x: 584, startPoint y: 305, endPoint x: 575, endPoint y: 287, distance: 19.6
click at [575, 320] on span "Dear [PERSON_NAME], We’d like to confirm your check-out time [DATE]. Are you pl…" at bounding box center [801, 334] width 559 height 29
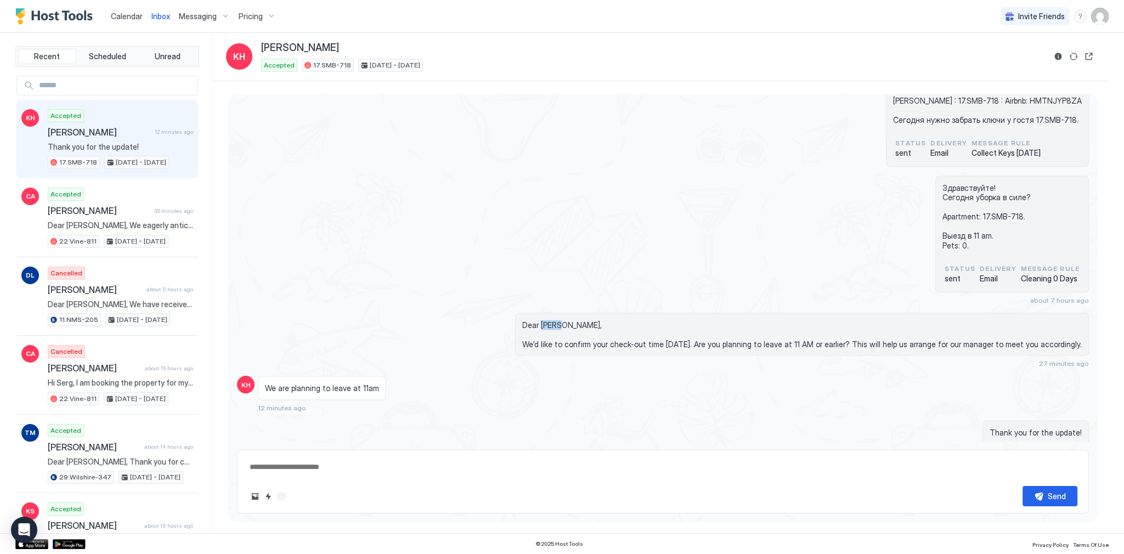
click at [575, 320] on span "Dear [PERSON_NAME], We’d like to confirm your check-out time [DATE]. Are you pl…" at bounding box center [801, 334] width 559 height 29
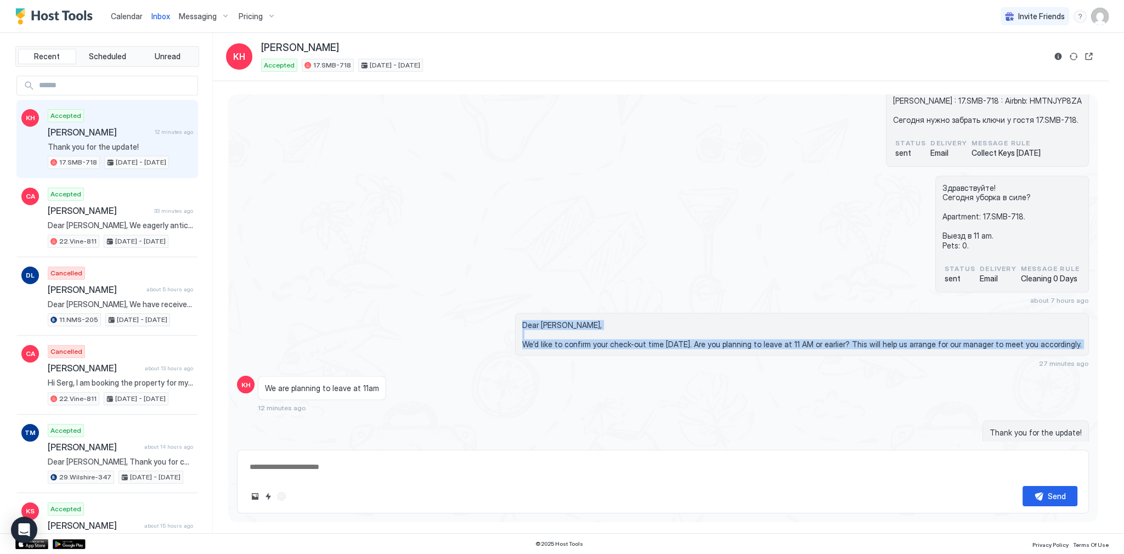
drag, startPoint x: 575, startPoint y: 287, endPoint x: 581, endPoint y: 304, distance: 18.0
click at [581, 320] on span "Dear [PERSON_NAME], We’d like to confirm your check-out time [DATE]. Are you pl…" at bounding box center [801, 334] width 559 height 29
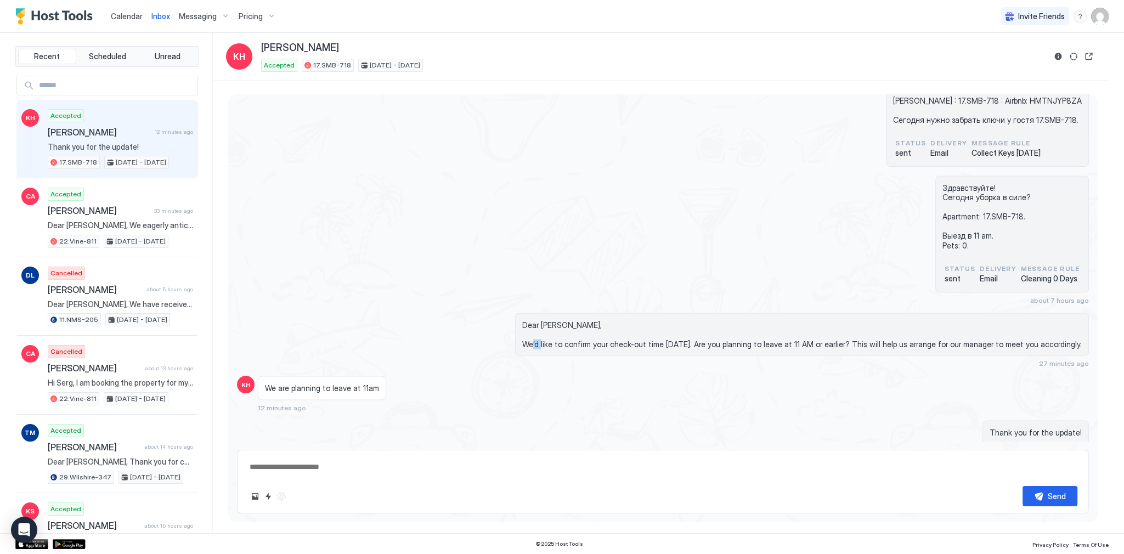
click at [581, 320] on span "Dear [PERSON_NAME], We’d like to confirm your check-out time [DATE]. Are you pl…" at bounding box center [801, 334] width 559 height 29
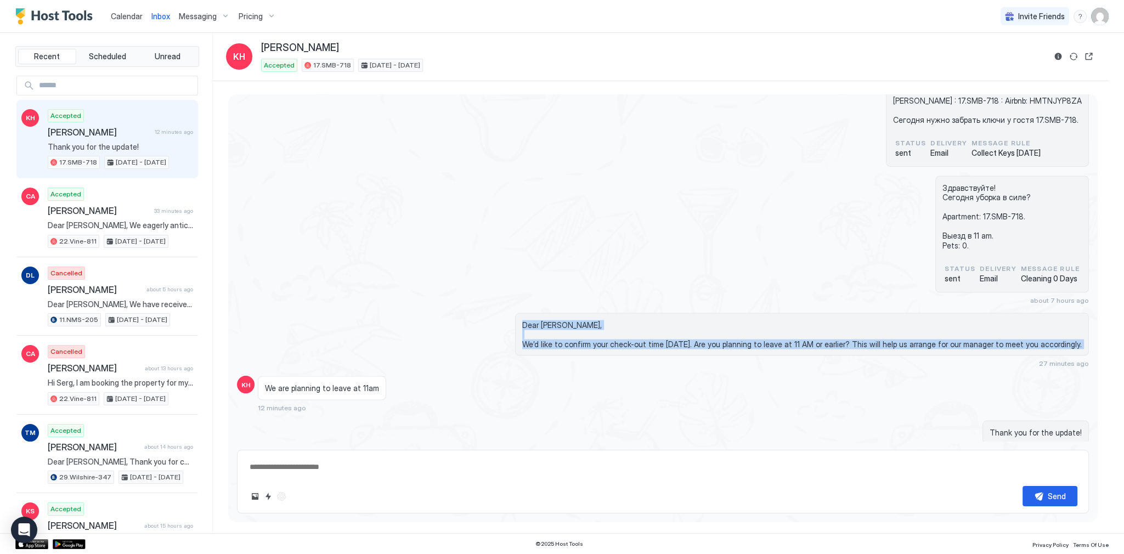
drag, startPoint x: 581, startPoint y: 304, endPoint x: 578, endPoint y: 280, distance: 23.8
click at [578, 313] on div "Dear [PERSON_NAME], We’d like to confirm your check-out time [DATE]. Are you pl…" at bounding box center [802, 334] width 574 height 43
click at [577, 320] on span "Dear [PERSON_NAME], We’d like to confirm your check-out time [DATE]. Are you pl…" at bounding box center [801, 334] width 559 height 29
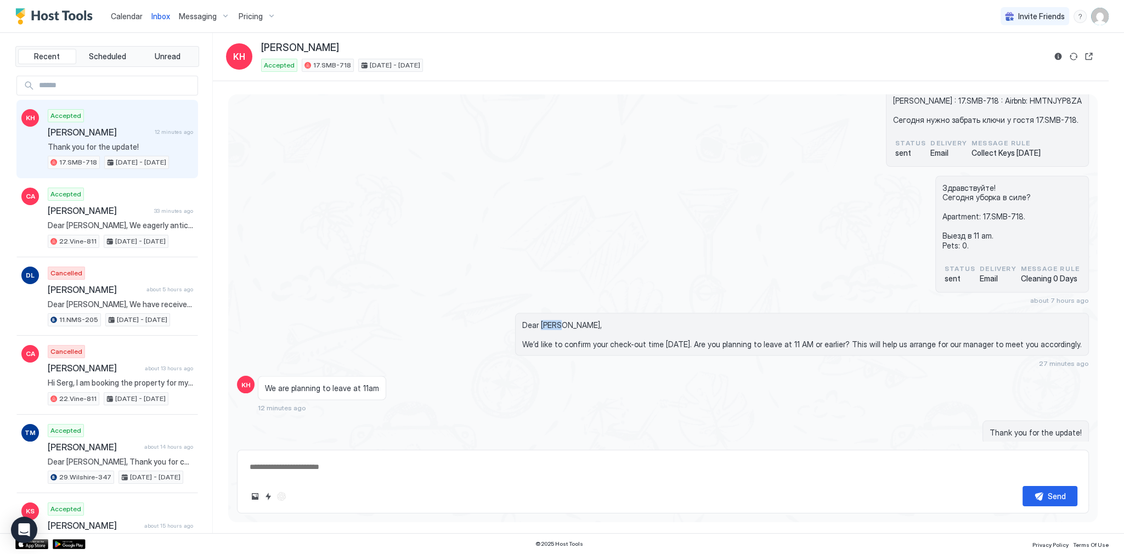
click at [577, 320] on span "Dear [PERSON_NAME], We’d like to confirm your check-out time [DATE]. Are you pl…" at bounding box center [801, 334] width 559 height 29
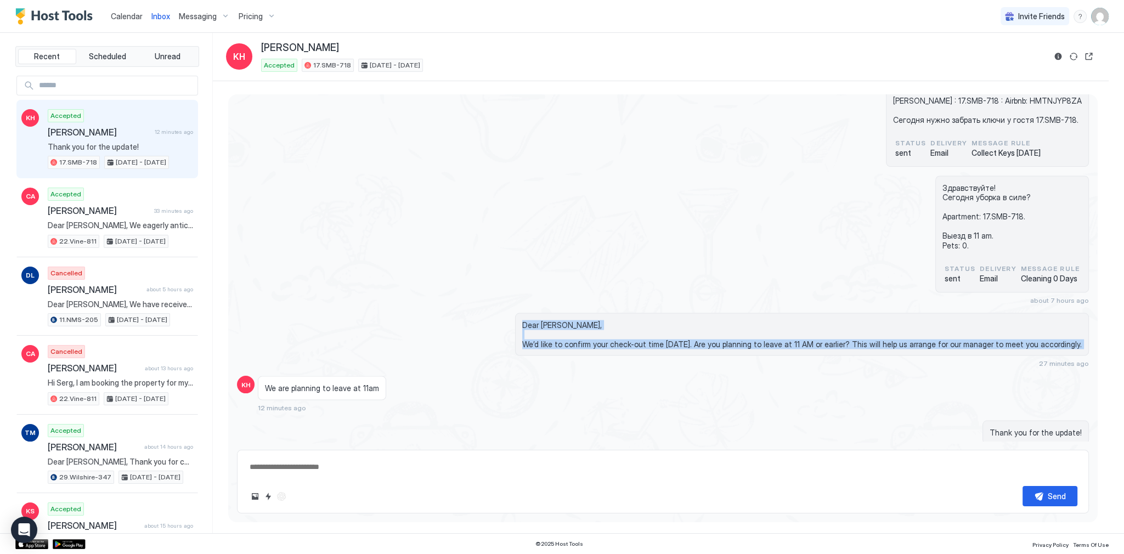
drag, startPoint x: 577, startPoint y: 287, endPoint x: 592, endPoint y: 310, distance: 27.2
click at [592, 320] on span "Dear [PERSON_NAME], We’d like to confirm your check-out time [DATE]. Are you pl…" at bounding box center [801, 334] width 559 height 29
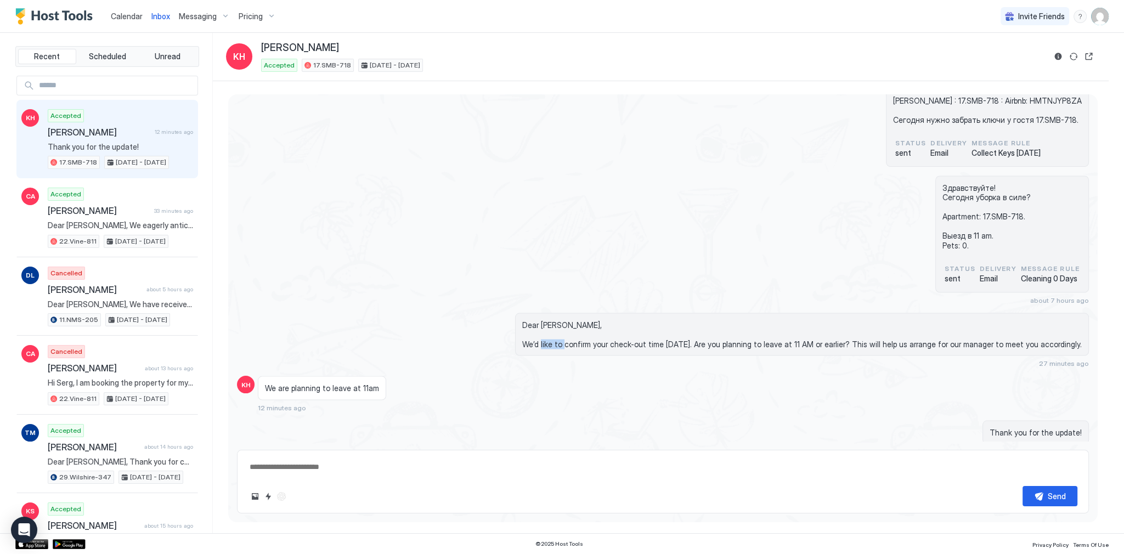
click at [592, 320] on span "Dear [PERSON_NAME], We’d like to confirm your check-out time [DATE]. Are you pl…" at bounding box center [801, 334] width 559 height 29
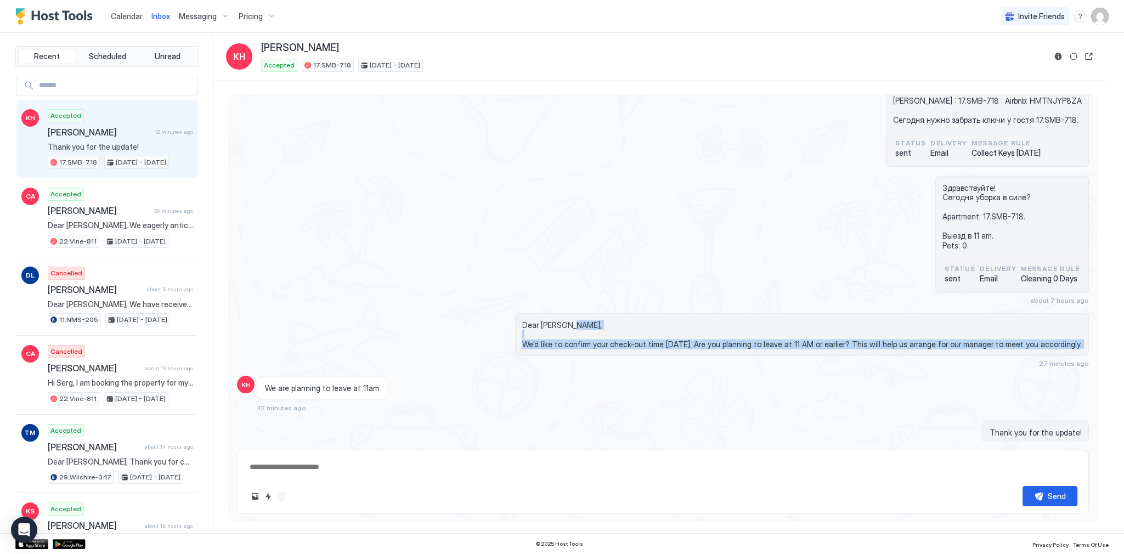
click at [592, 320] on span "Dear [PERSON_NAME], We’d like to confirm your check-out time [DATE]. Are you pl…" at bounding box center [801, 334] width 559 height 29
drag, startPoint x: 592, startPoint y: 310, endPoint x: 577, endPoint y: 287, distance: 27.7
click at [577, 320] on span "Dear [PERSON_NAME], We’d like to confirm your check-out time [DATE]. Are you pl…" at bounding box center [801, 334] width 559 height 29
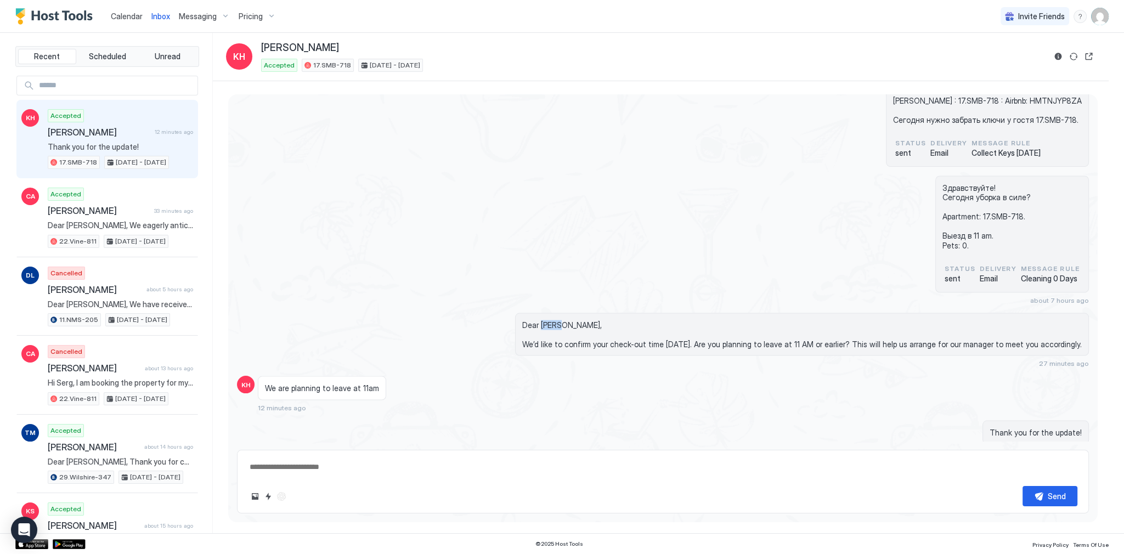
click at [577, 320] on span "Dear [PERSON_NAME], We’d like to confirm your check-out time [DATE]. Are you pl…" at bounding box center [801, 334] width 559 height 29
drag, startPoint x: 577, startPoint y: 287, endPoint x: 590, endPoint y: 305, distance: 22.4
click at [581, 320] on span "Dear [PERSON_NAME], We’d like to confirm your check-out time [DATE]. Are you pl…" at bounding box center [801, 334] width 559 height 29
click at [590, 320] on span "Dear [PERSON_NAME], We’d like to confirm your check-out time [DATE]. Are you pl…" at bounding box center [801, 334] width 559 height 29
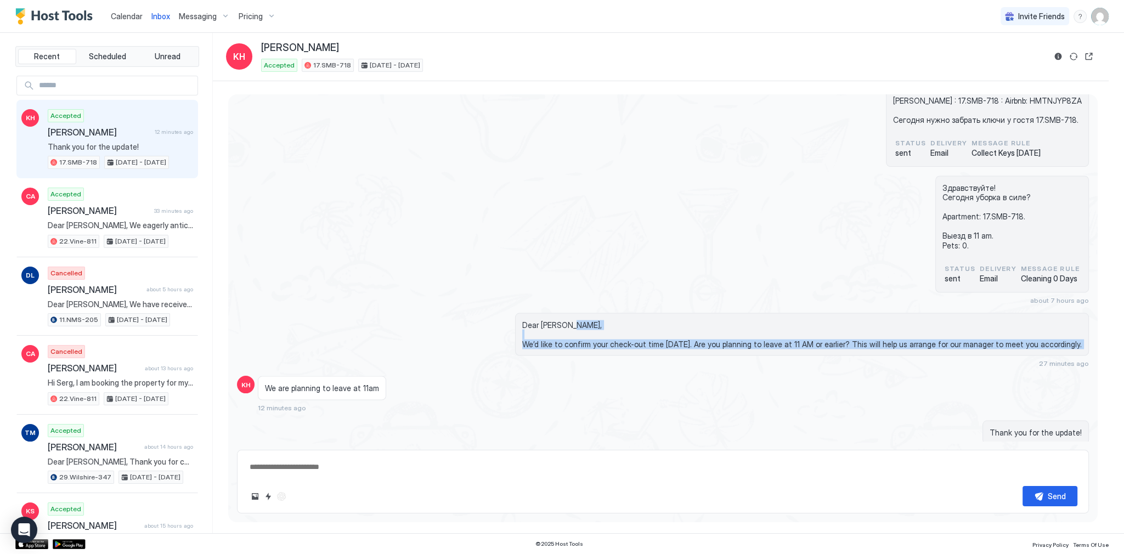
click at [590, 320] on span "Dear [PERSON_NAME], We’d like to confirm your check-out time [DATE]. Are you pl…" at bounding box center [801, 334] width 559 height 29
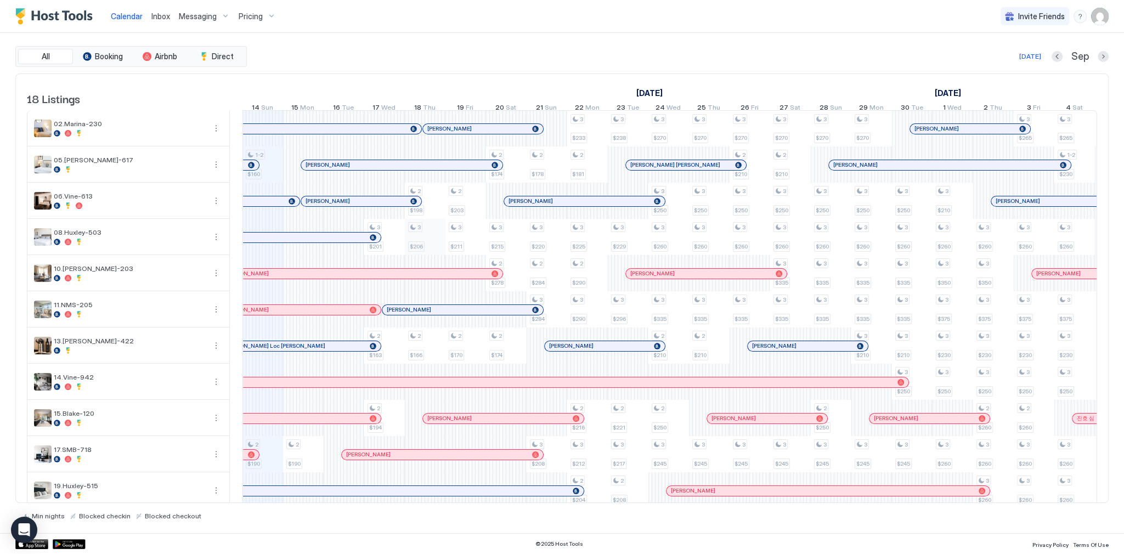
scroll to position [270, 0]
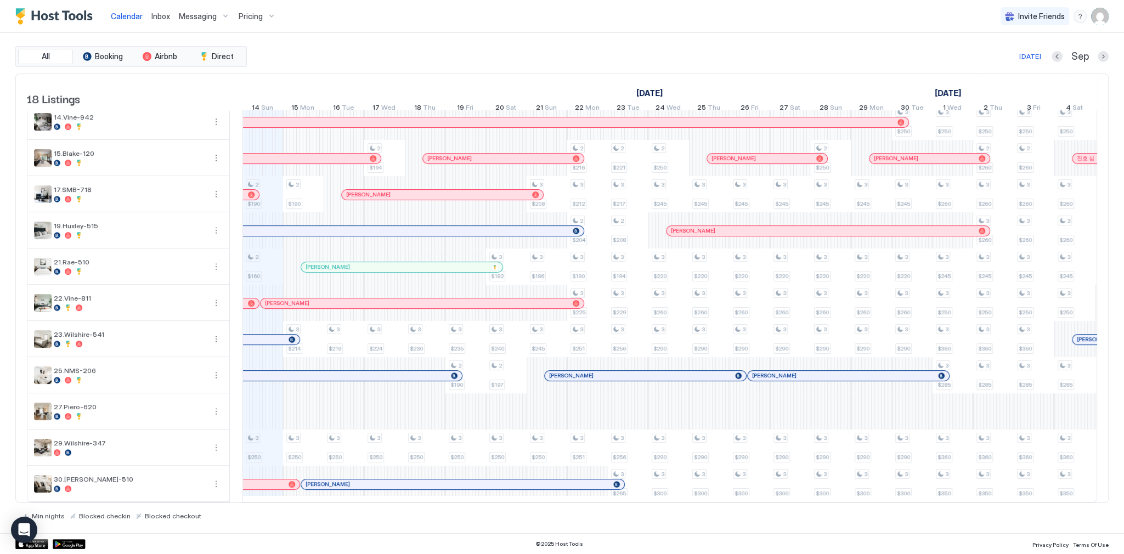
click at [298, 299] on div at bounding box center [298, 303] width 9 height 9
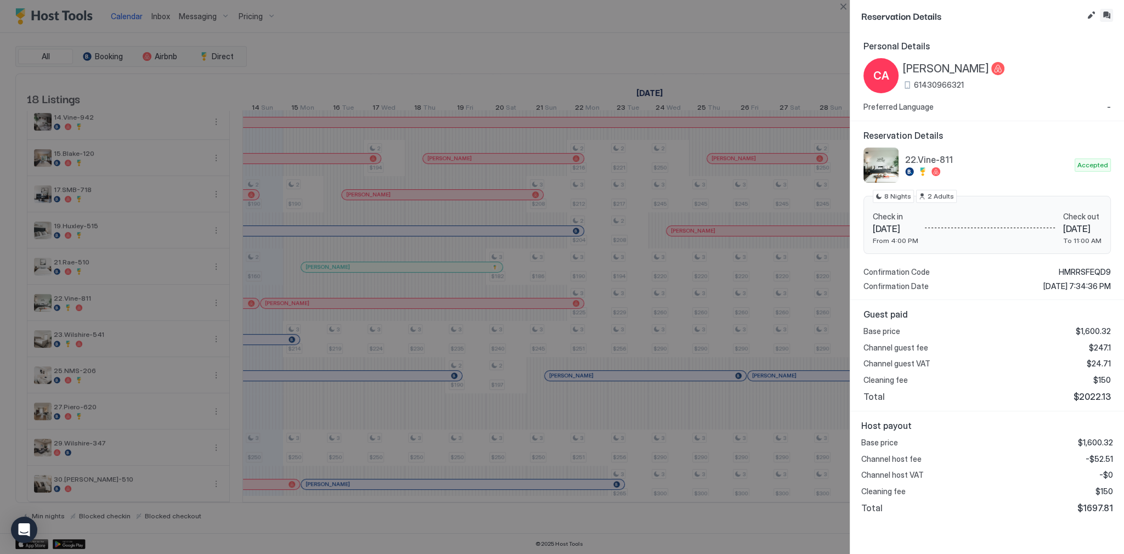
click at [1104, 15] on button "Inbox" at bounding box center [1106, 15] width 13 height 13
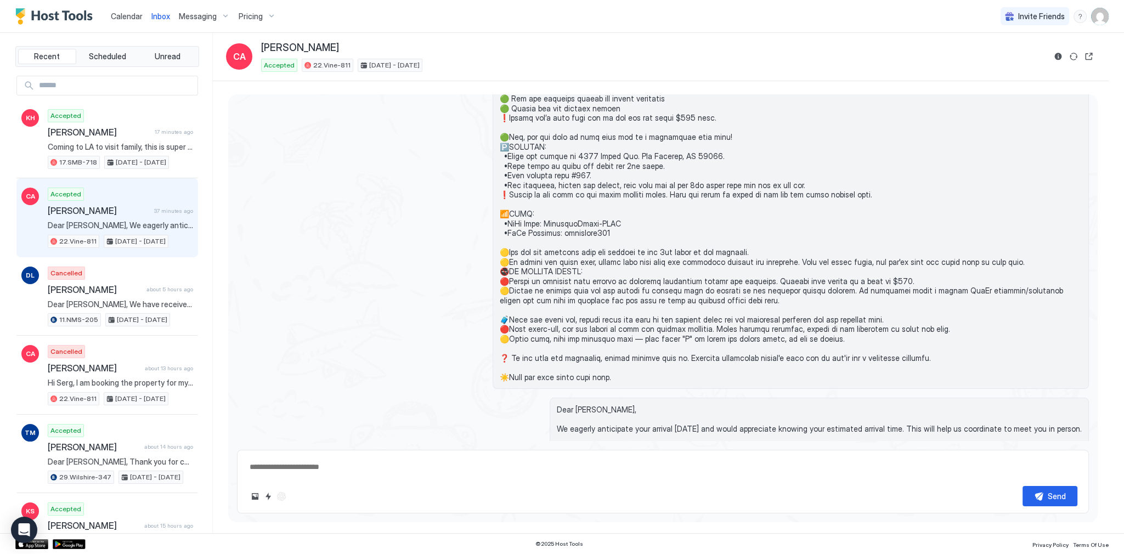
scroll to position [838, 0]
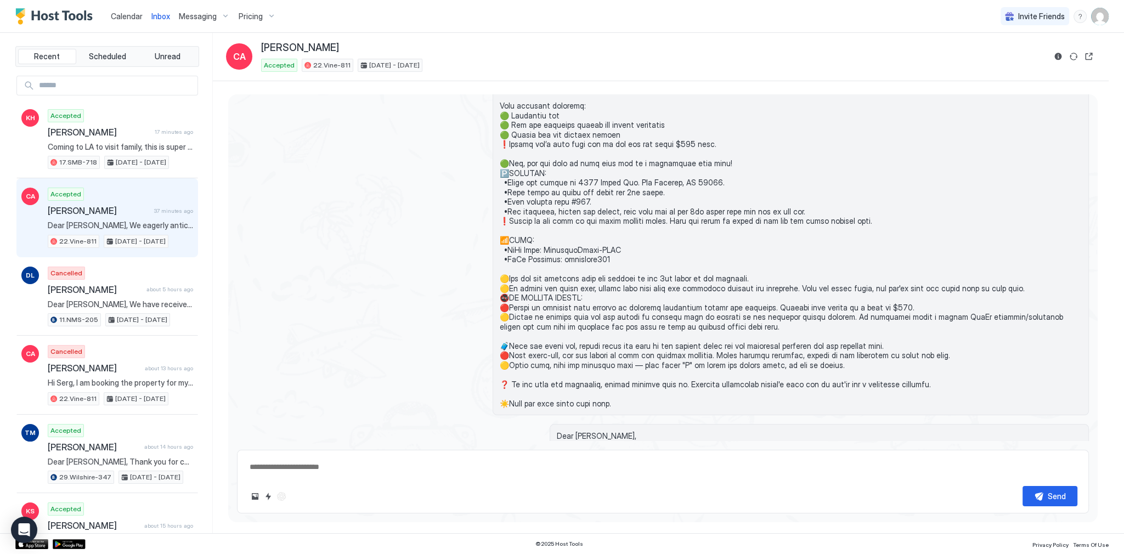
click at [443, 148] on div at bounding box center [663, 135] width 852 height 562
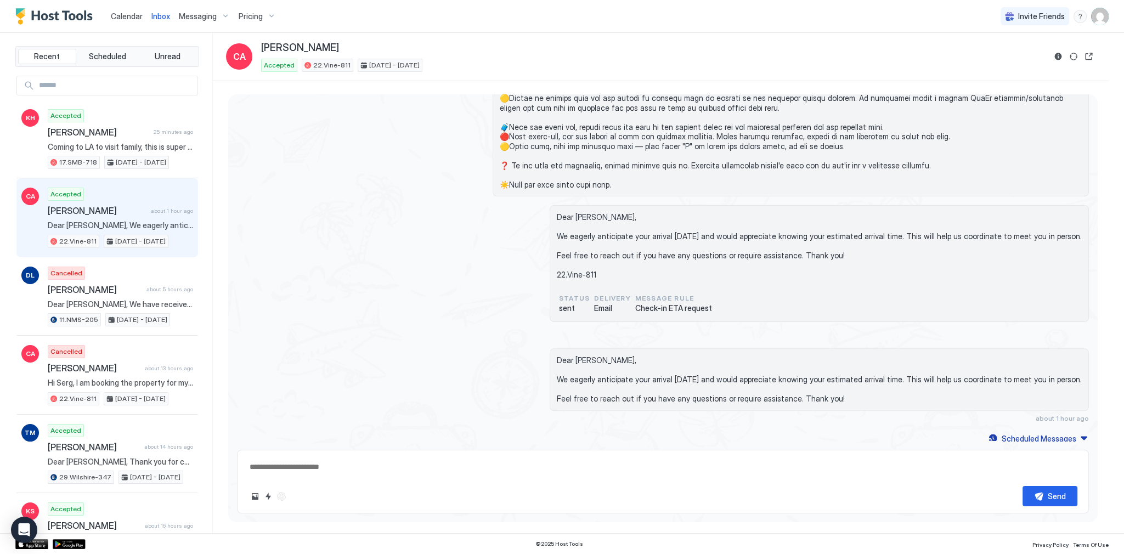
scroll to position [1049, 0]
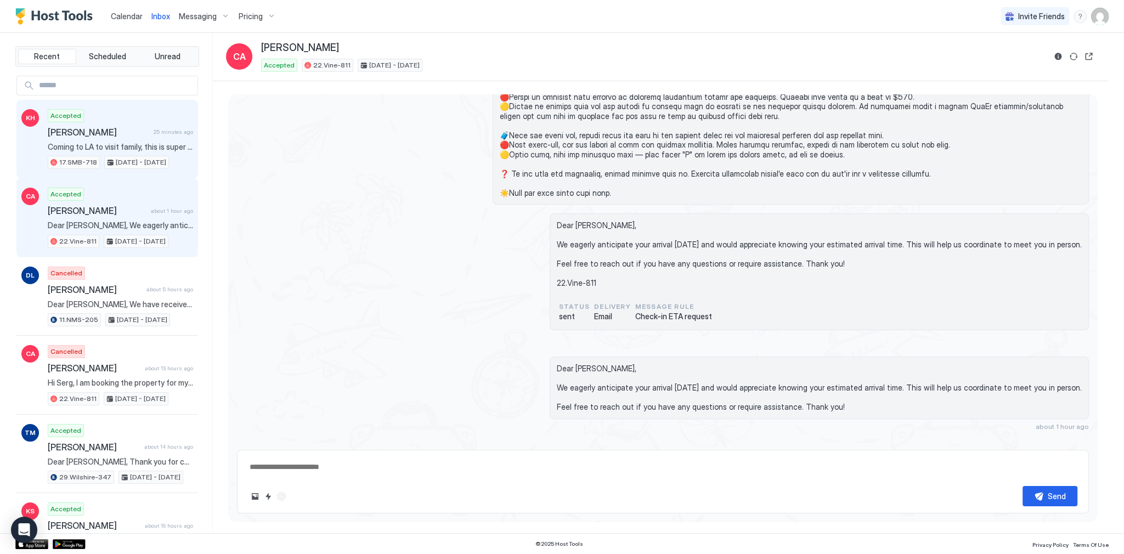
click at [122, 132] on span "[PERSON_NAME]" at bounding box center [98, 132] width 101 height 11
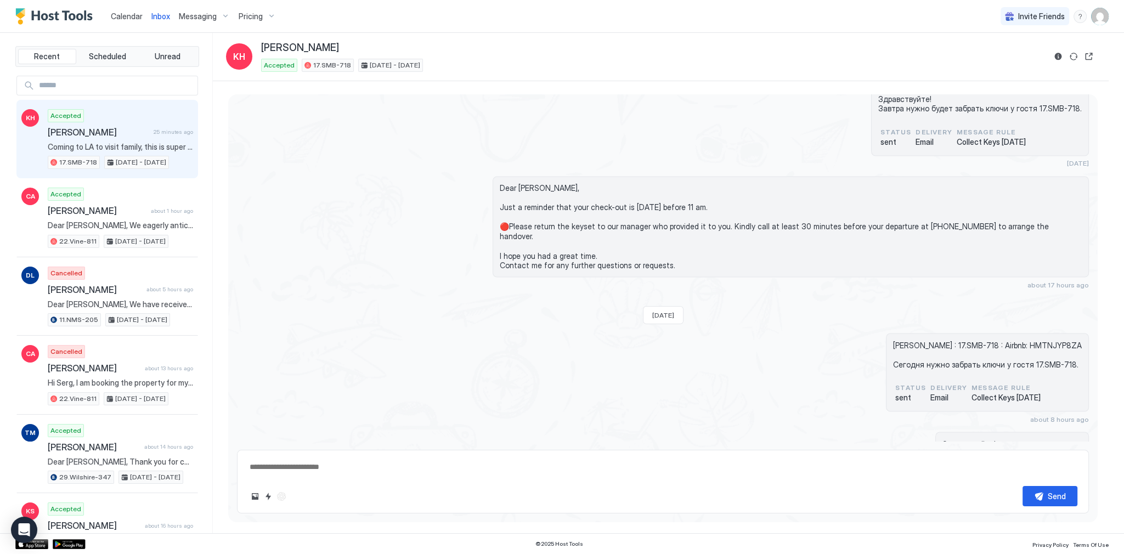
scroll to position [2900, 0]
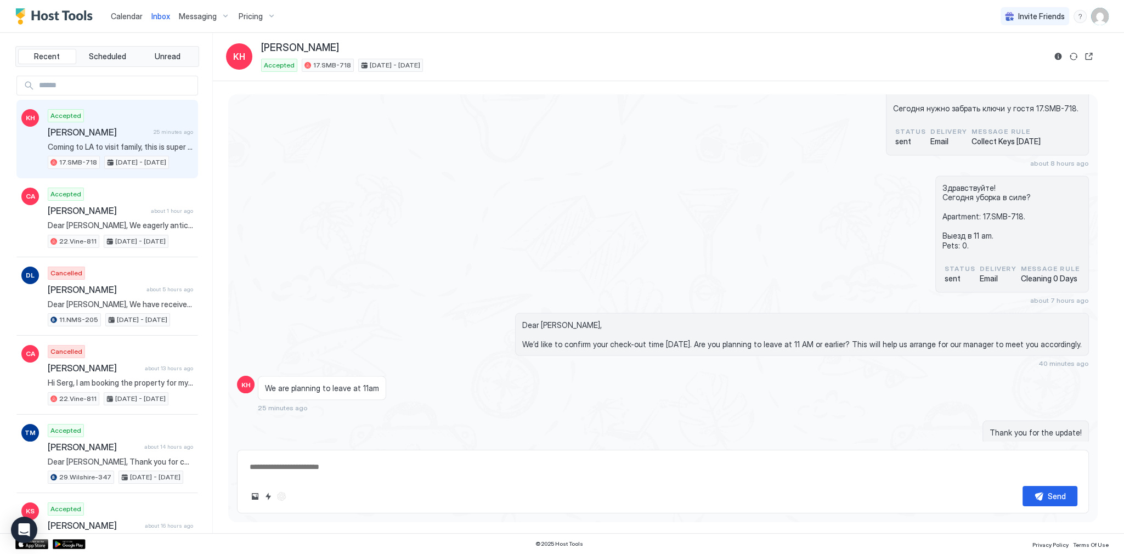
click at [433, 176] on div "Здравствуйте! Сегодня уборка в силе? Apartment: 17.SMB-718. Выезд в 11 am. Pets…" at bounding box center [663, 240] width 852 height 128
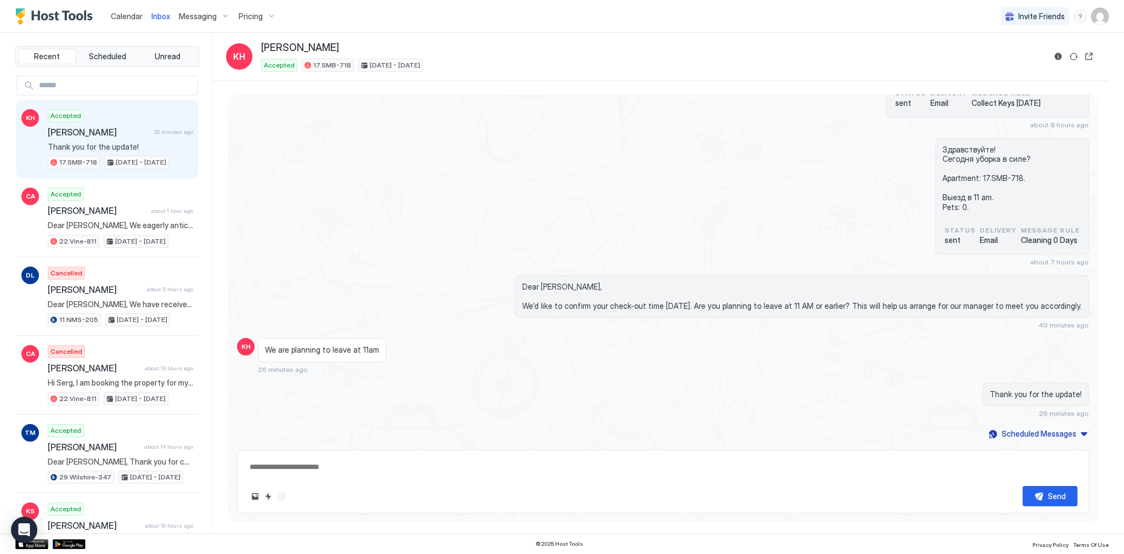
scroll to position [2900, 0]
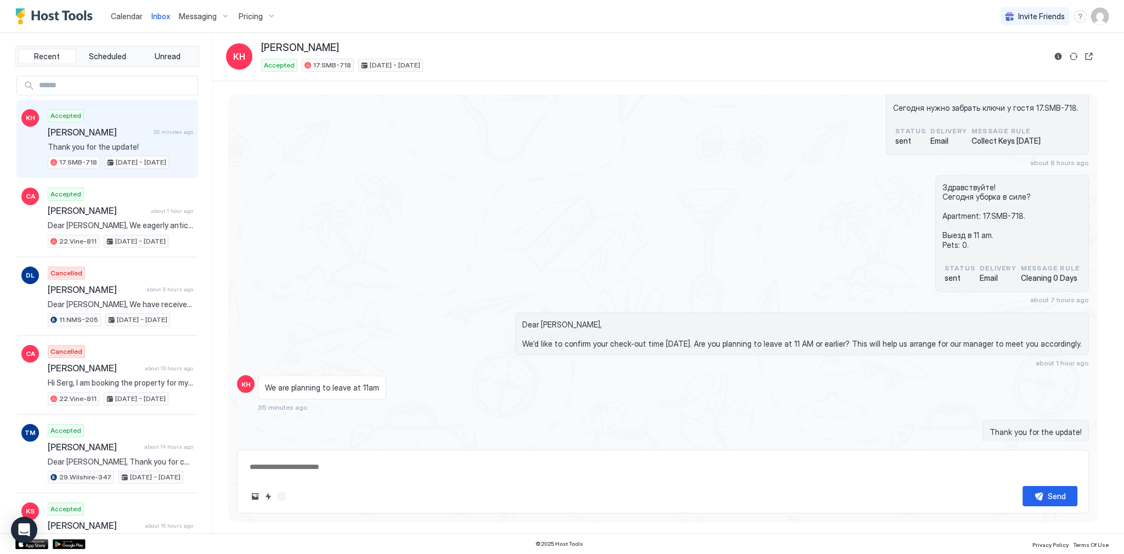
click at [524, 312] on div "Dear [PERSON_NAME], We’d like to confirm your check-out time [DATE]. Are you pl…" at bounding box center [791, 339] width 596 height 55
click at [693, 261] on div "Здравствуйте! Сегодня уборка в силе? Apartment: 17.SMB-718. Выезд в 11 am. Pets…" at bounding box center [663, 239] width 852 height 128
click at [564, 312] on div "Dear [PERSON_NAME], We’d like to confirm your check-out time [DATE]. Are you pl…" at bounding box center [802, 333] width 574 height 43
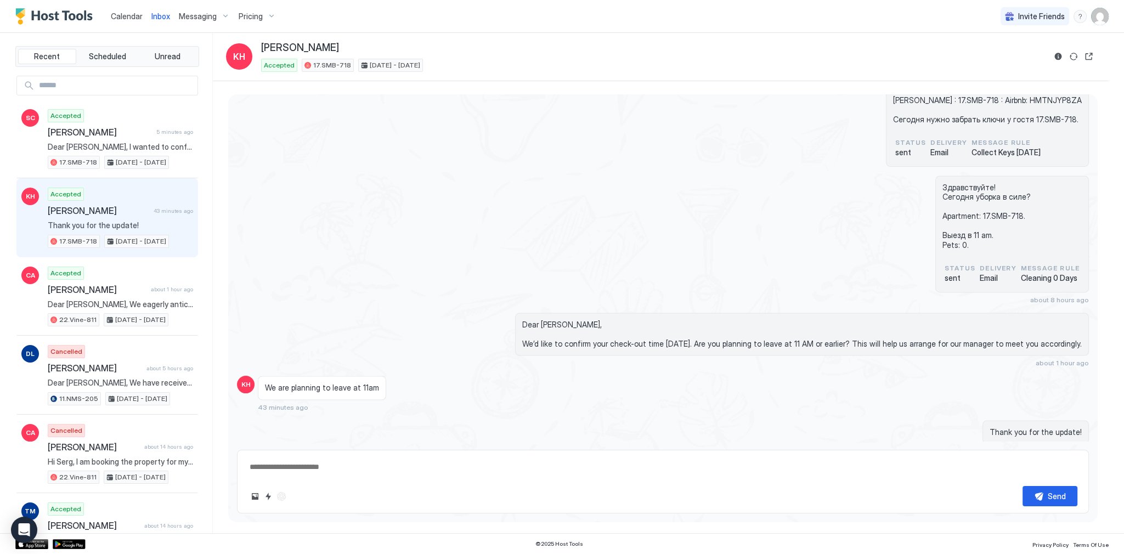
scroll to position [2888, 0]
click at [516, 176] on div "Здравствуйте! Сегодня уборка в силе? Apartment: 17.SMB-718. Выезд в 11 am. Pets…" at bounding box center [663, 240] width 852 height 128
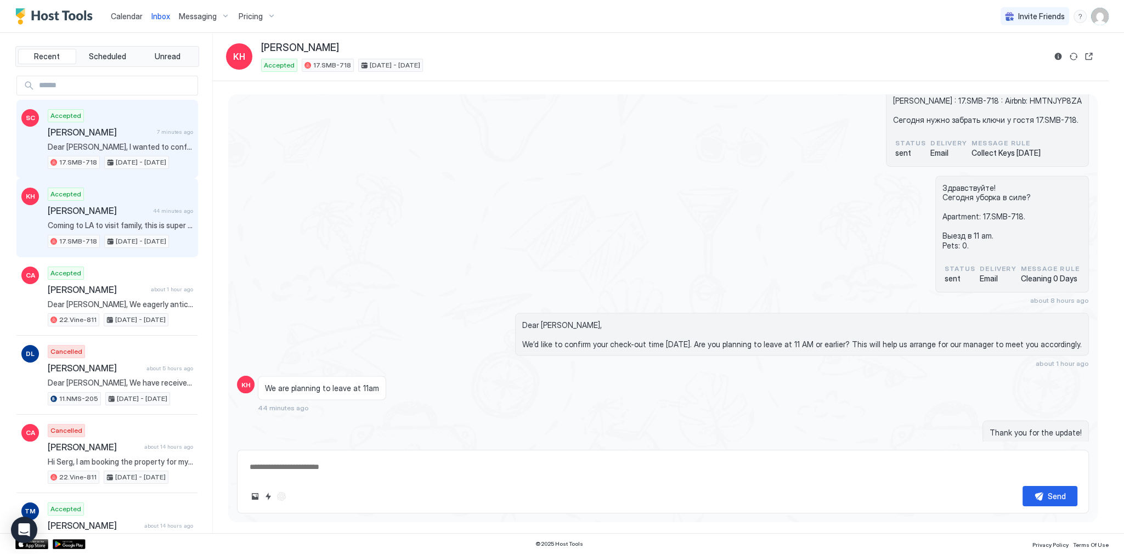
click at [136, 149] on span "Dear [PERSON_NAME], I wanted to confirm if everything is in order for your arri…" at bounding box center [120, 147] width 145 height 10
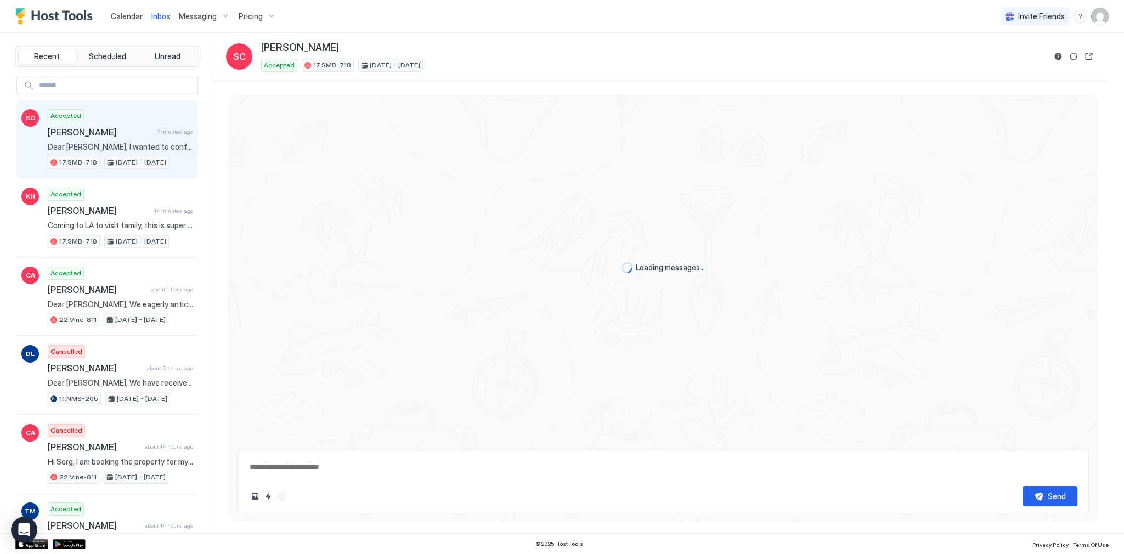
click at [467, 145] on div "Loading messages..." at bounding box center [662, 267] width 869 height 347
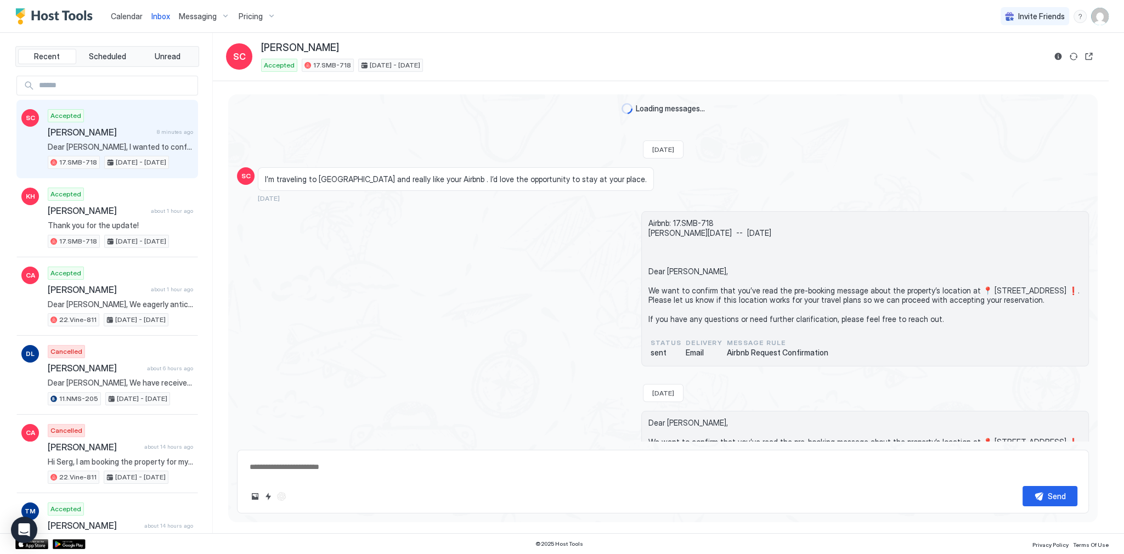
scroll to position [1033, 0]
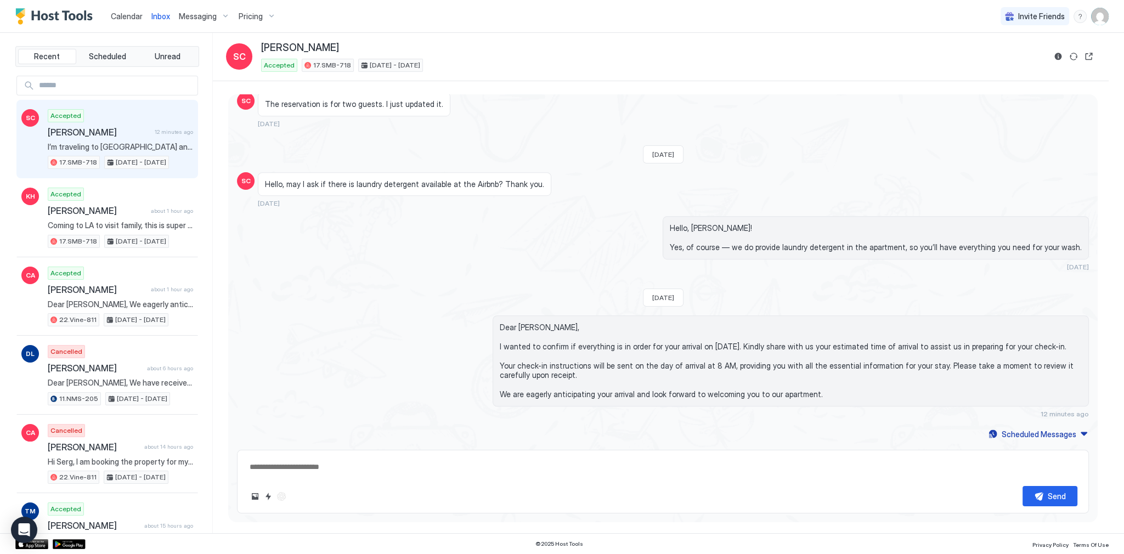
click at [643, 156] on div "[DATE]" at bounding box center [663, 154] width 41 height 18
